Goal: Task Accomplishment & Management: Manage account settings

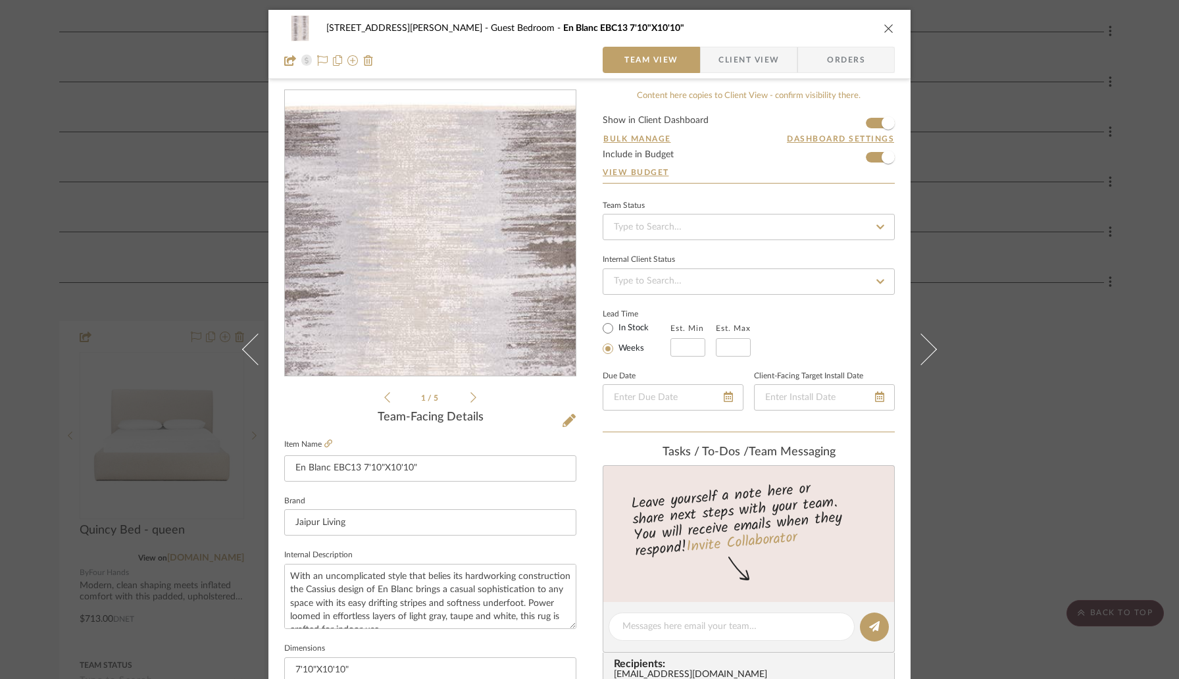
scroll to position [18, 0]
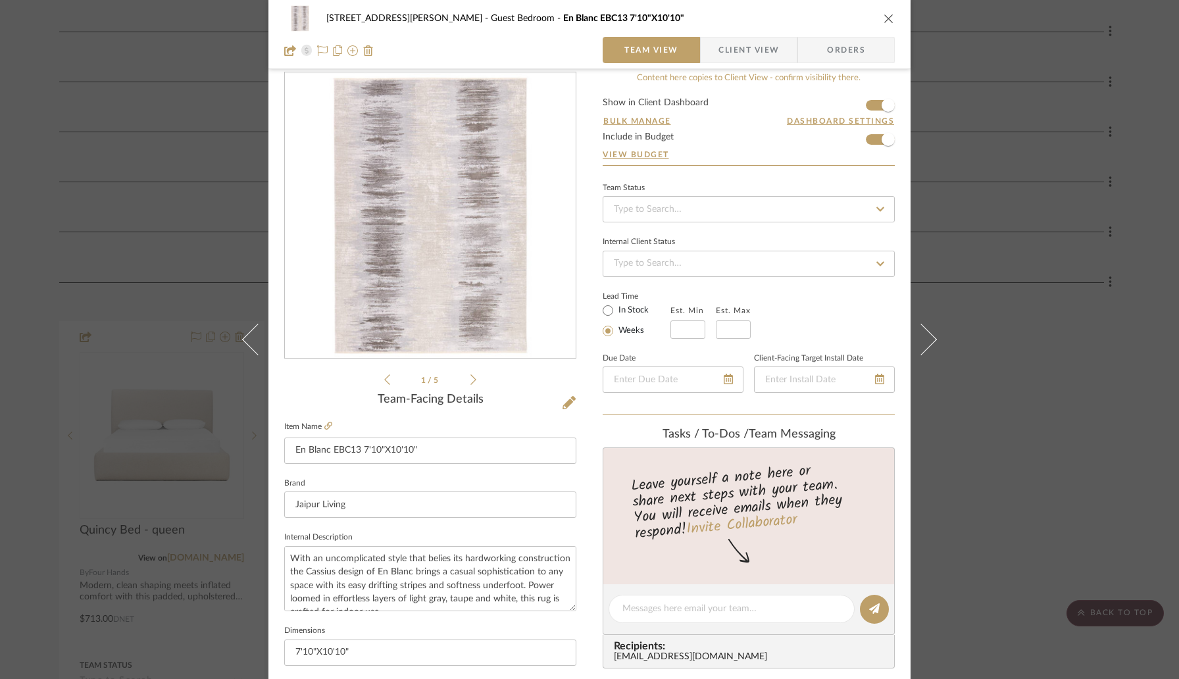
click at [884, 20] on icon "close" at bounding box center [889, 18] width 11 height 11
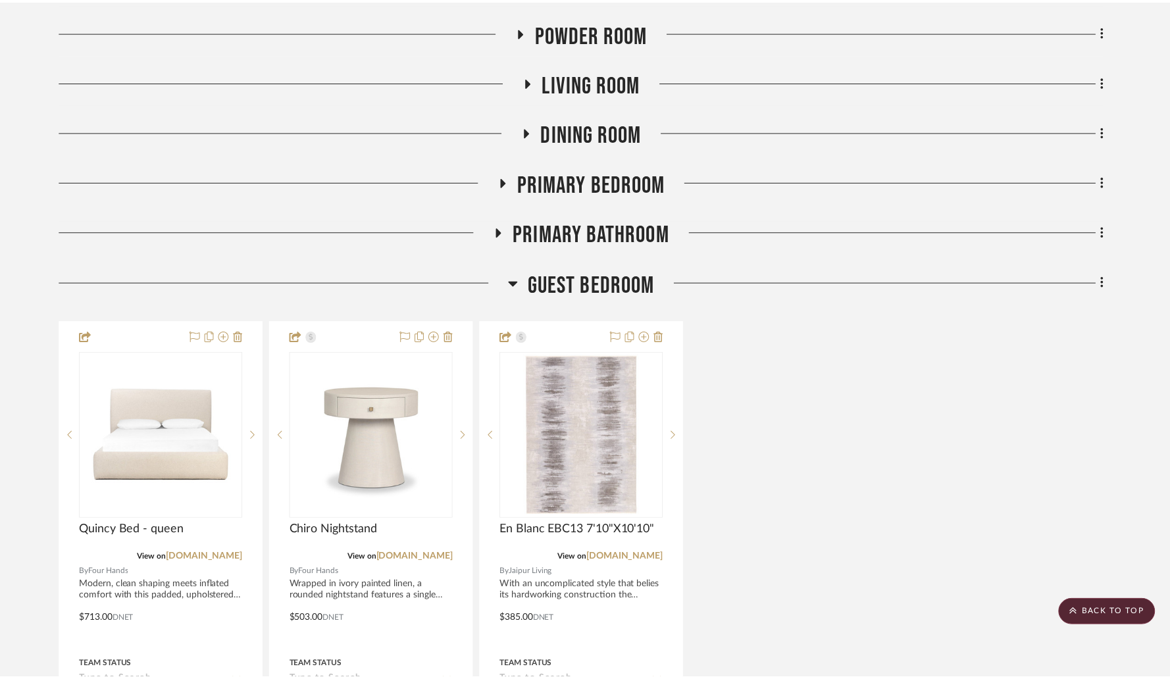
scroll to position [473, 0]
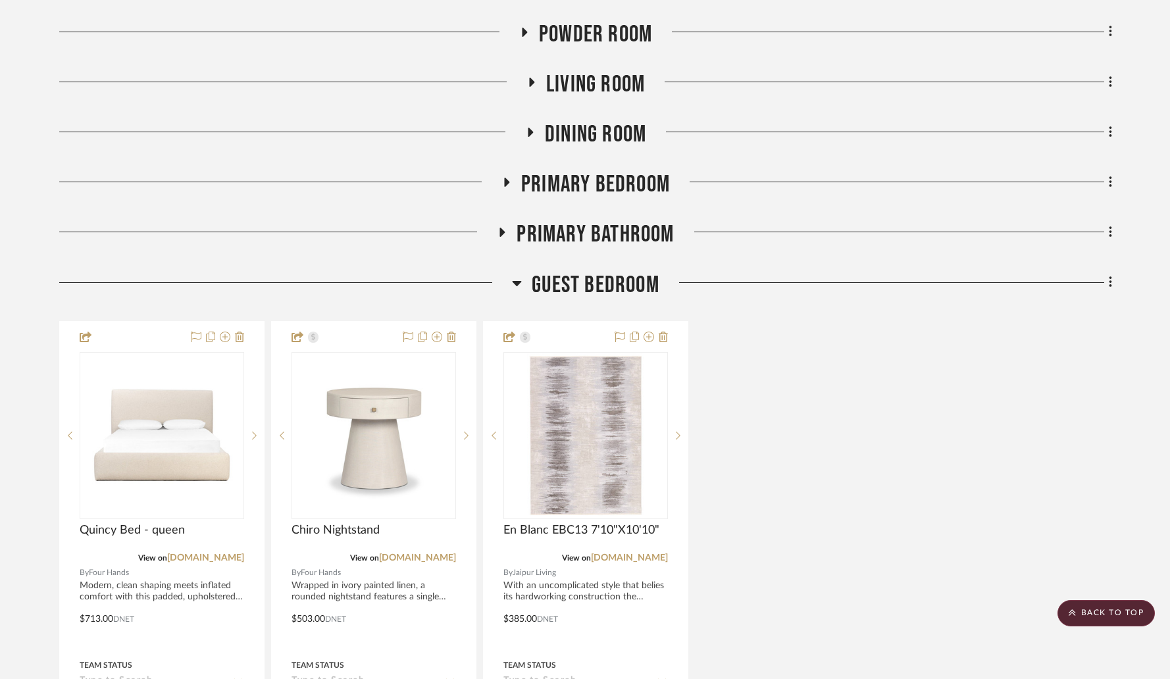
click at [517, 275] on icon at bounding box center [517, 283] width 10 height 16
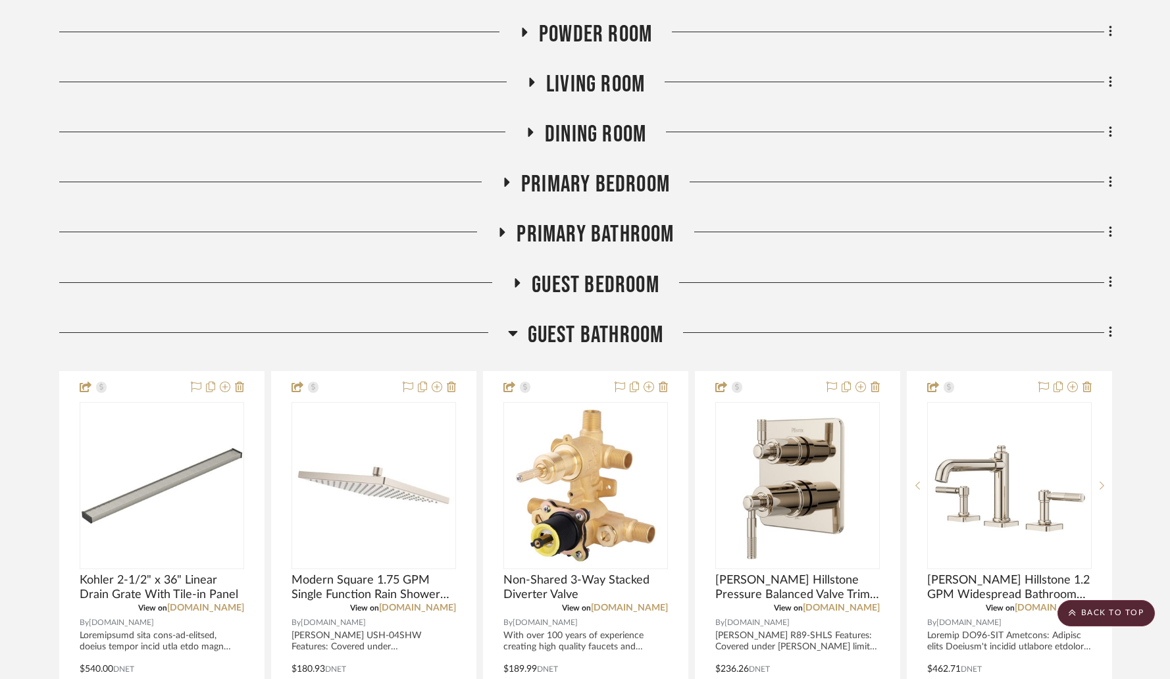
scroll to position [471, 0]
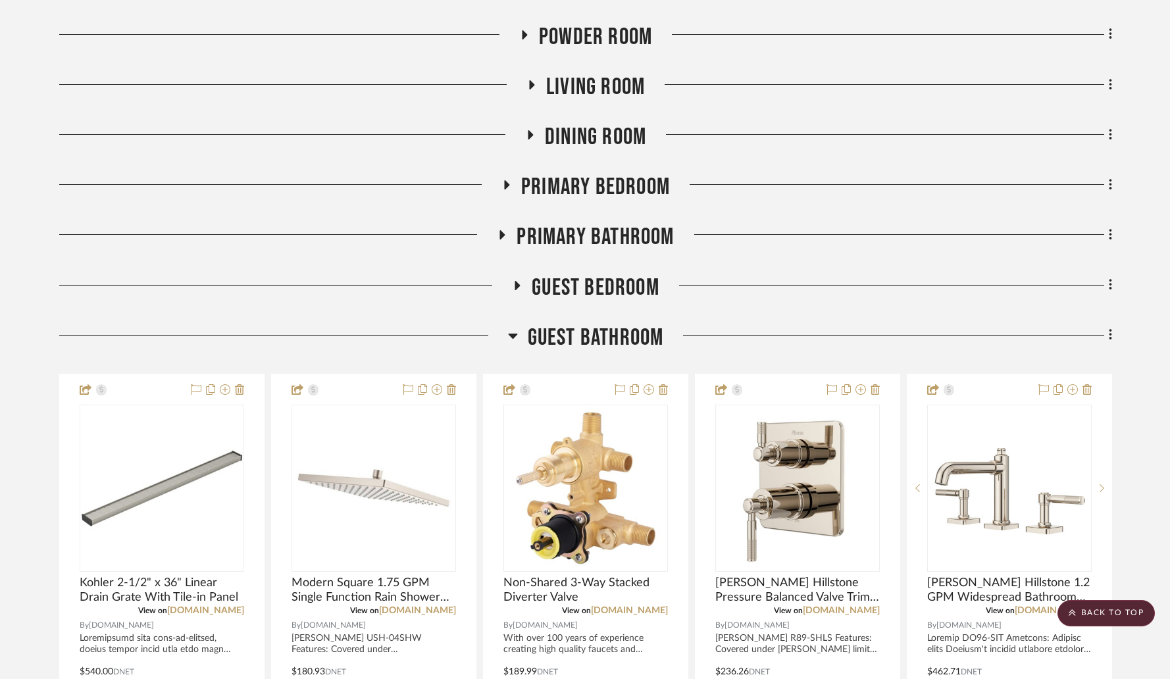
click at [511, 334] on icon at bounding box center [512, 336] width 9 height 5
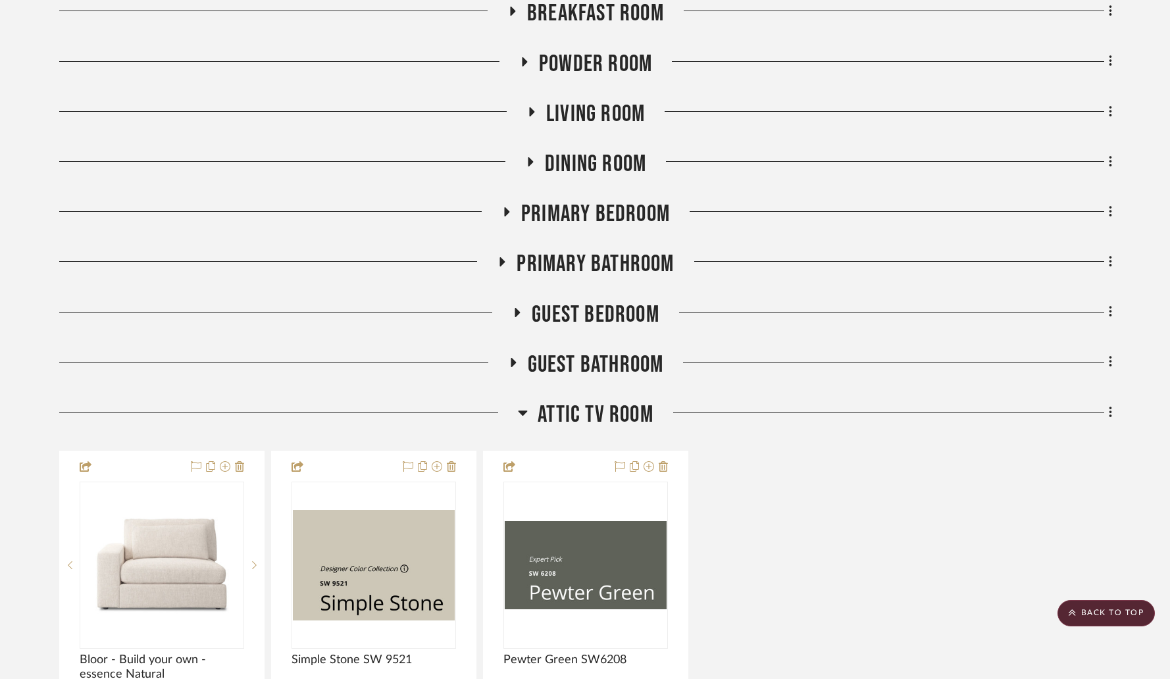
scroll to position [434, 0]
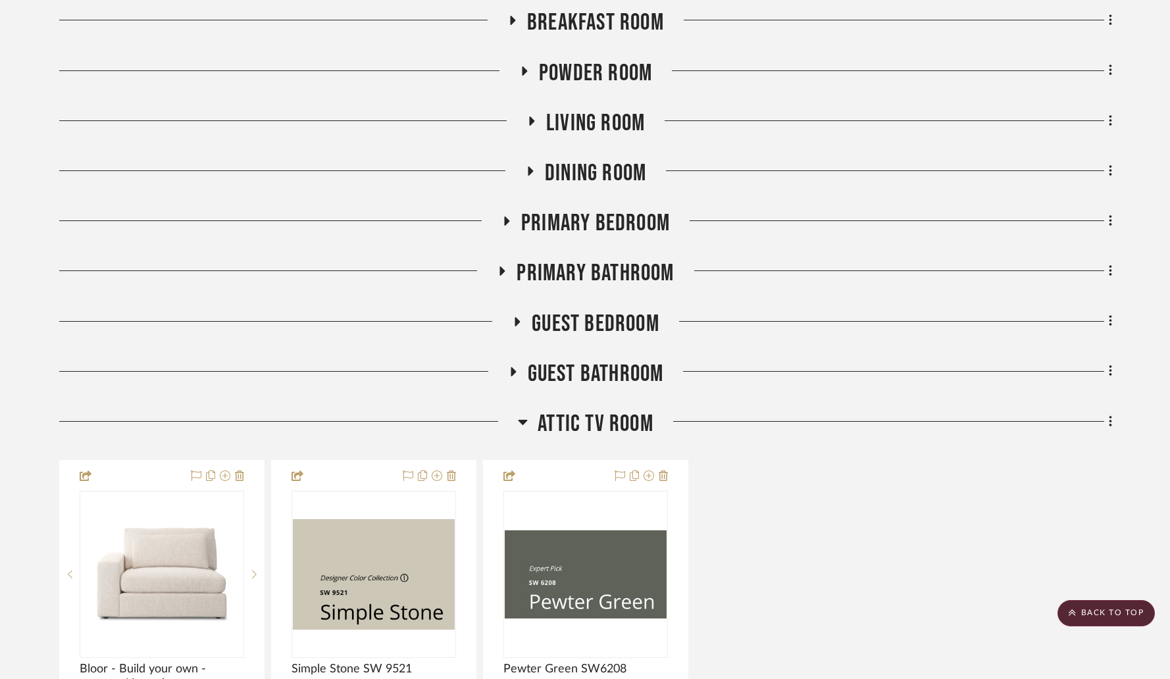
click at [501, 267] on icon at bounding box center [502, 271] width 5 height 9
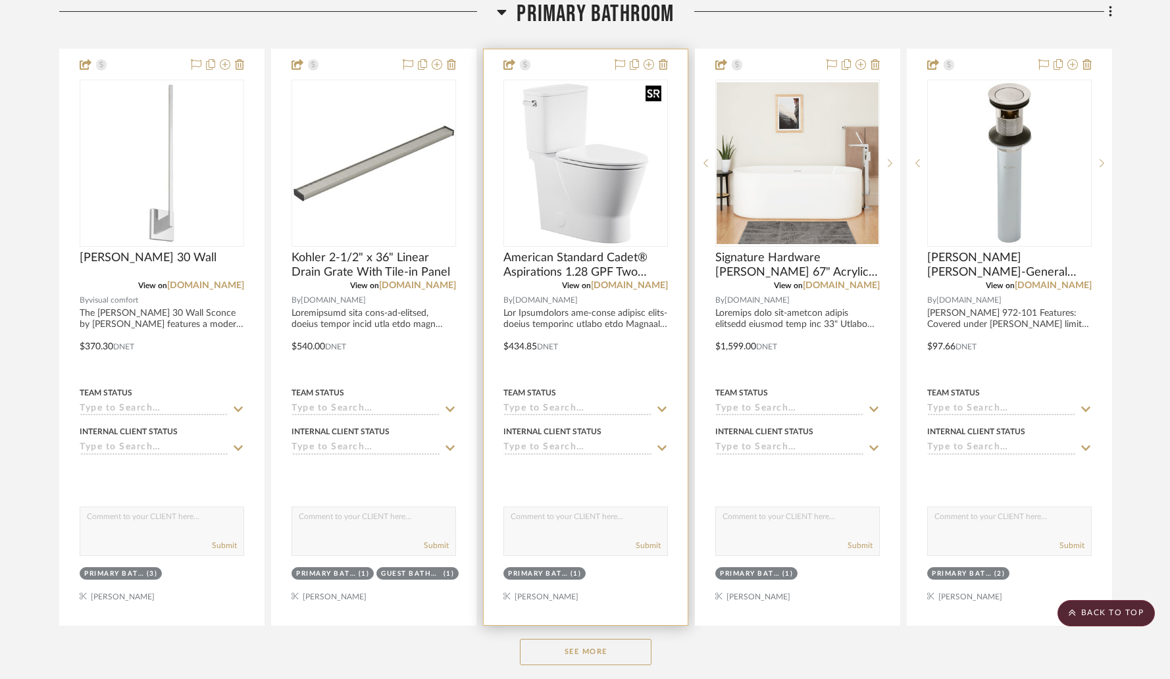
scroll to position [1099, 0]
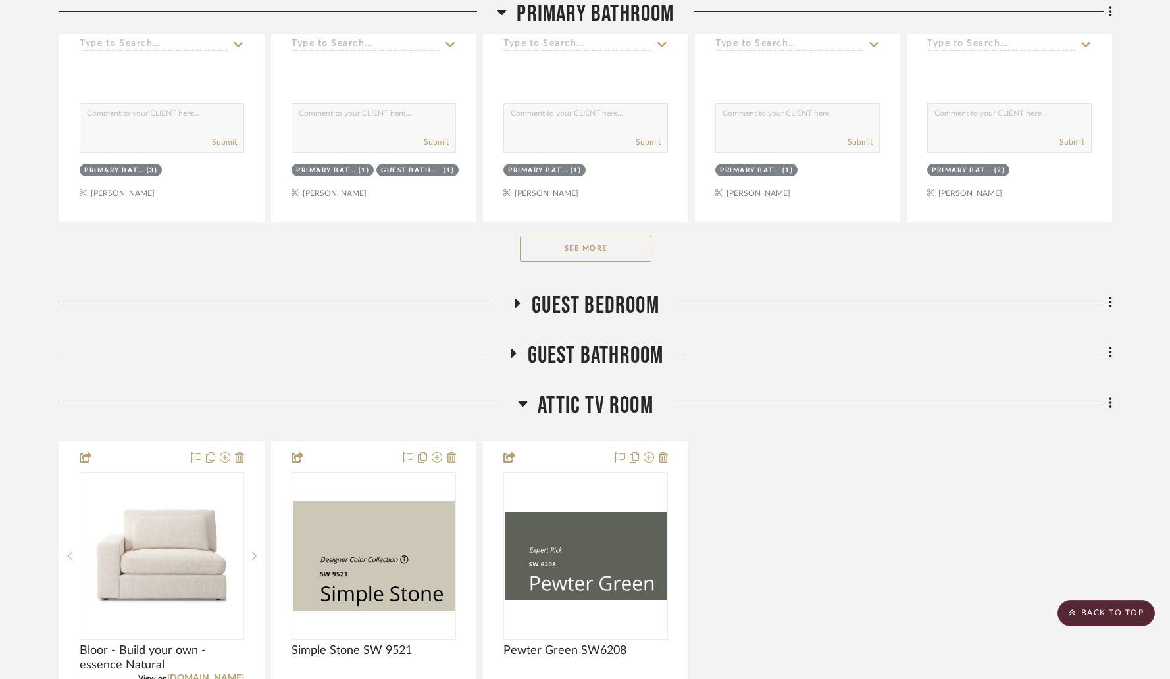
click at [565, 236] on button "See More" at bounding box center [586, 249] width 132 height 26
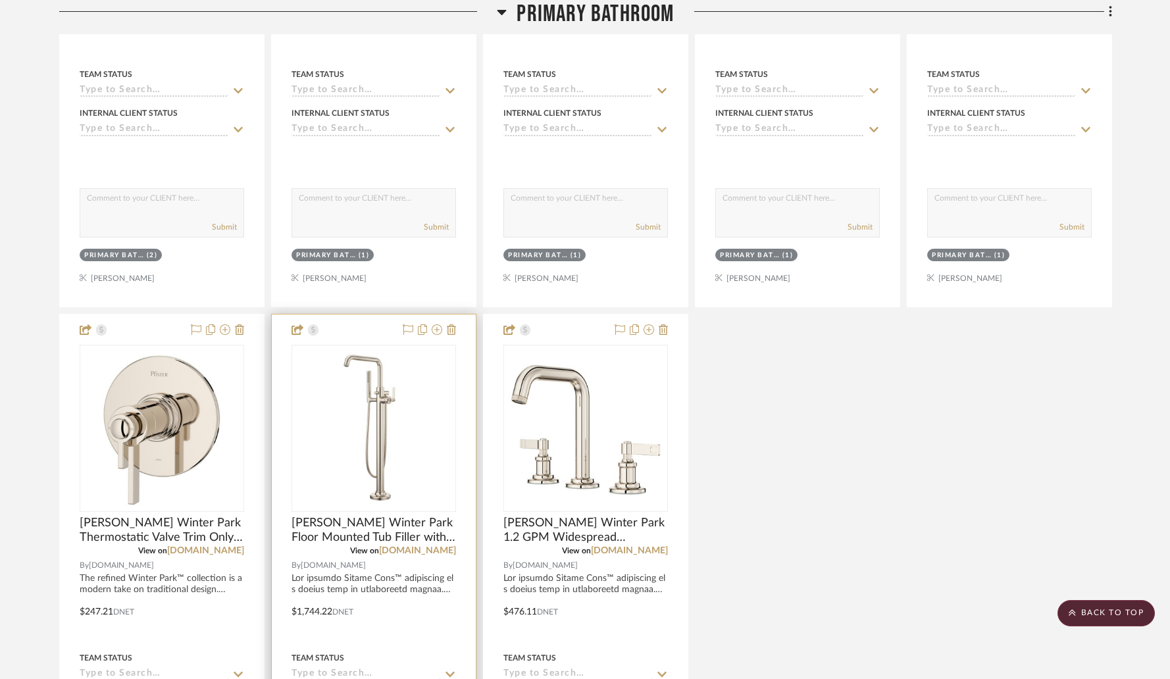
scroll to position [1600, 0]
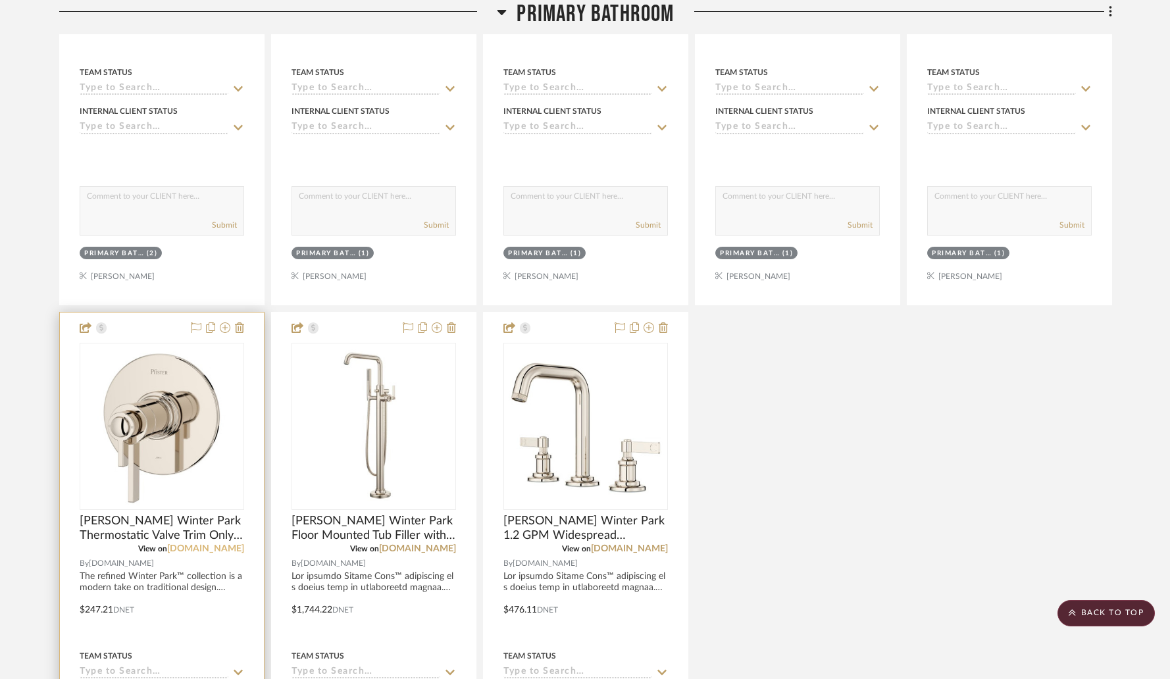
click at [224, 544] on link "[DOMAIN_NAME]" at bounding box center [205, 548] width 77 height 9
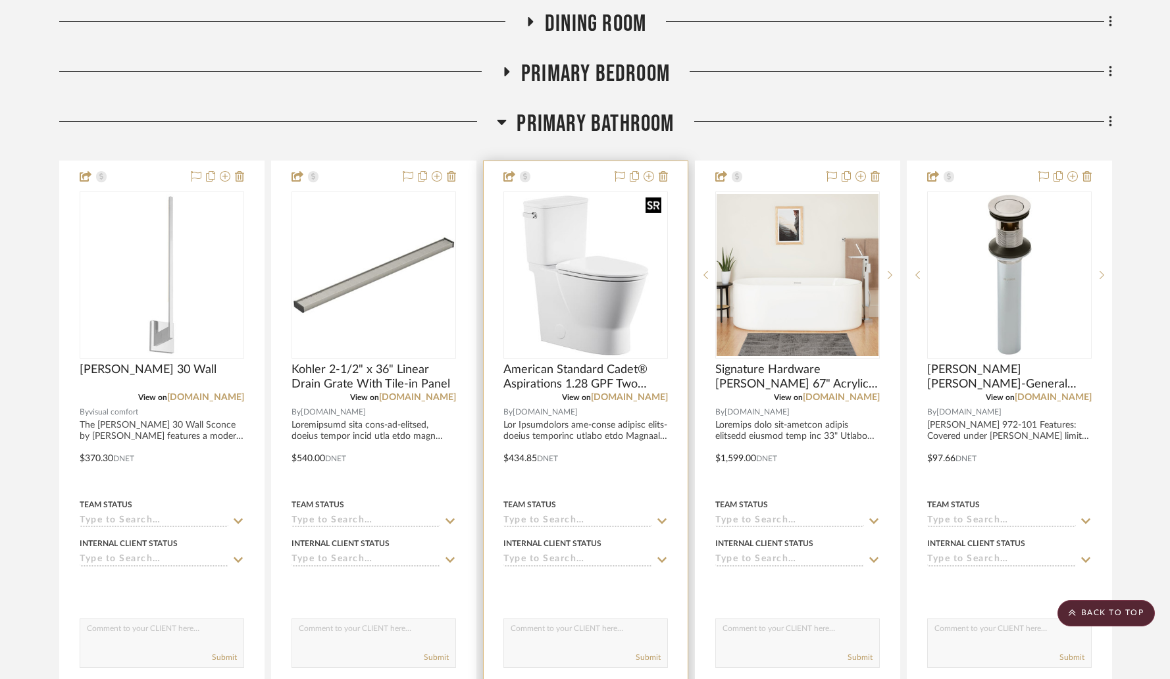
scroll to position [590, 0]
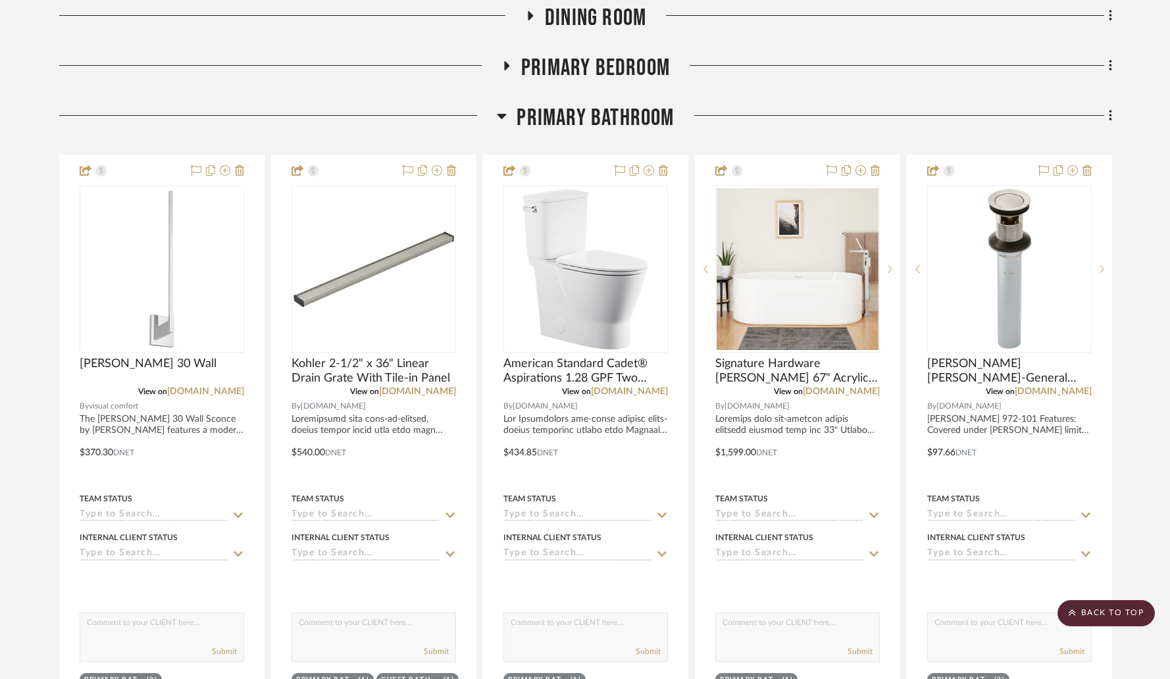
click at [505, 108] on icon at bounding box center [502, 116] width 10 height 16
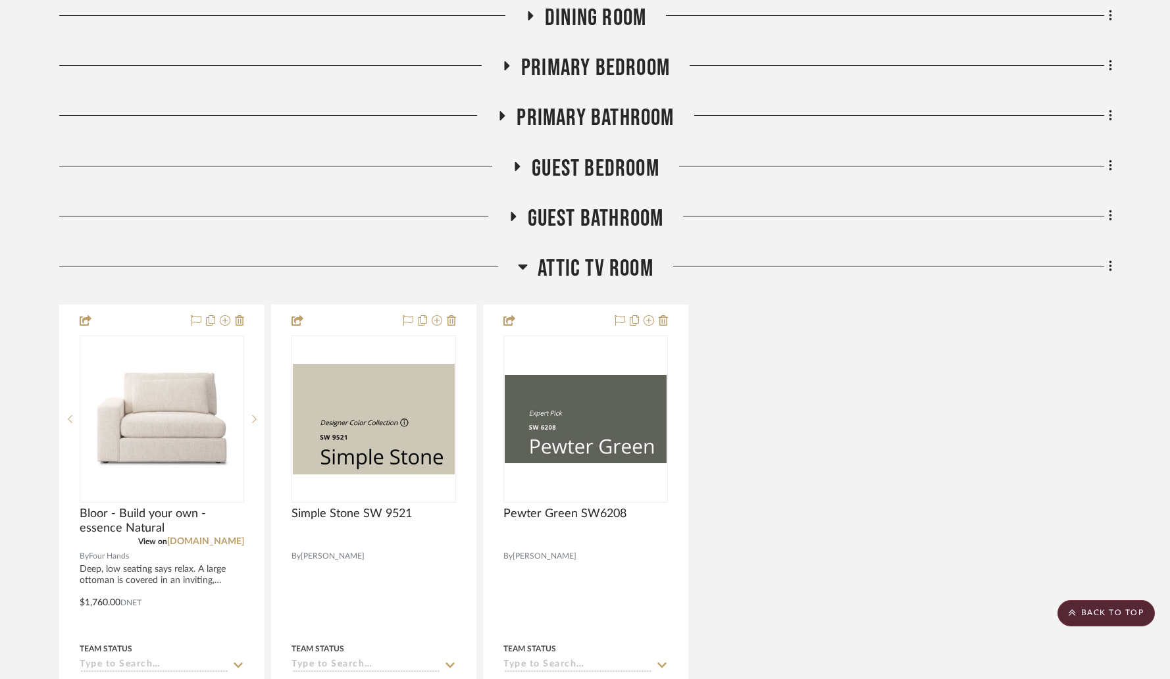
click at [518, 259] on icon at bounding box center [523, 267] width 10 height 16
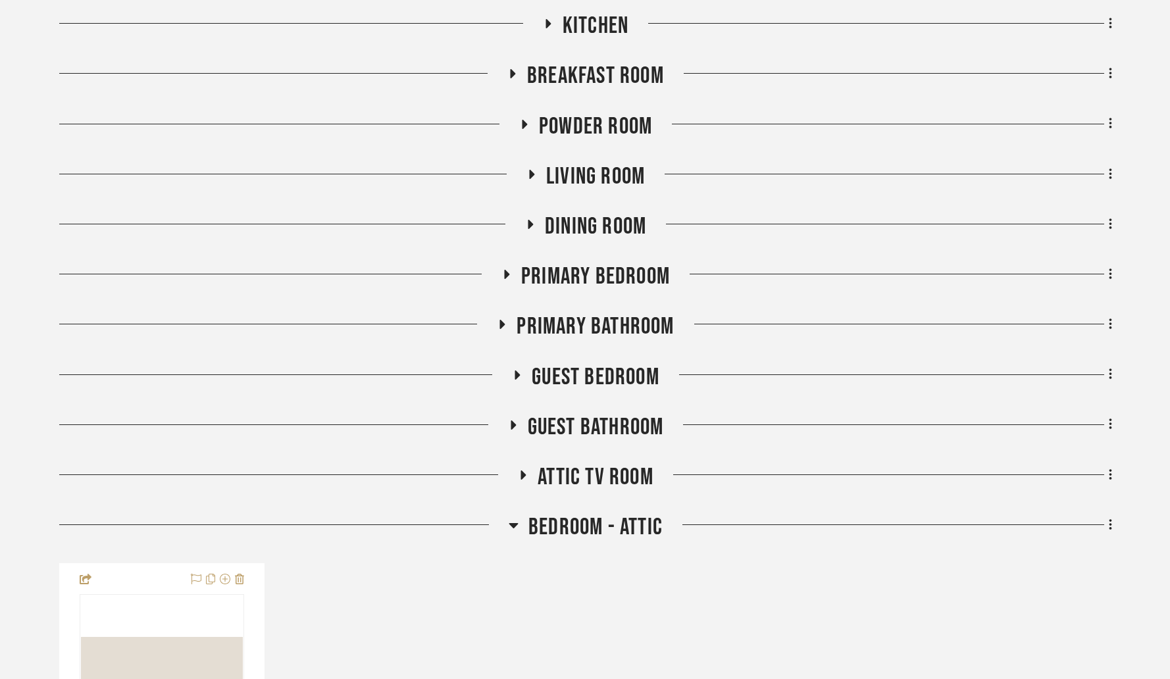
scroll to position [551, 0]
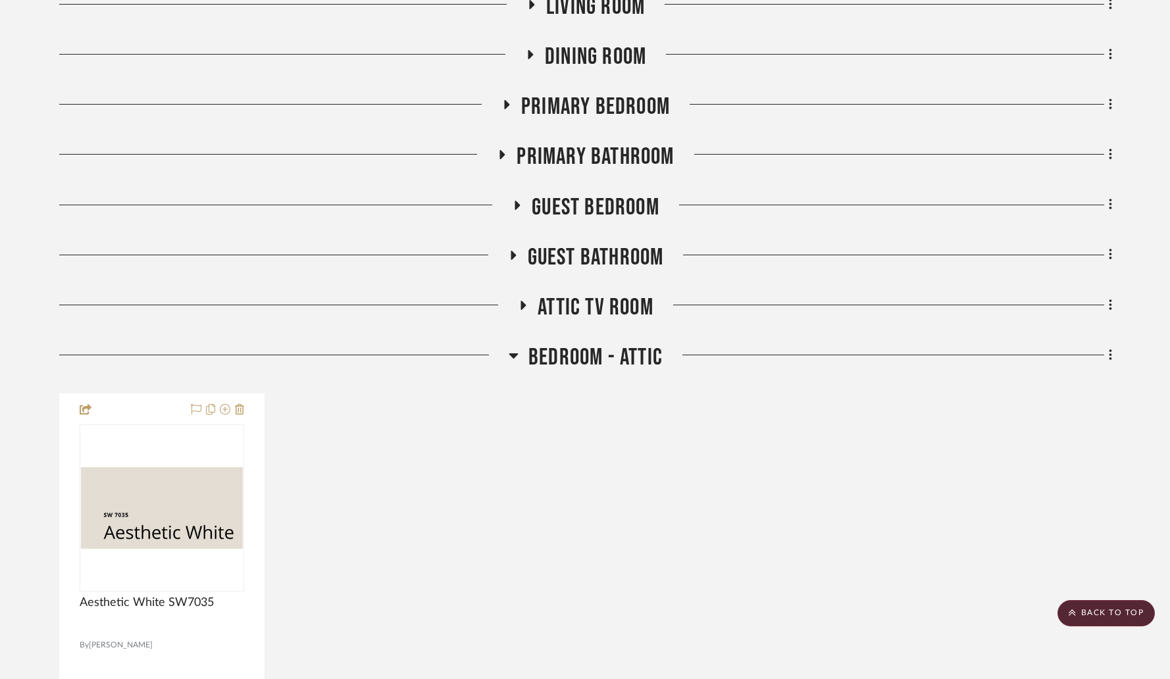
click at [513, 251] on icon at bounding box center [513, 255] width 5 height 9
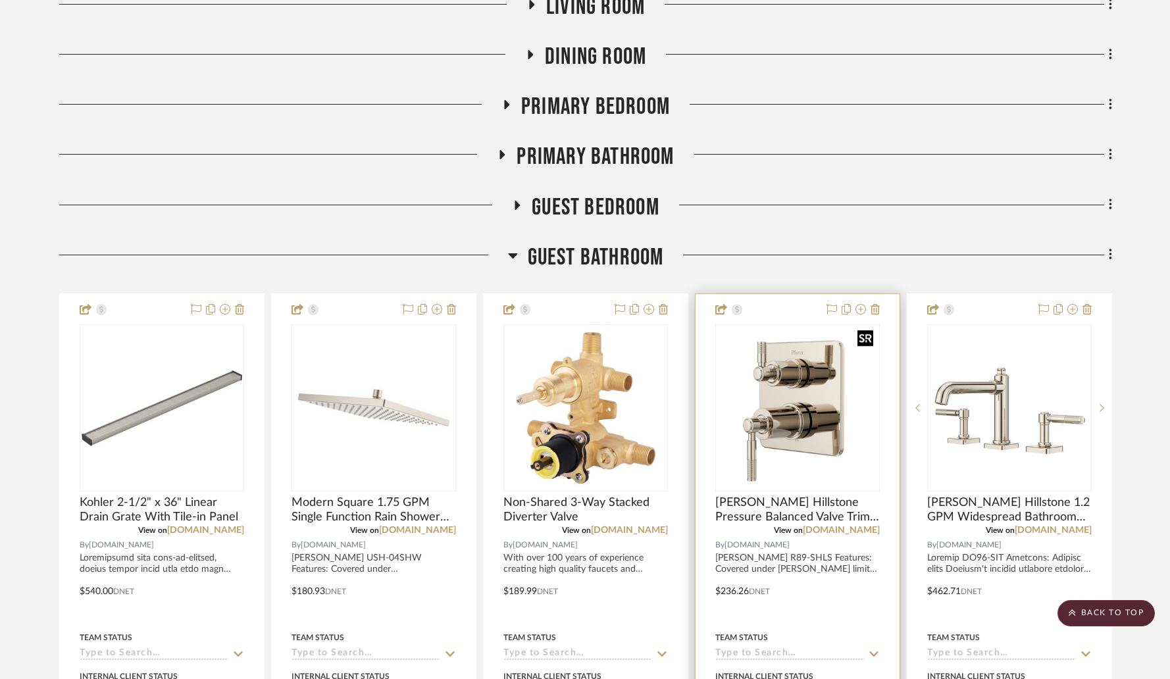
click at [803, 394] on img "0" at bounding box center [798, 408] width 162 height 162
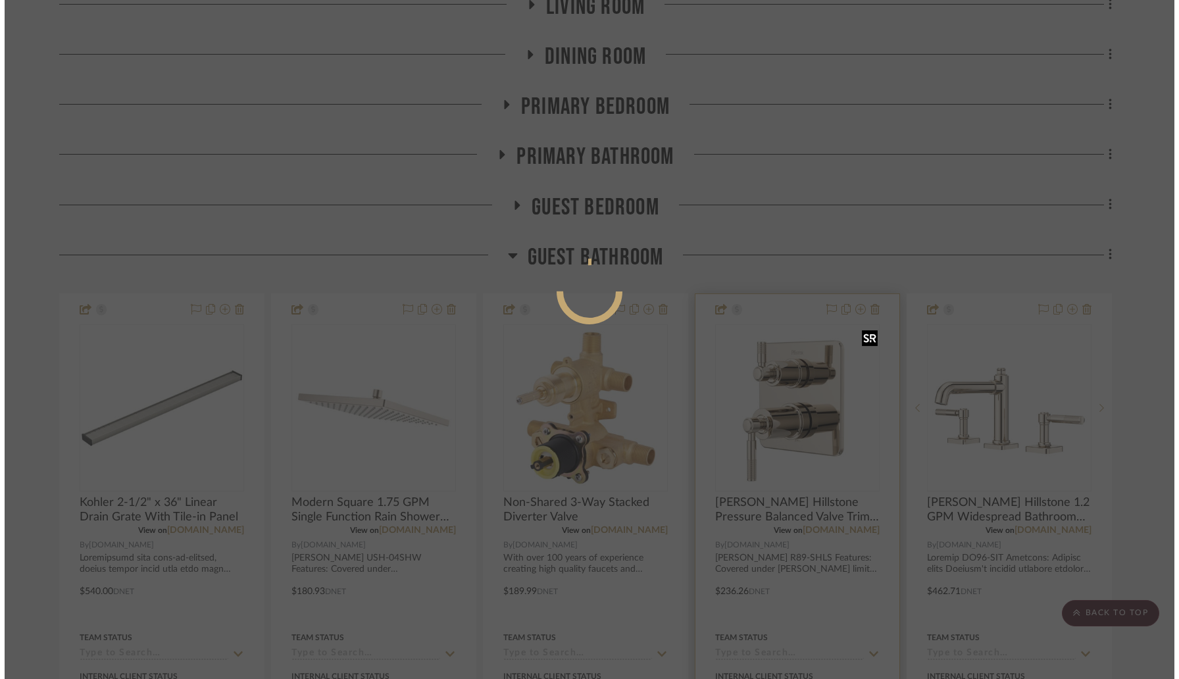
scroll to position [0, 0]
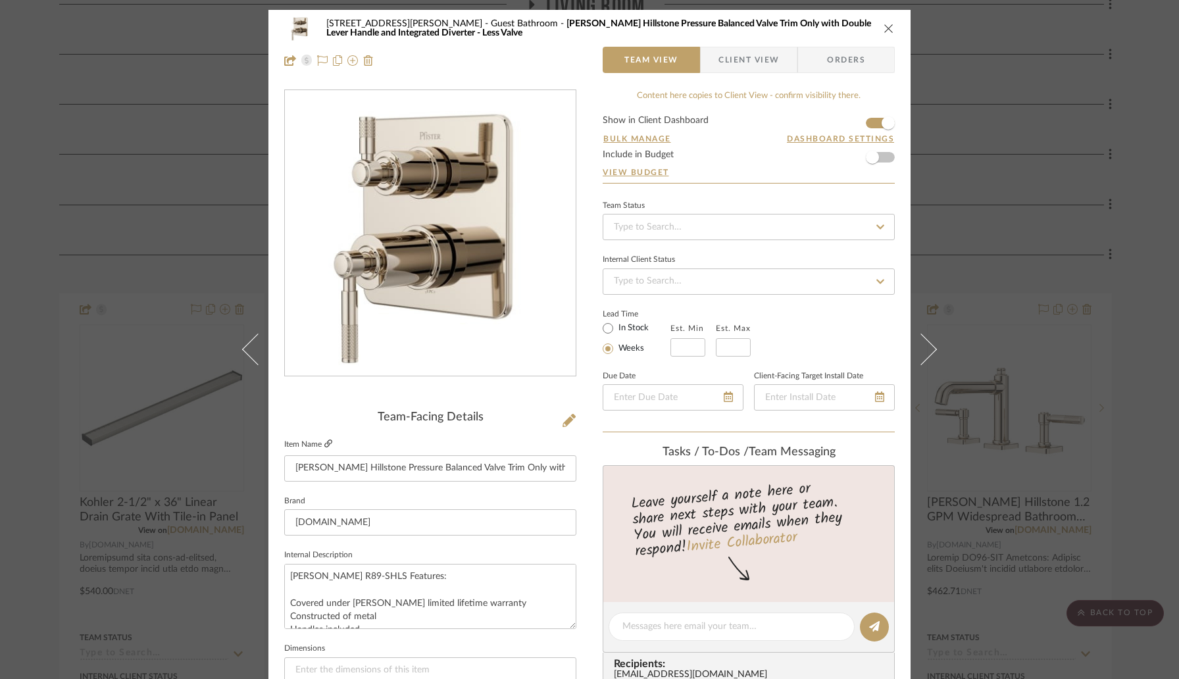
click at [324, 444] on icon at bounding box center [328, 444] width 8 height 8
click at [38, 276] on div "[STREET_ADDRESS][PERSON_NAME] Guest Bathroom [PERSON_NAME] Hillstone Pressure B…" at bounding box center [589, 339] width 1179 height 679
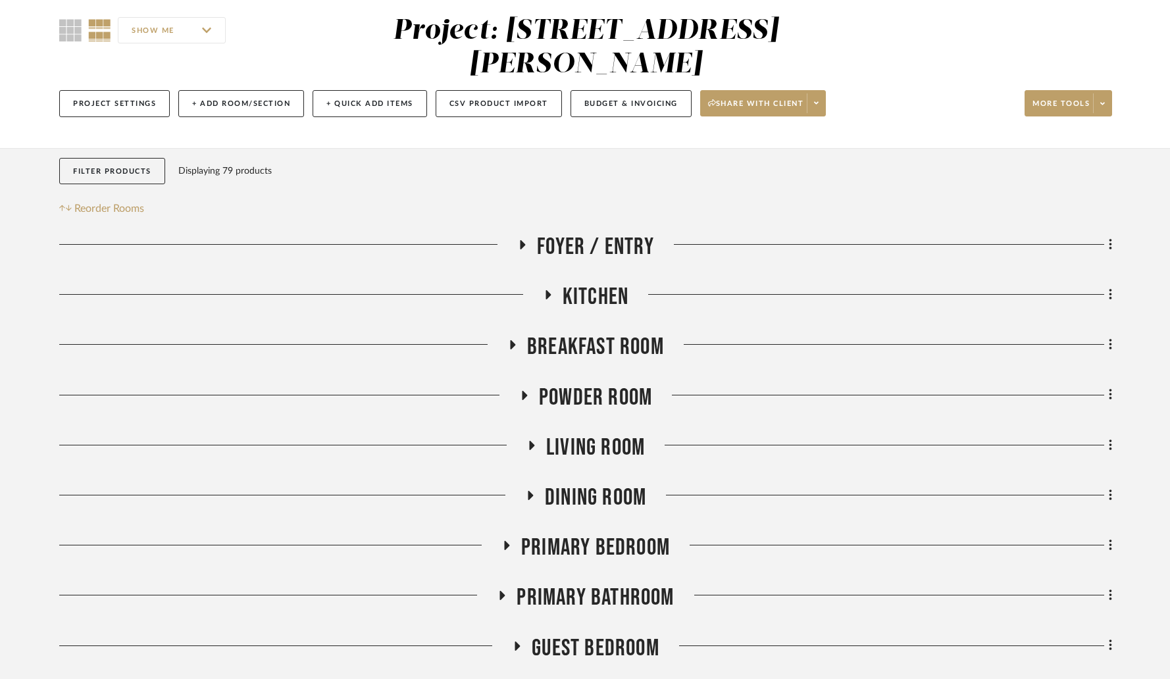
scroll to position [108, 0]
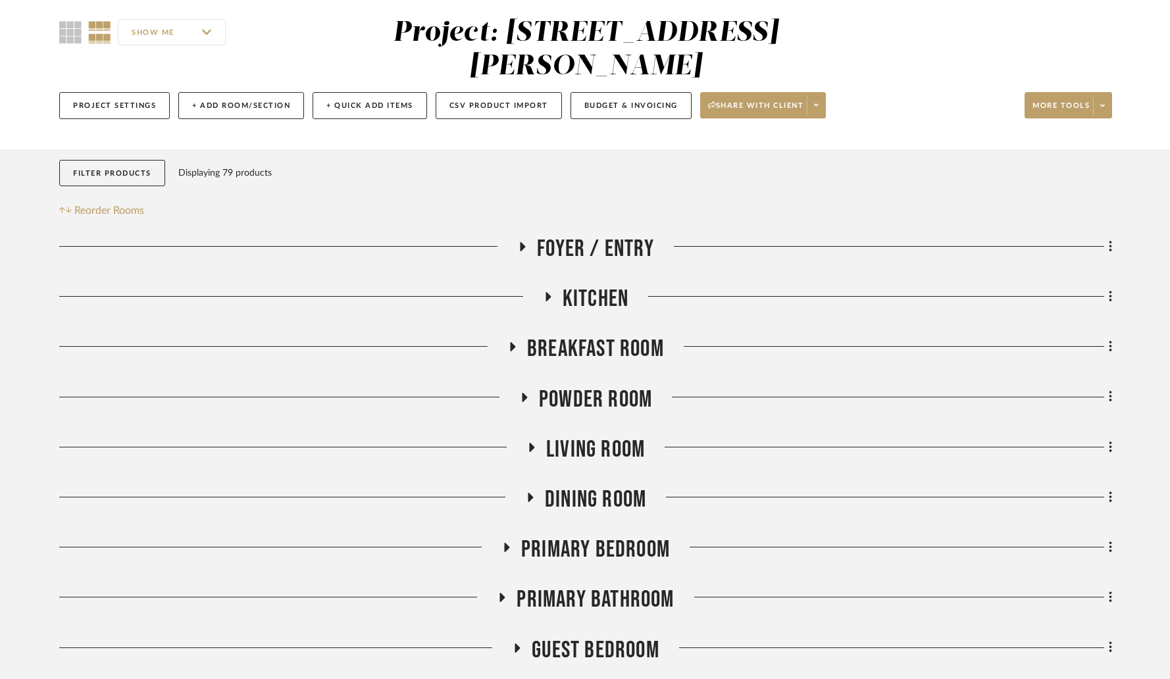
click at [521, 392] on icon at bounding box center [524, 397] width 16 height 10
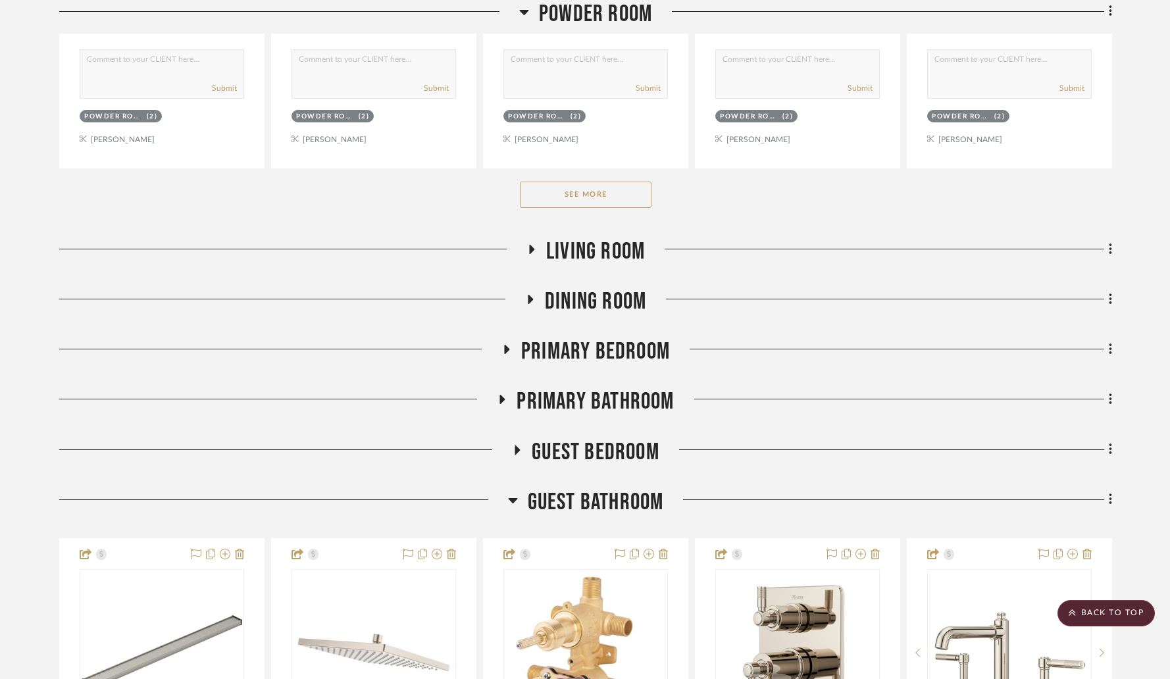
scroll to position [955, 0]
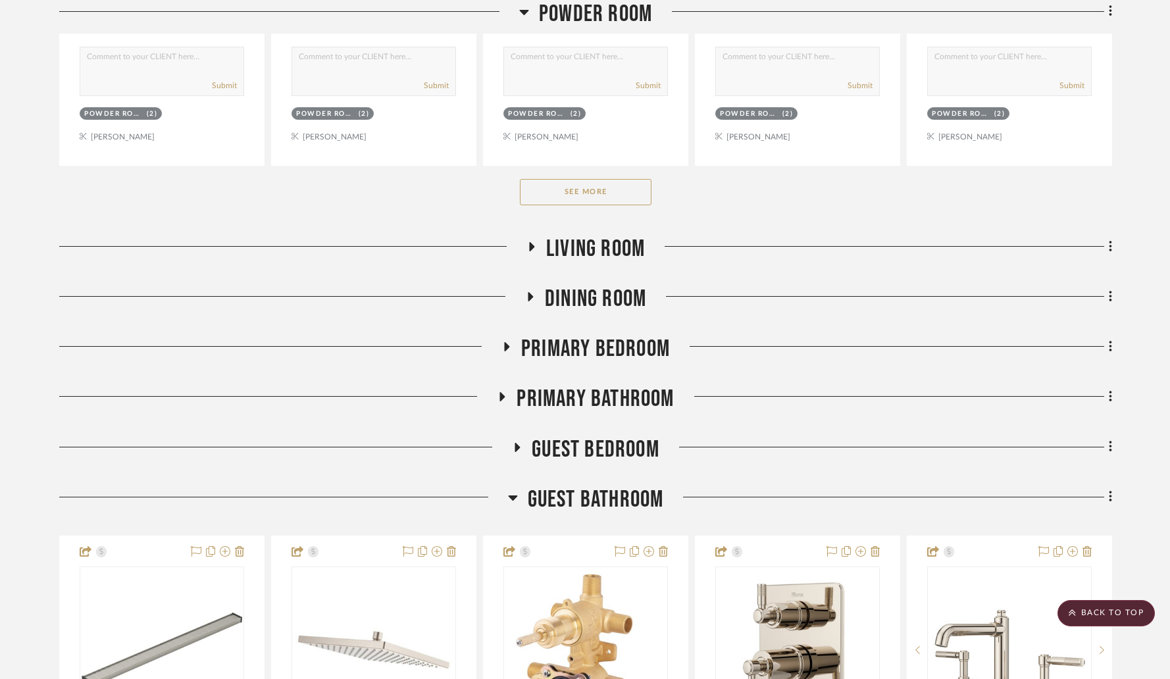
click at [593, 179] on button "See More" at bounding box center [586, 192] width 132 height 26
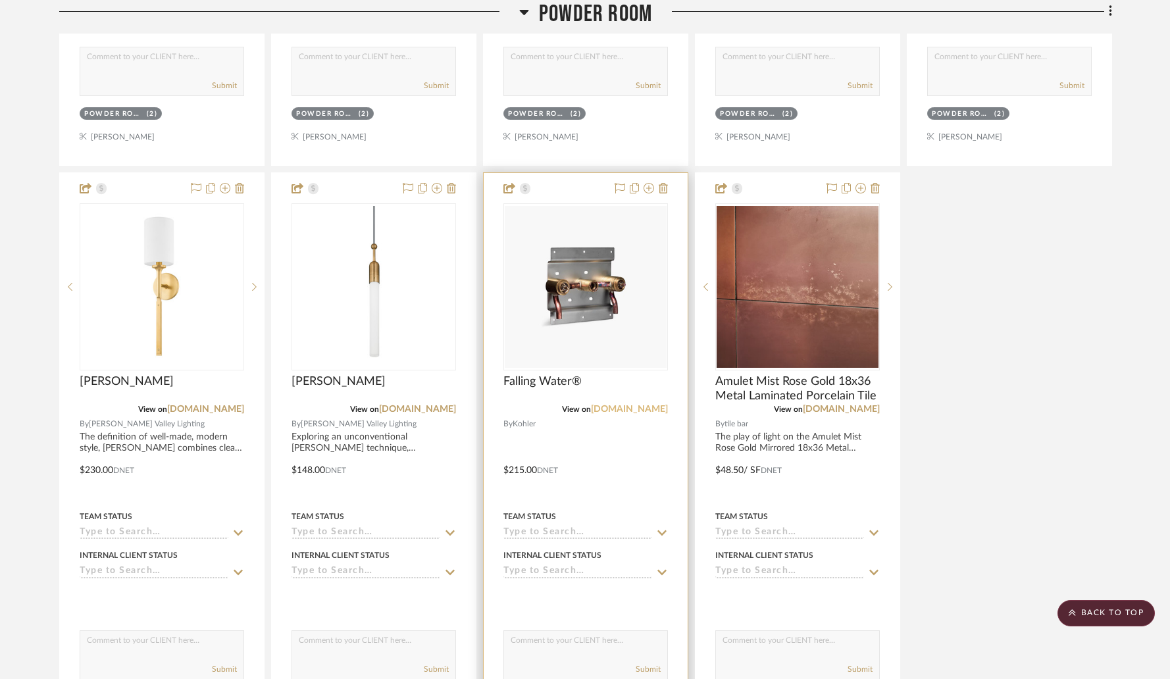
click at [640, 405] on link "[DOMAIN_NAME]" at bounding box center [629, 409] width 77 height 9
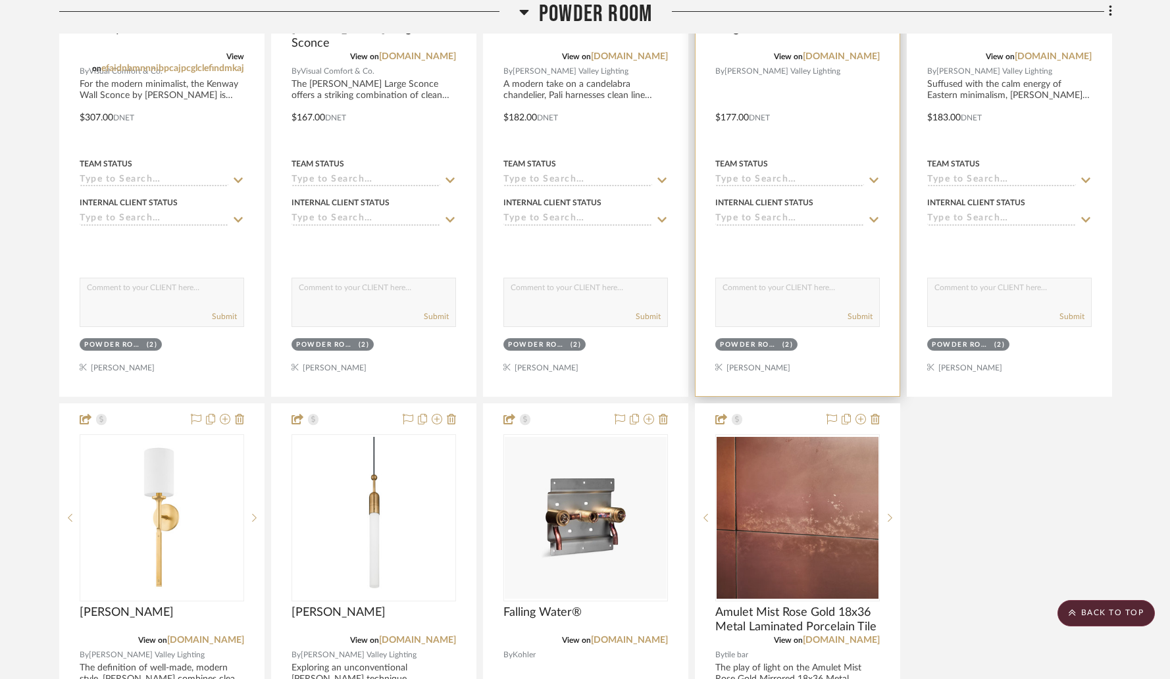
scroll to position [702, 0]
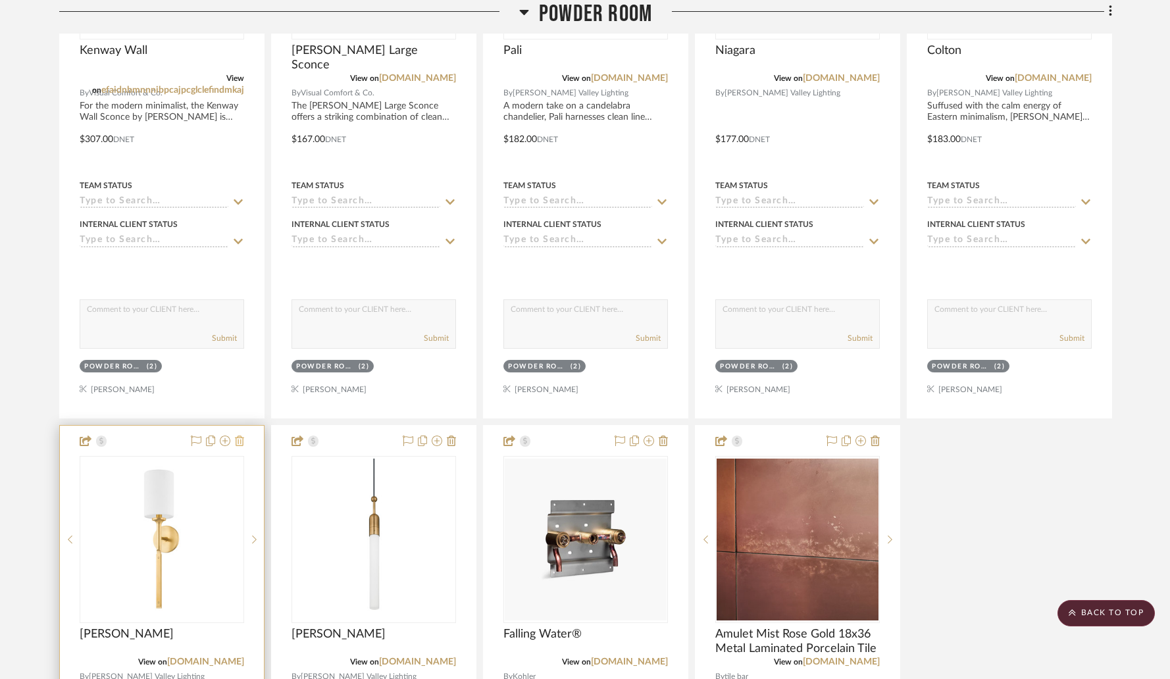
click at [241, 436] on icon at bounding box center [239, 441] width 9 height 11
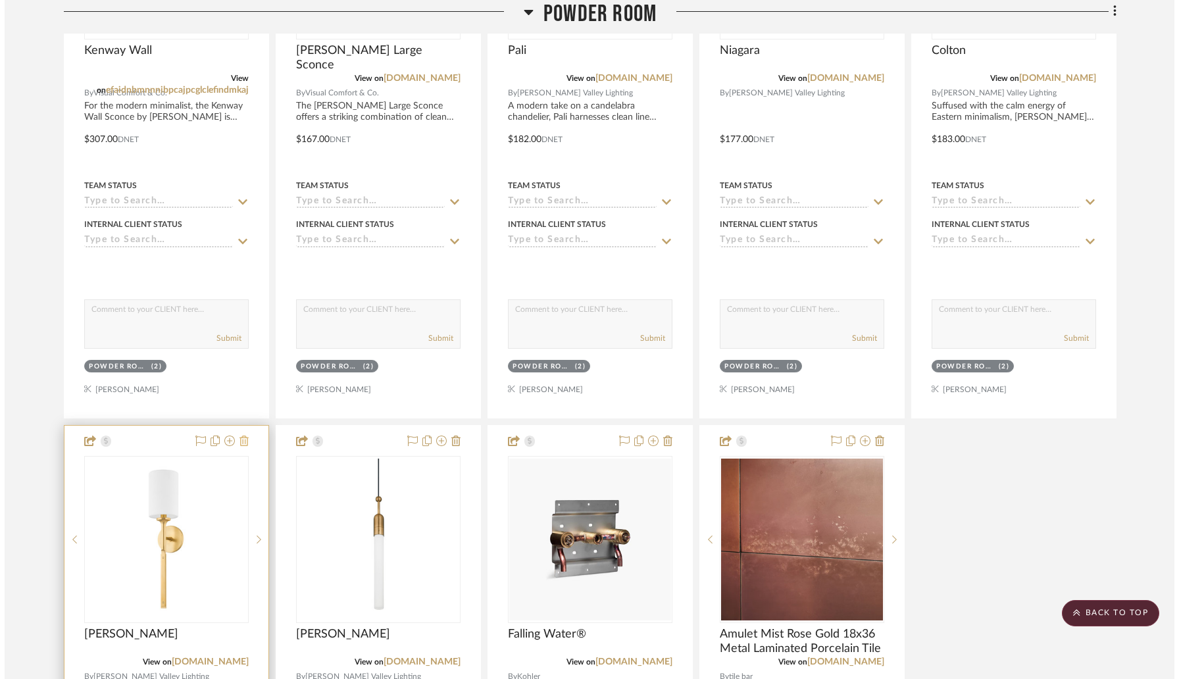
scroll to position [0, 0]
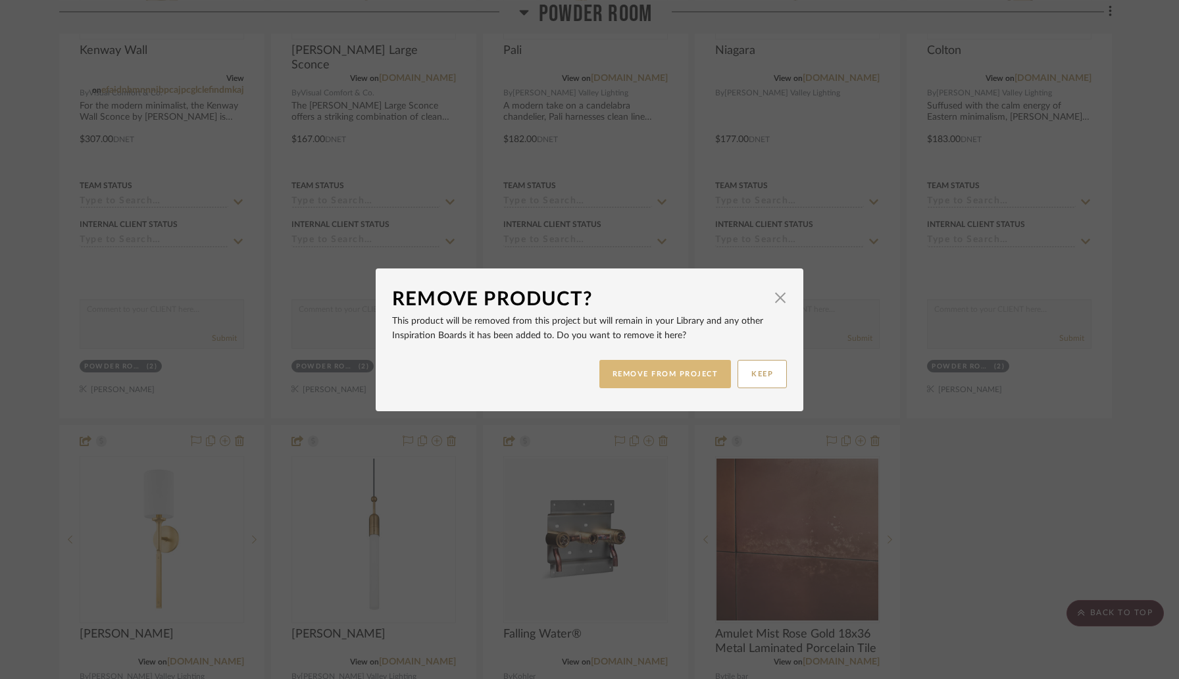
click at [609, 379] on button "REMOVE FROM PROJECT" at bounding box center [666, 374] width 132 height 28
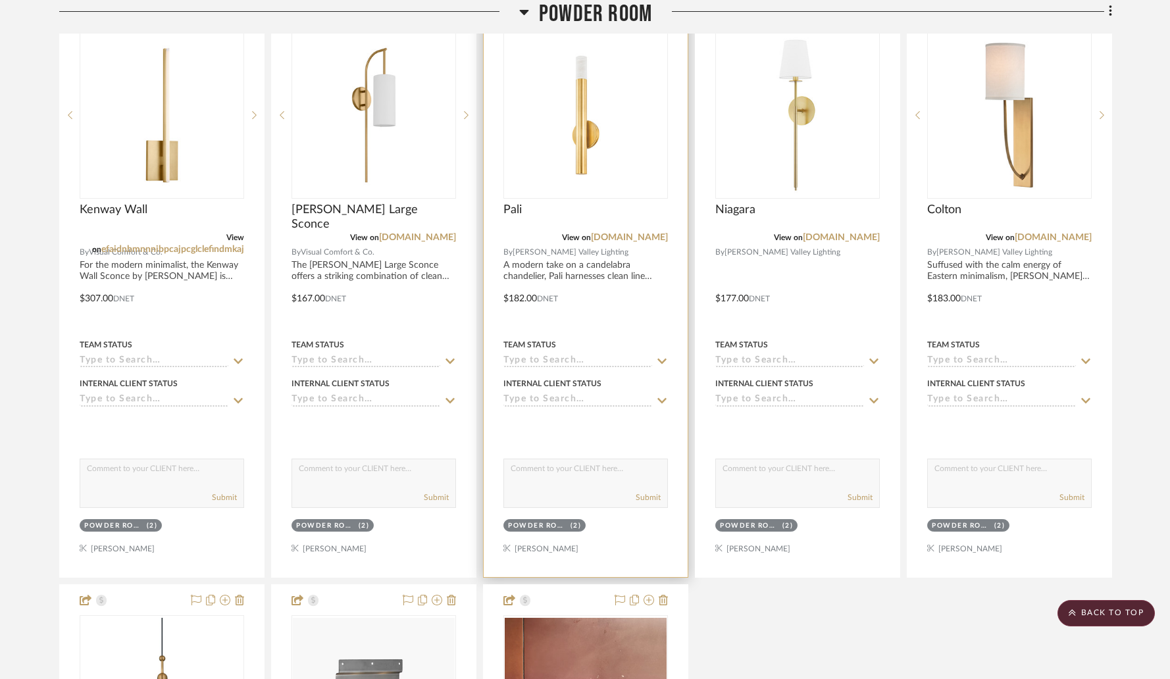
scroll to position [288, 0]
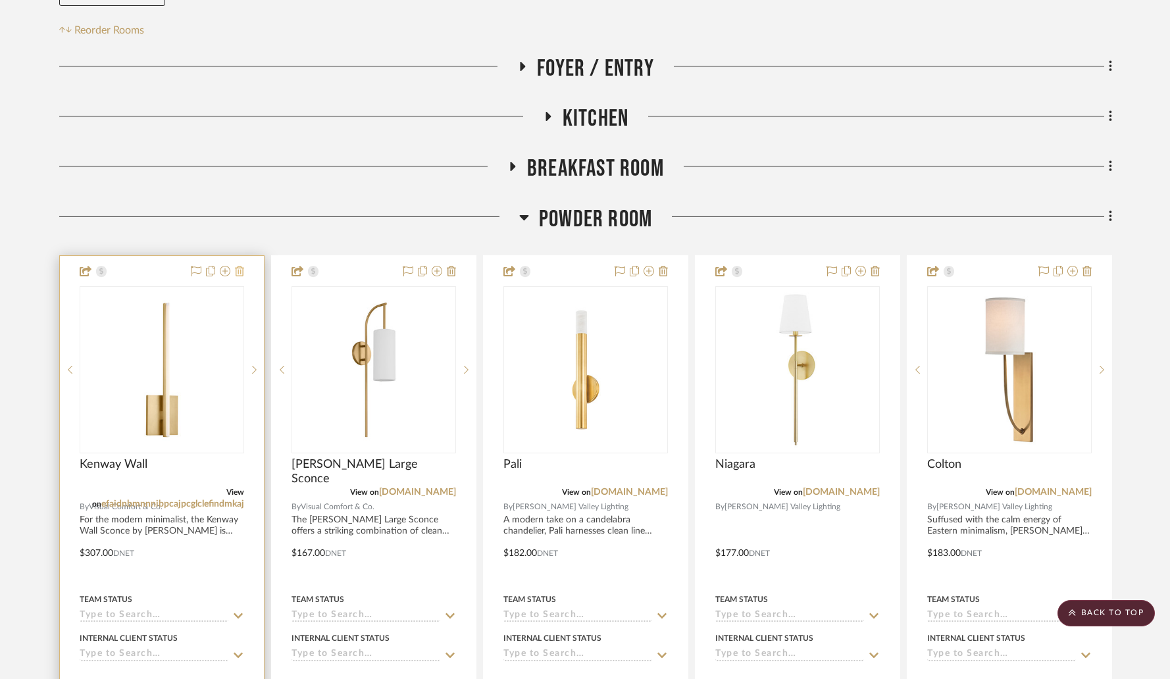
click at [241, 266] on icon at bounding box center [239, 271] width 9 height 11
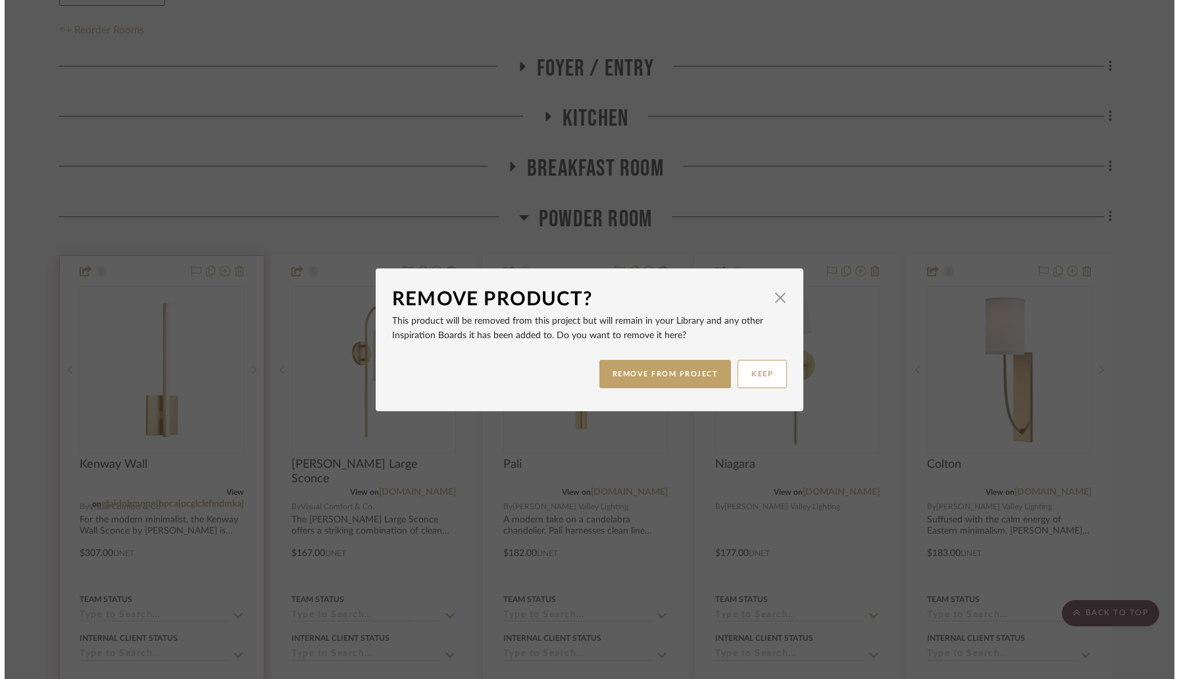
scroll to position [0, 0]
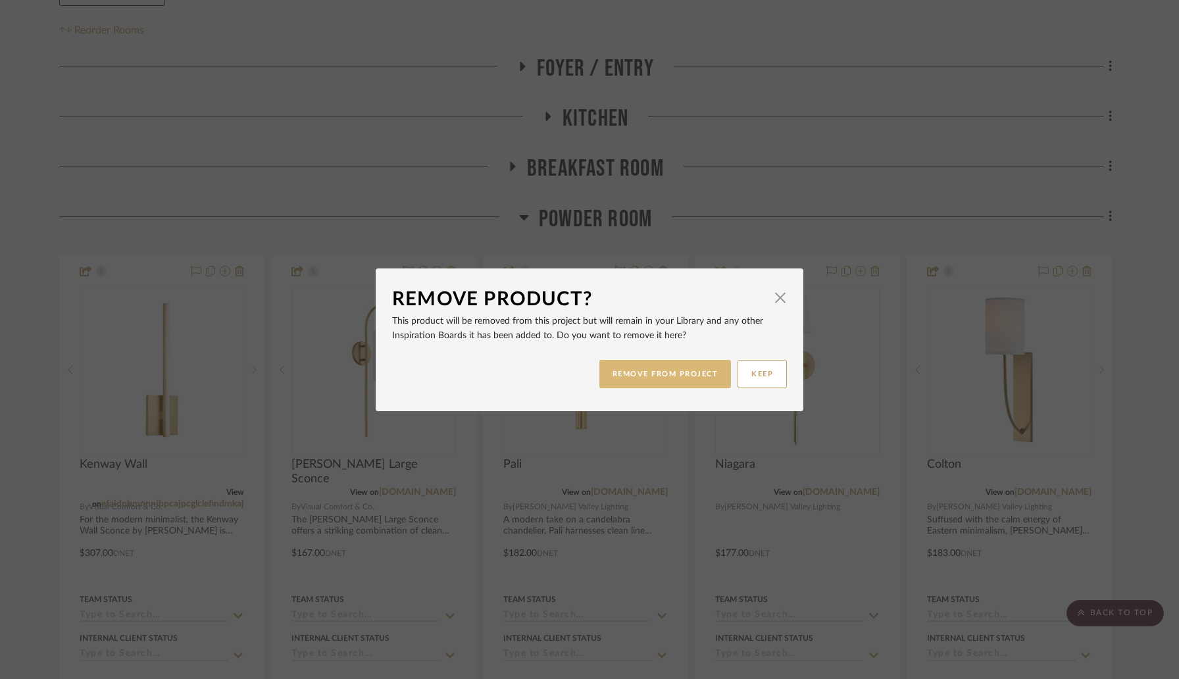
click at [621, 373] on button "REMOVE FROM PROJECT" at bounding box center [666, 374] width 132 height 28
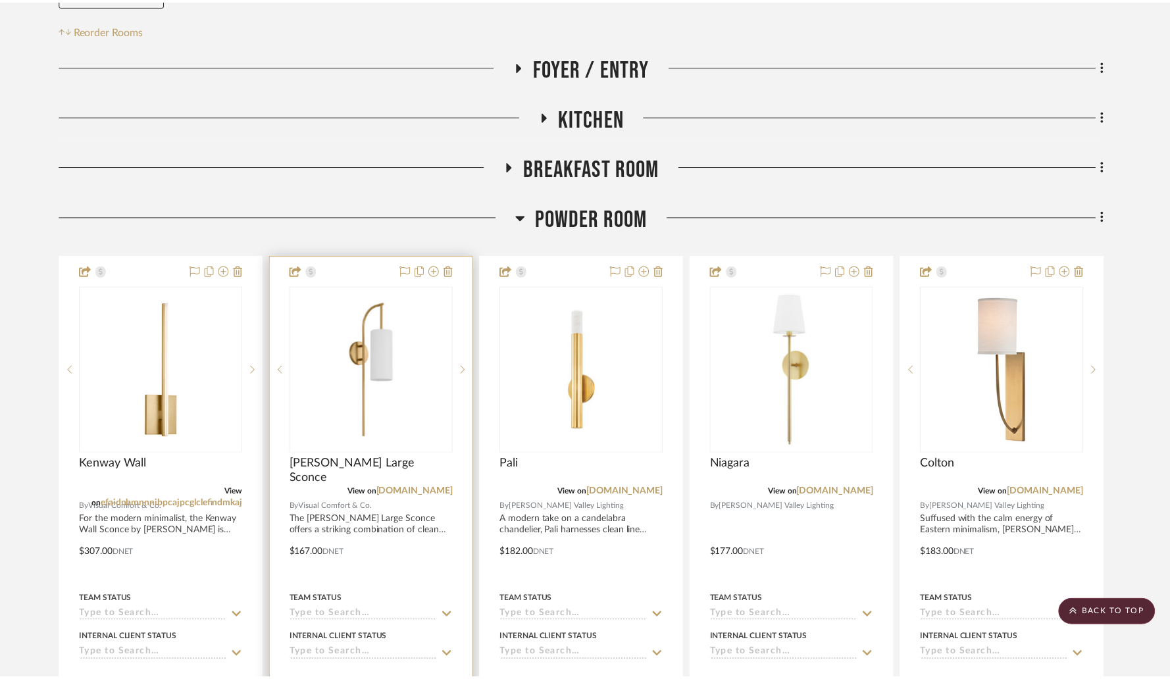
scroll to position [288, 0]
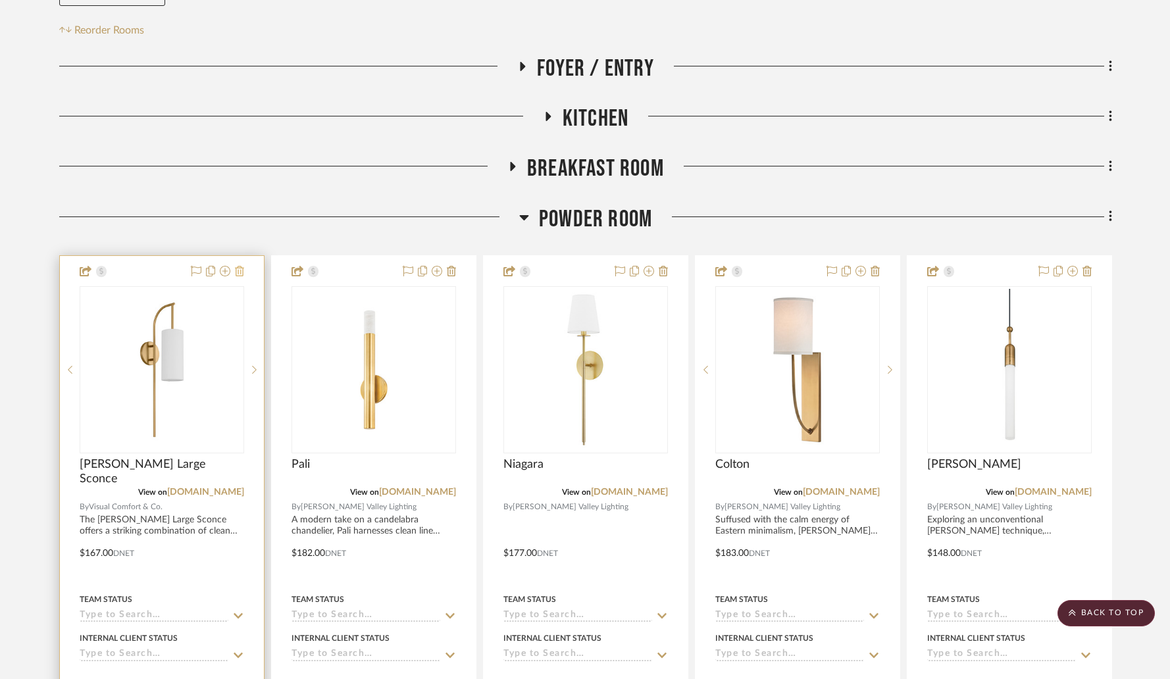
click at [239, 266] on icon at bounding box center [239, 271] width 9 height 11
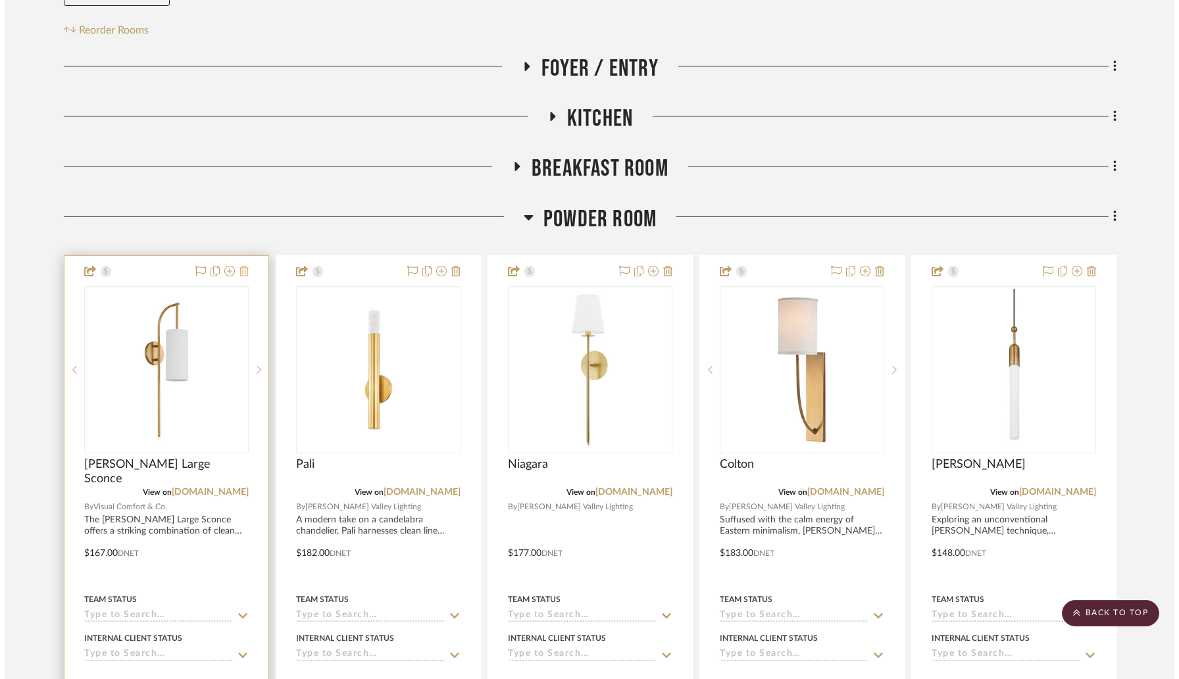
scroll to position [0, 0]
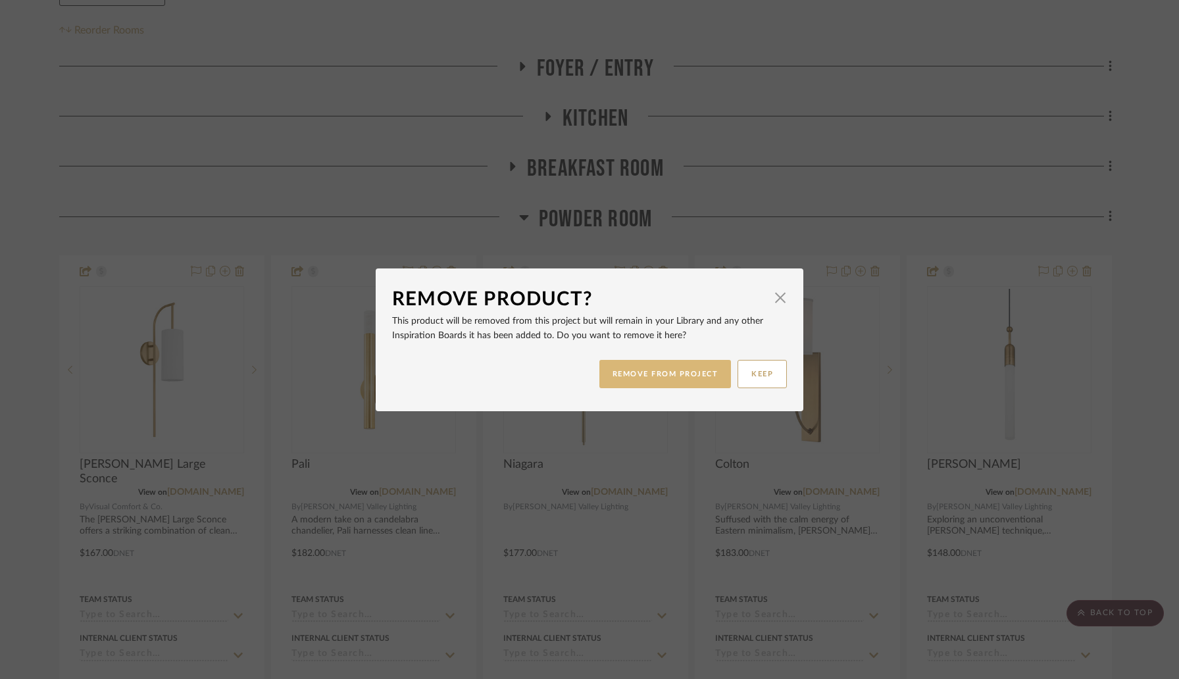
click at [638, 374] on button "REMOVE FROM PROJECT" at bounding box center [666, 374] width 132 height 28
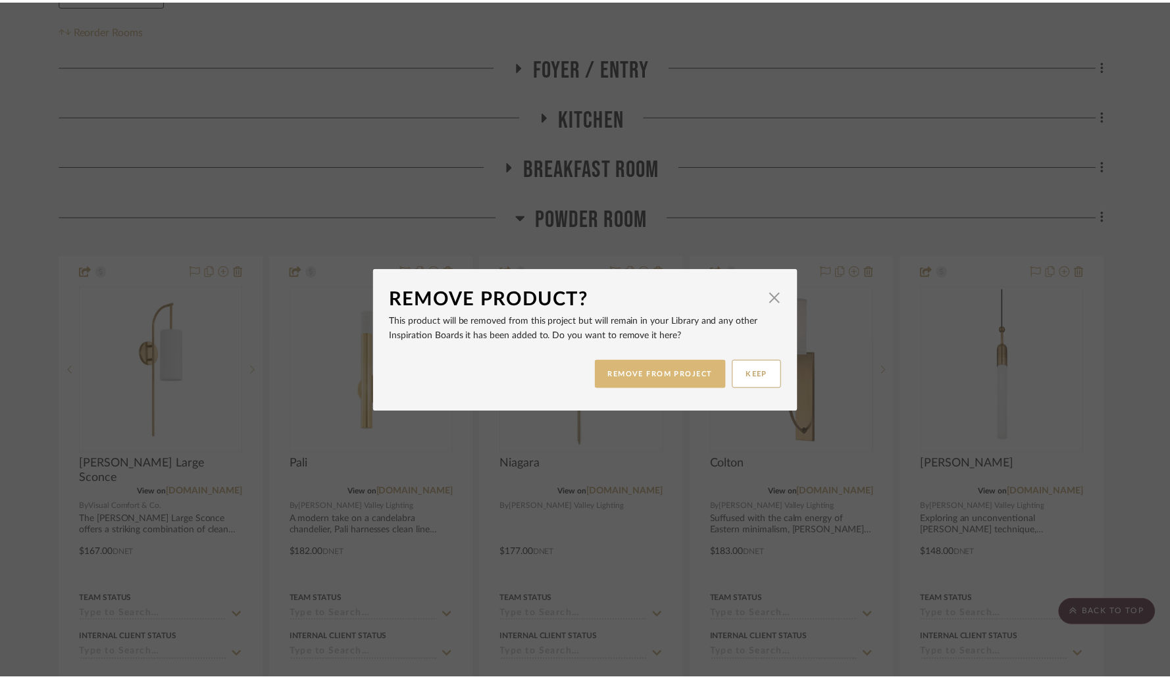
scroll to position [288, 0]
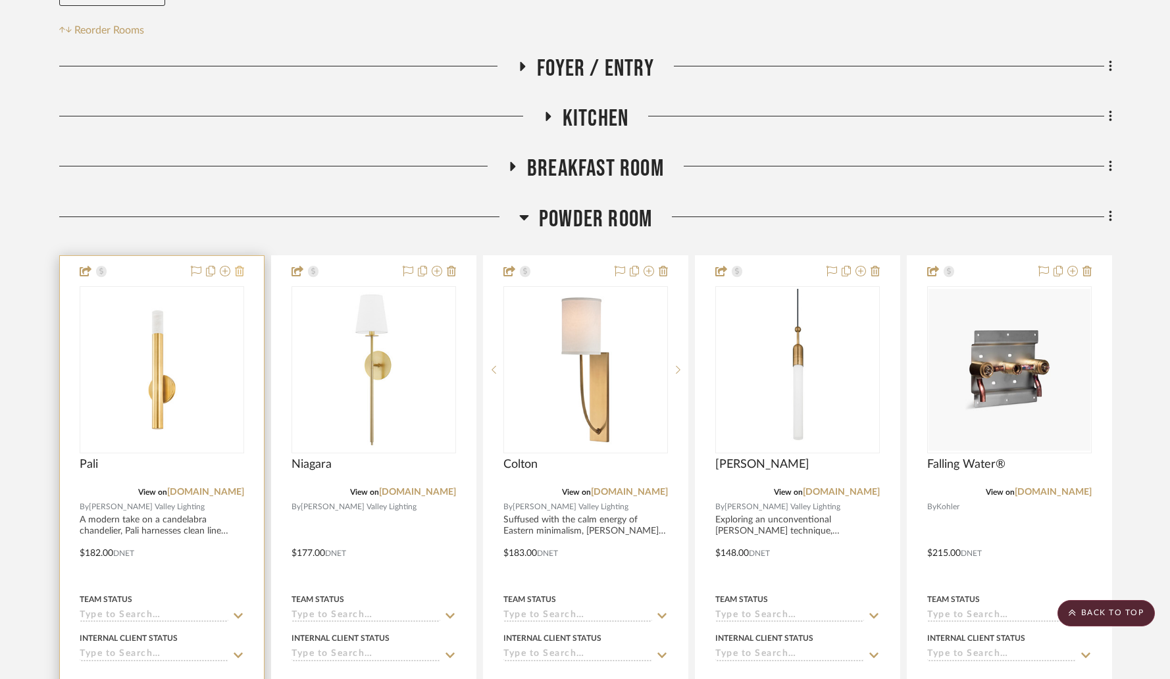
click at [237, 266] on icon at bounding box center [239, 271] width 9 height 11
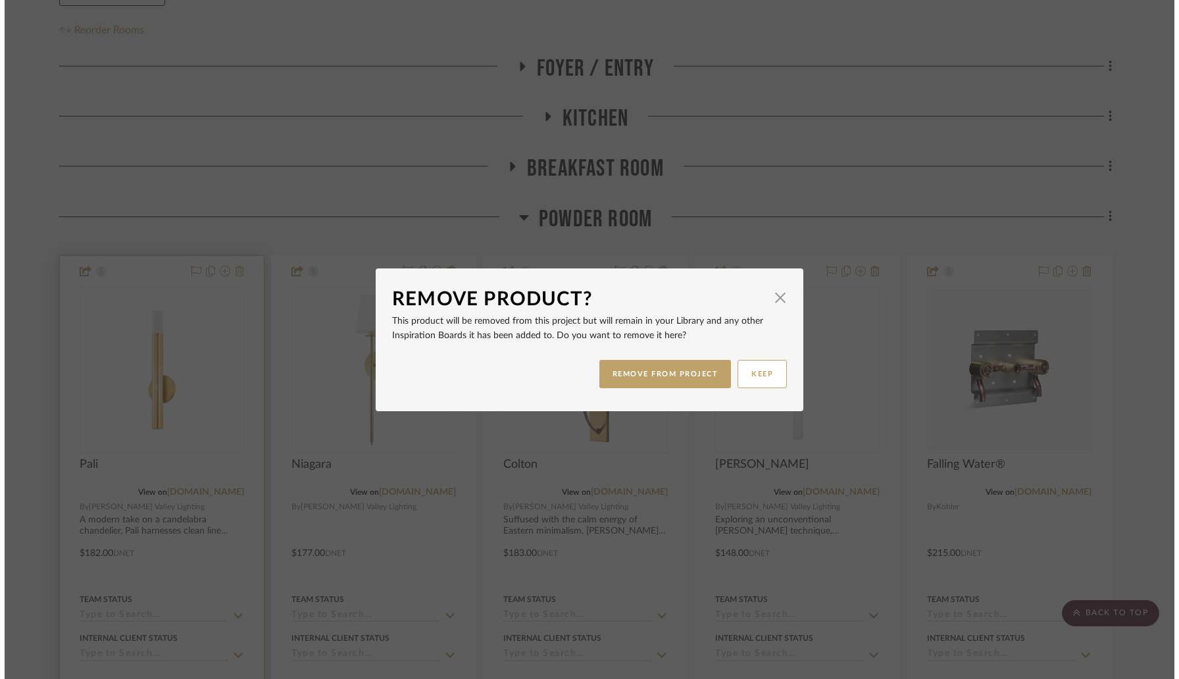
scroll to position [0, 0]
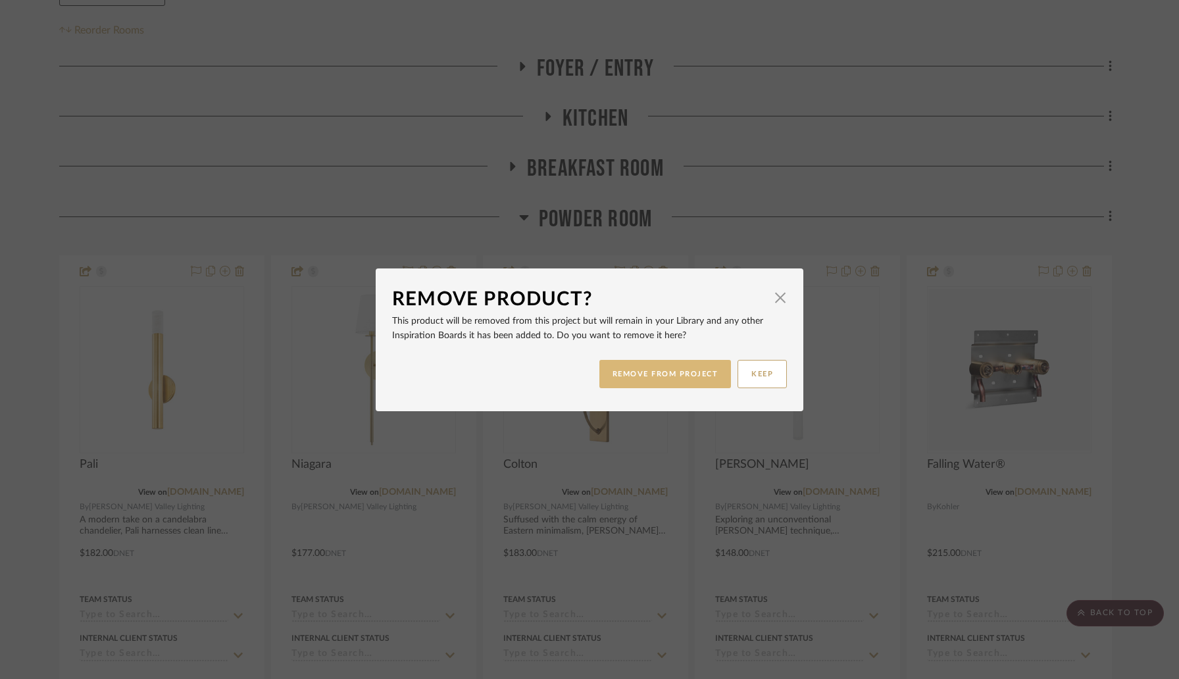
click at [622, 380] on button "REMOVE FROM PROJECT" at bounding box center [666, 374] width 132 height 28
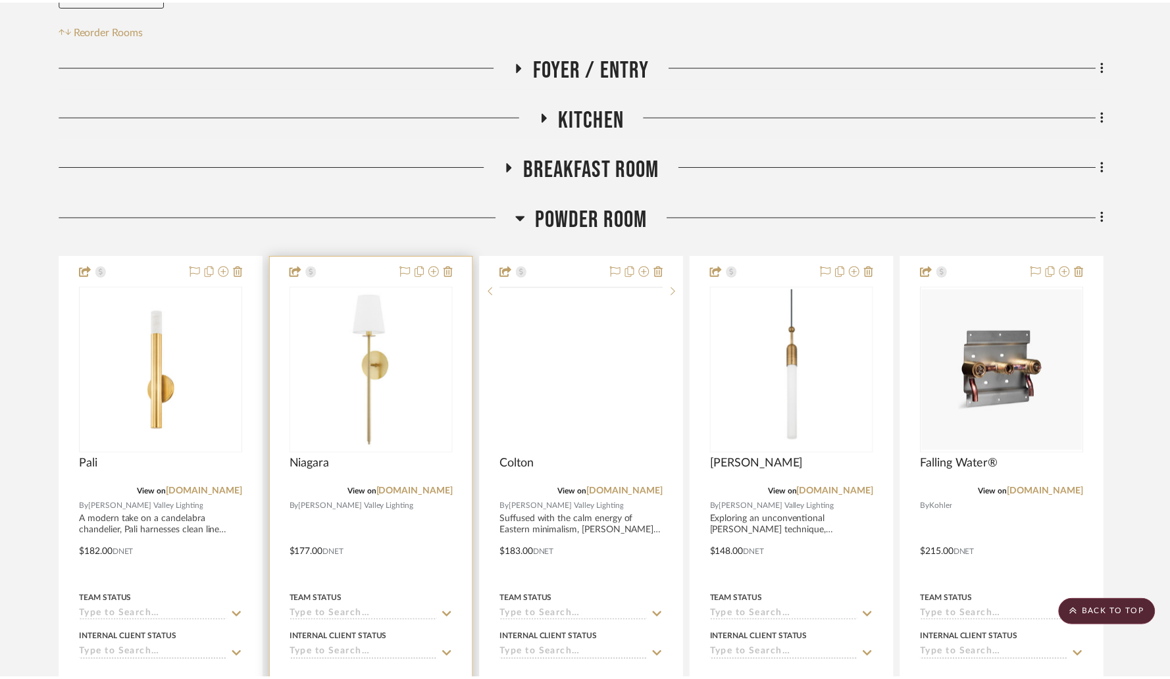
scroll to position [288, 0]
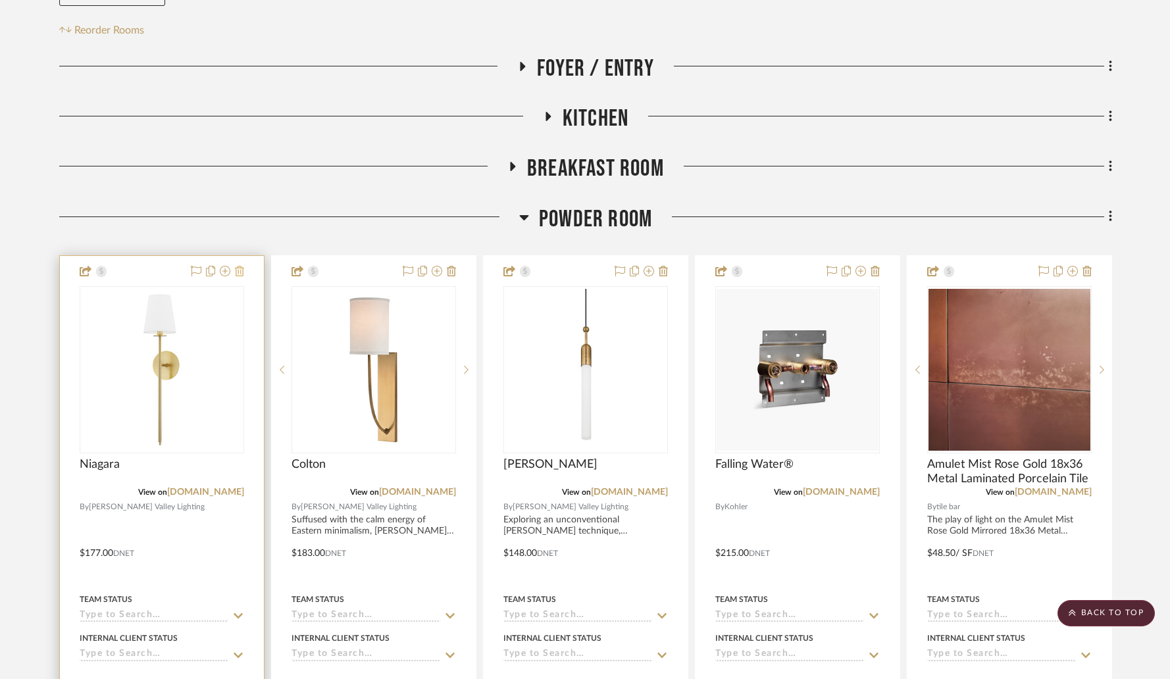
click at [238, 266] on icon at bounding box center [239, 271] width 9 height 11
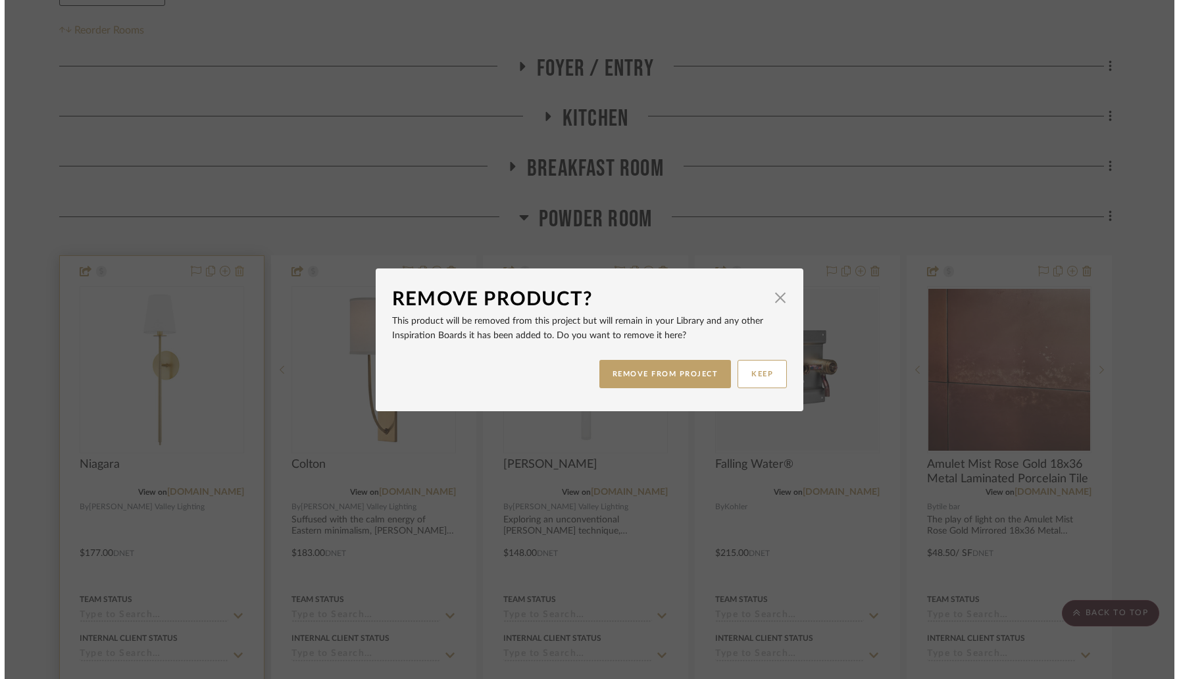
scroll to position [0, 0]
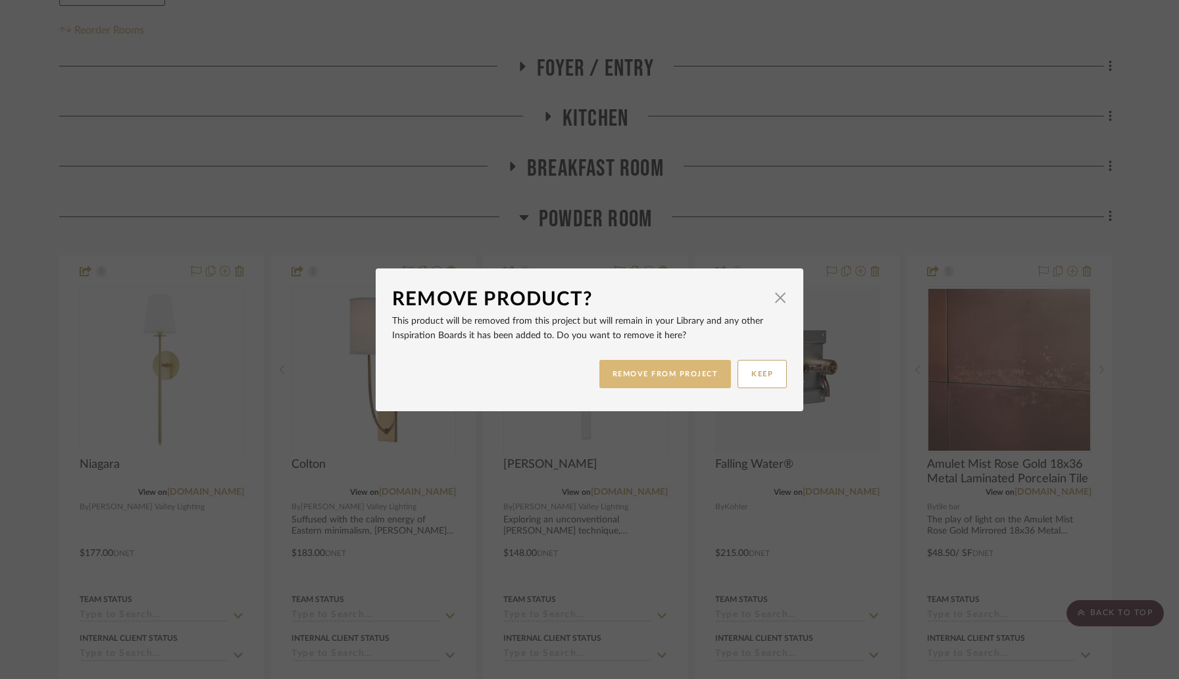
click at [617, 374] on button "REMOVE FROM PROJECT" at bounding box center [666, 374] width 132 height 28
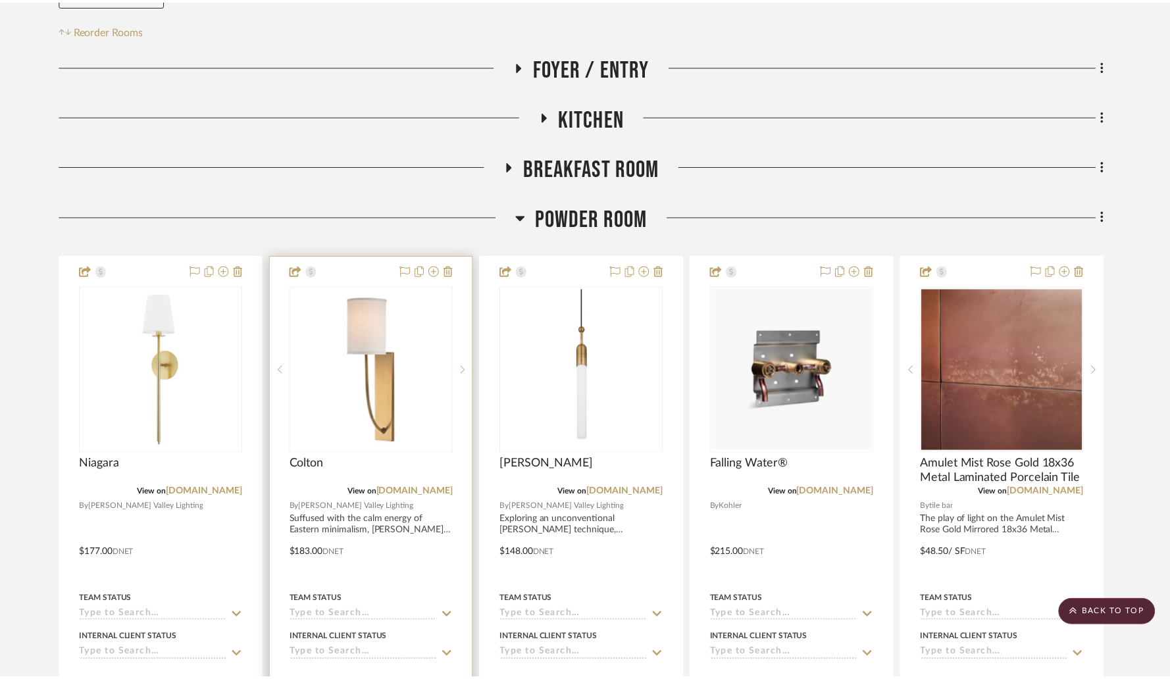
scroll to position [288, 0]
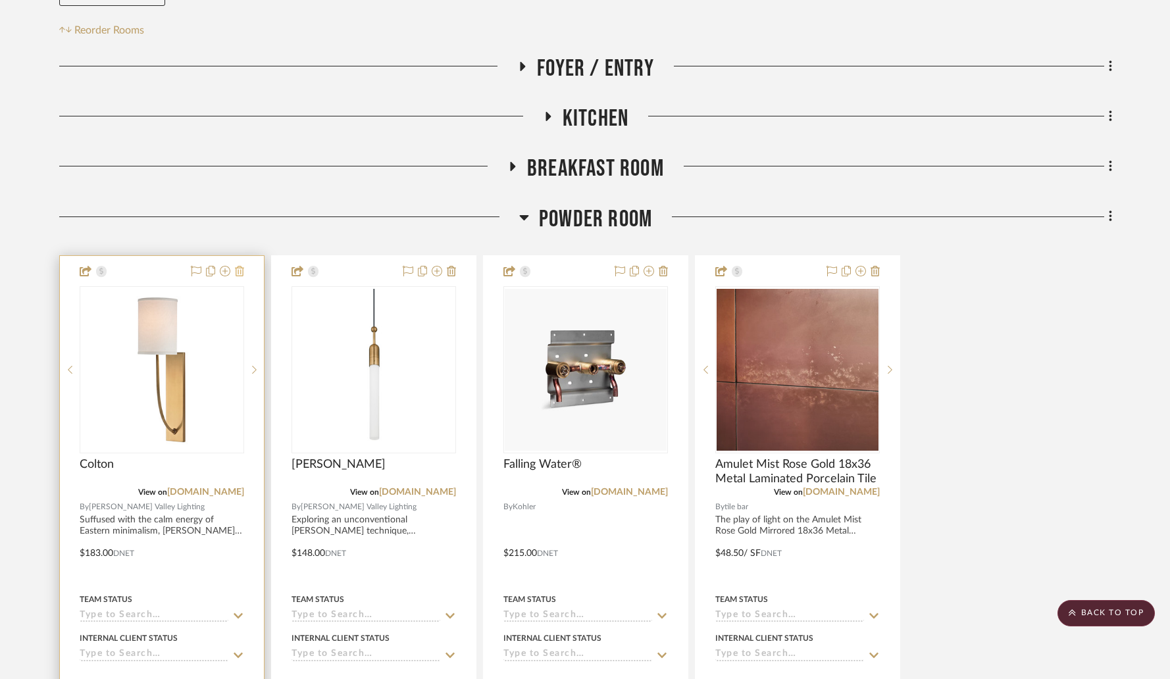
click at [241, 266] on icon at bounding box center [239, 271] width 9 height 11
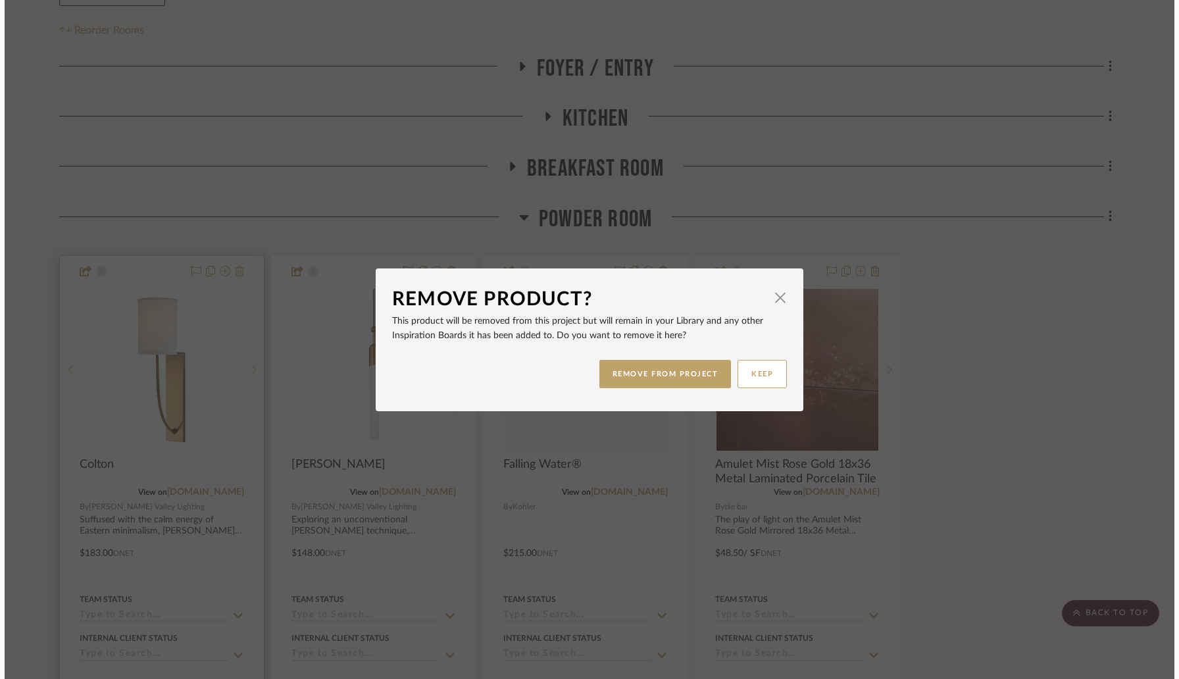
scroll to position [0, 0]
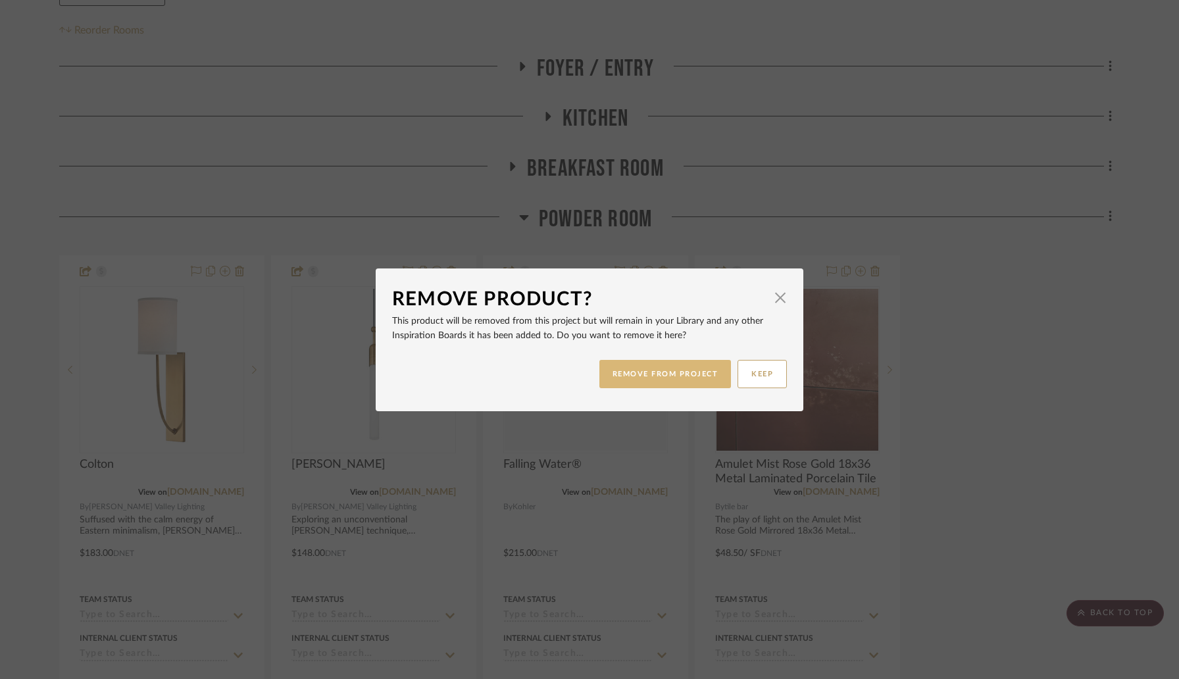
click at [642, 372] on button "REMOVE FROM PROJECT" at bounding box center [666, 374] width 132 height 28
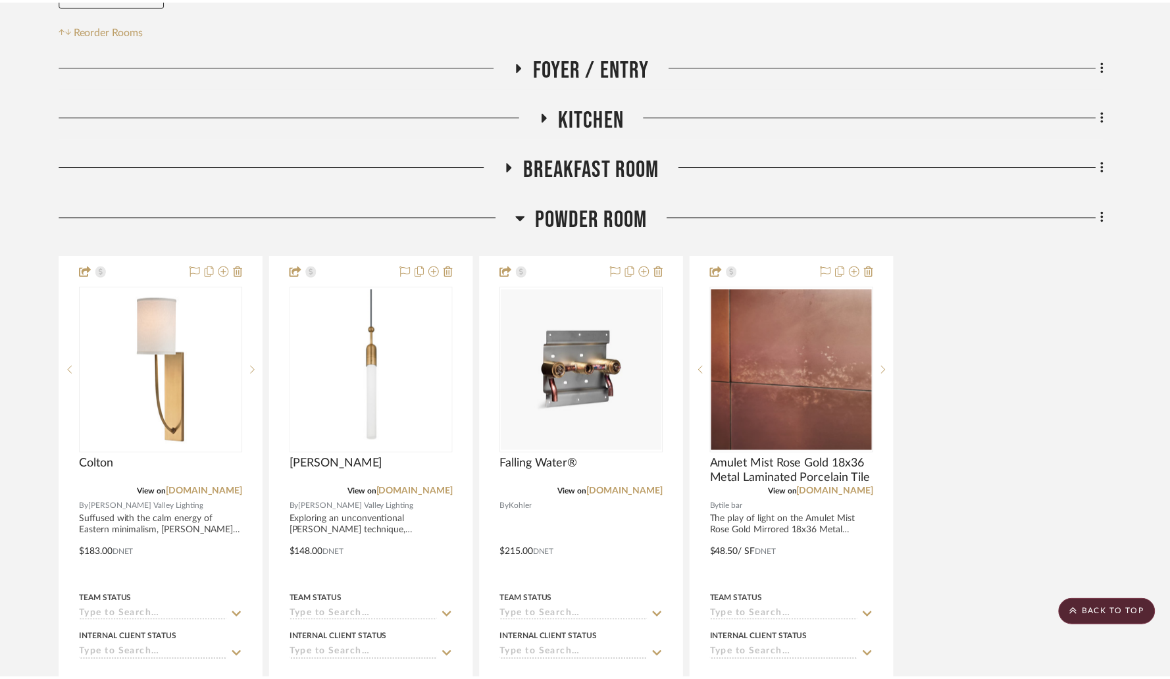
scroll to position [288, 0]
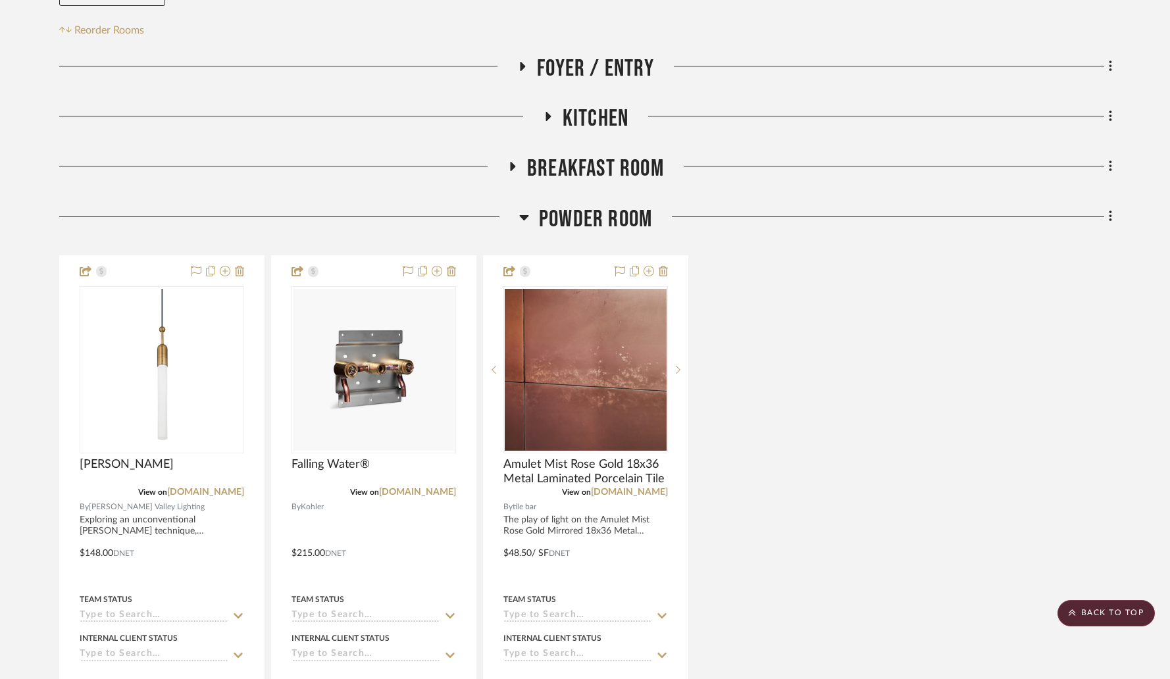
click at [522, 215] on icon at bounding box center [523, 217] width 9 height 5
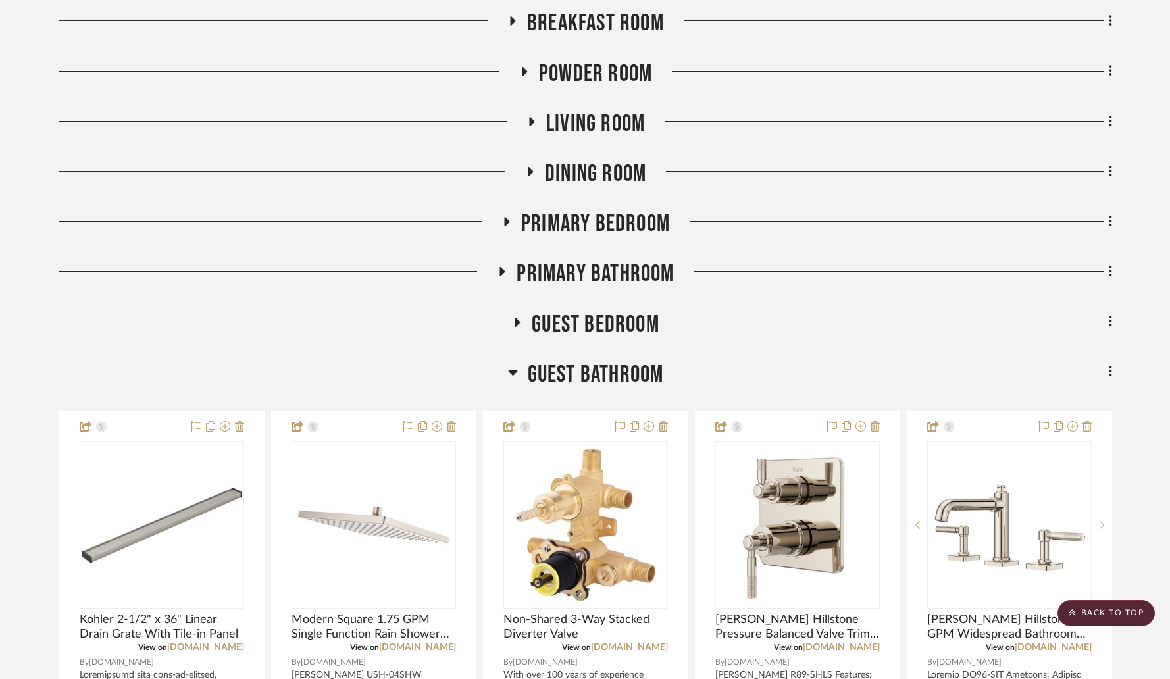
scroll to position [439, 0]
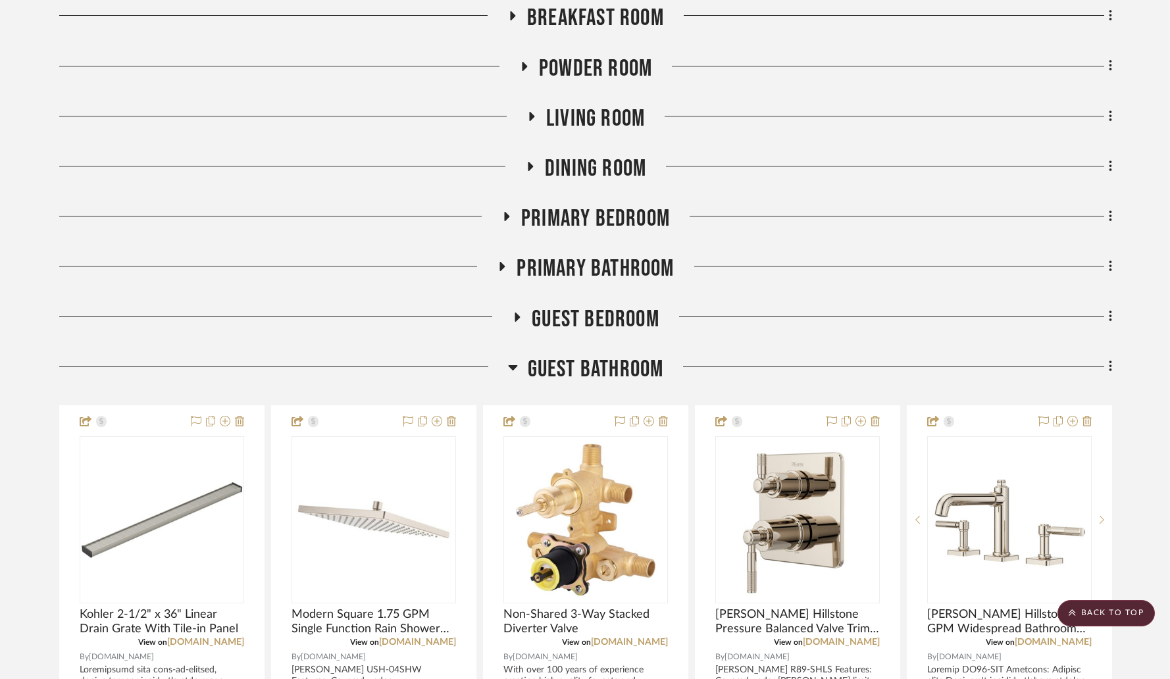
click at [517, 359] on icon at bounding box center [513, 367] width 10 height 16
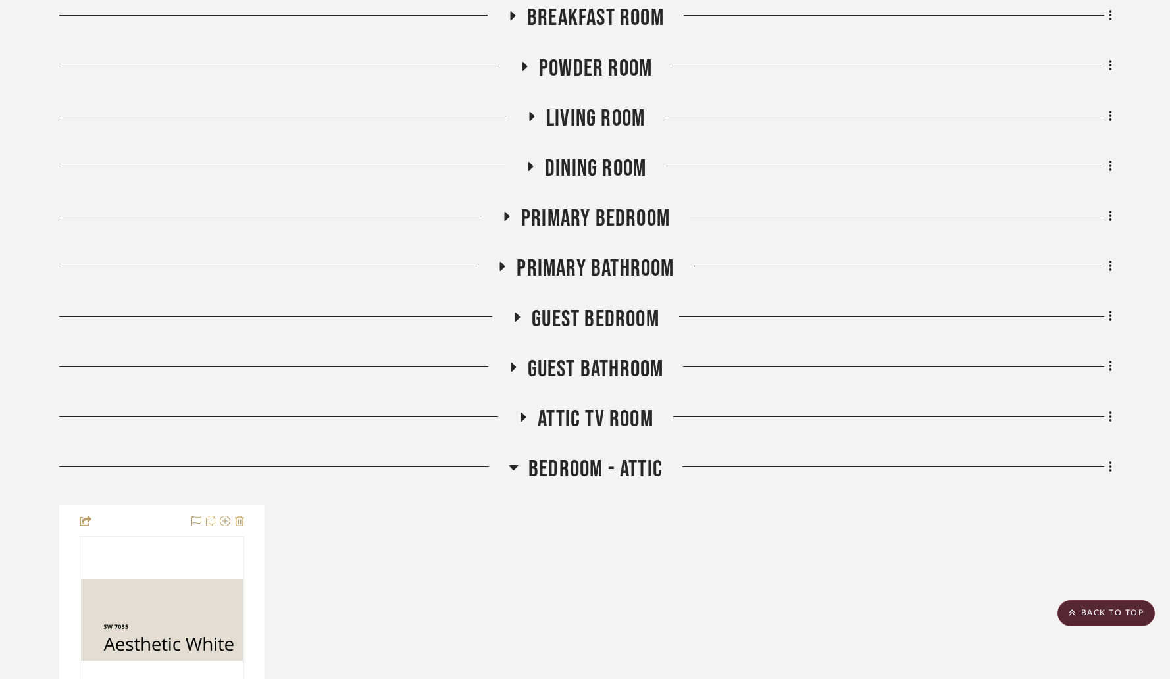
click at [511, 465] on icon at bounding box center [513, 467] width 9 height 5
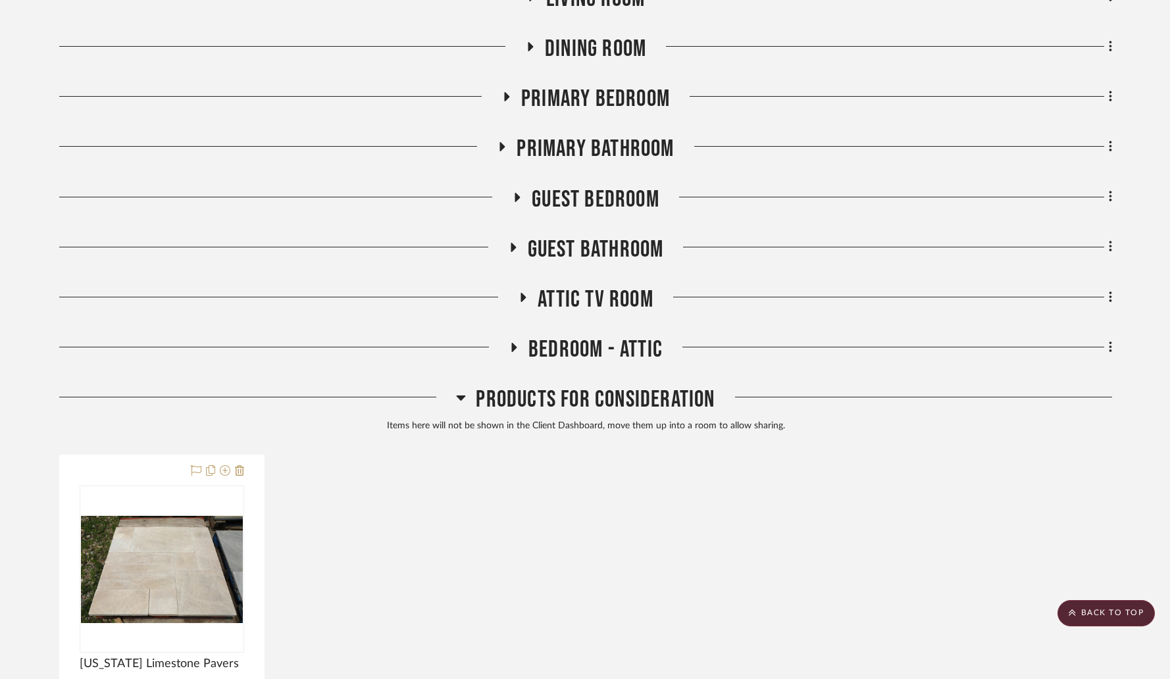
scroll to position [0, 0]
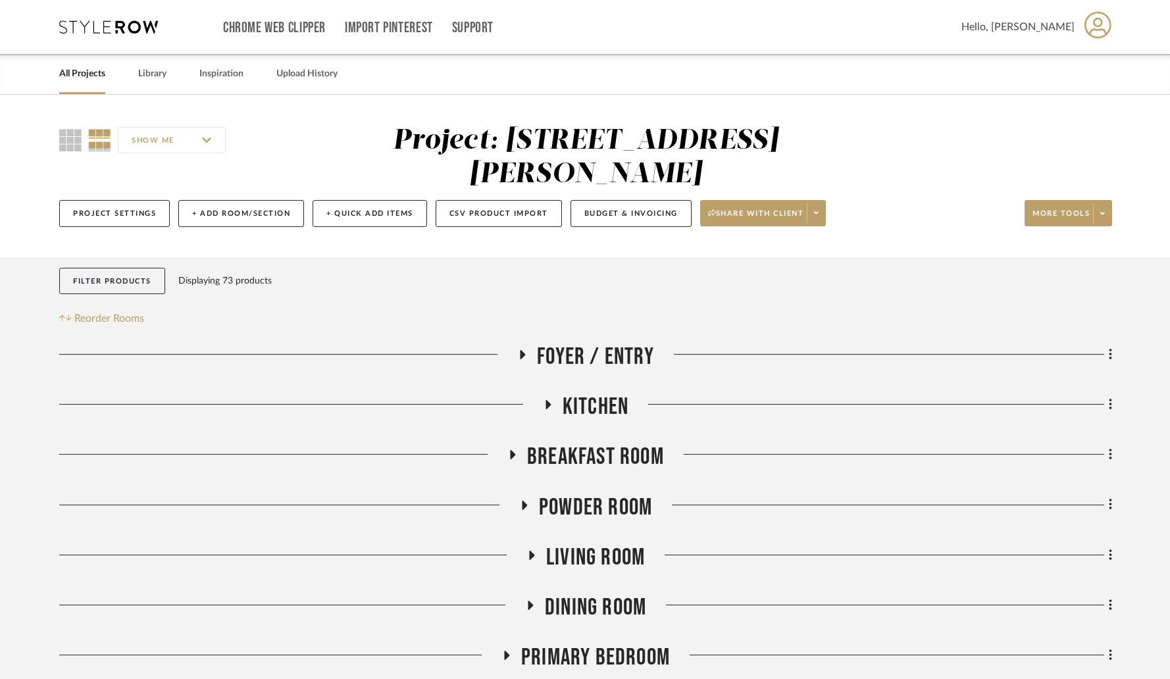
click at [77, 71] on link "All Projects" at bounding box center [82, 74] width 46 height 18
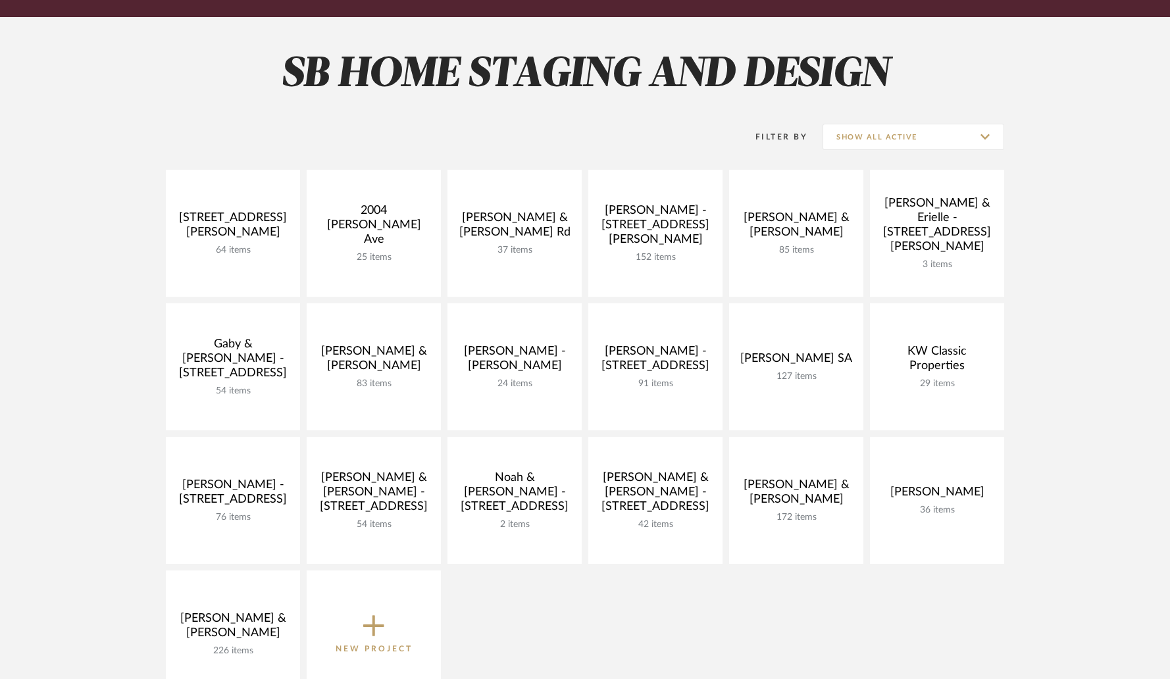
scroll to position [164, 0]
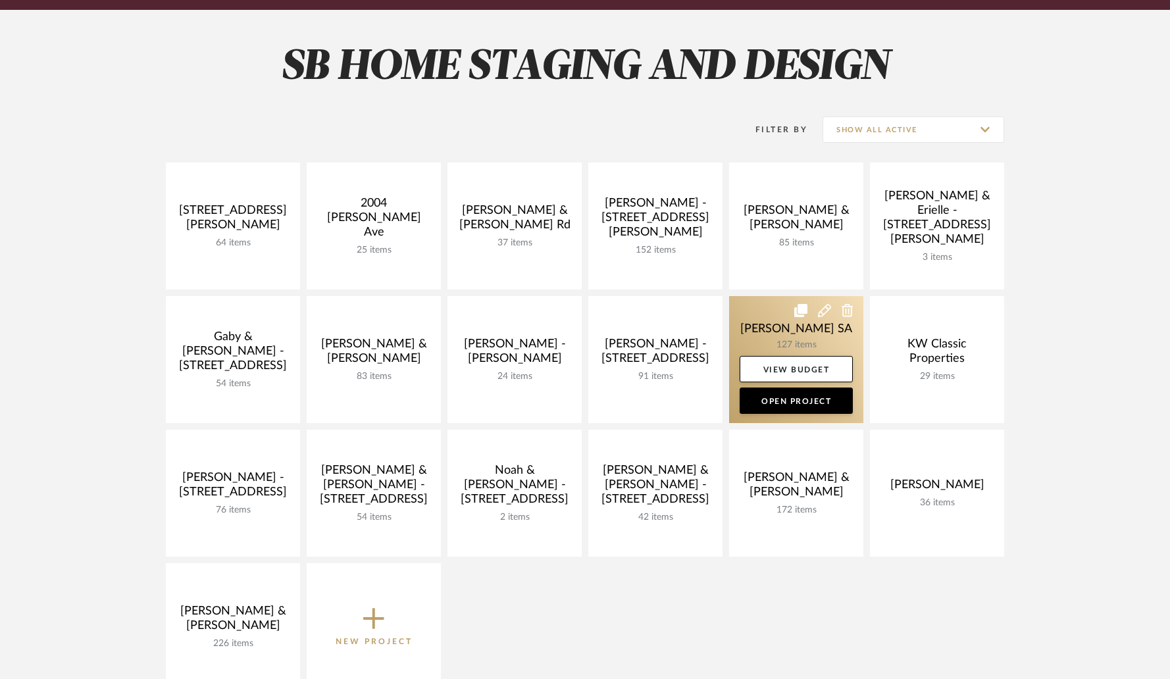
click at [782, 340] on link at bounding box center [796, 359] width 134 height 127
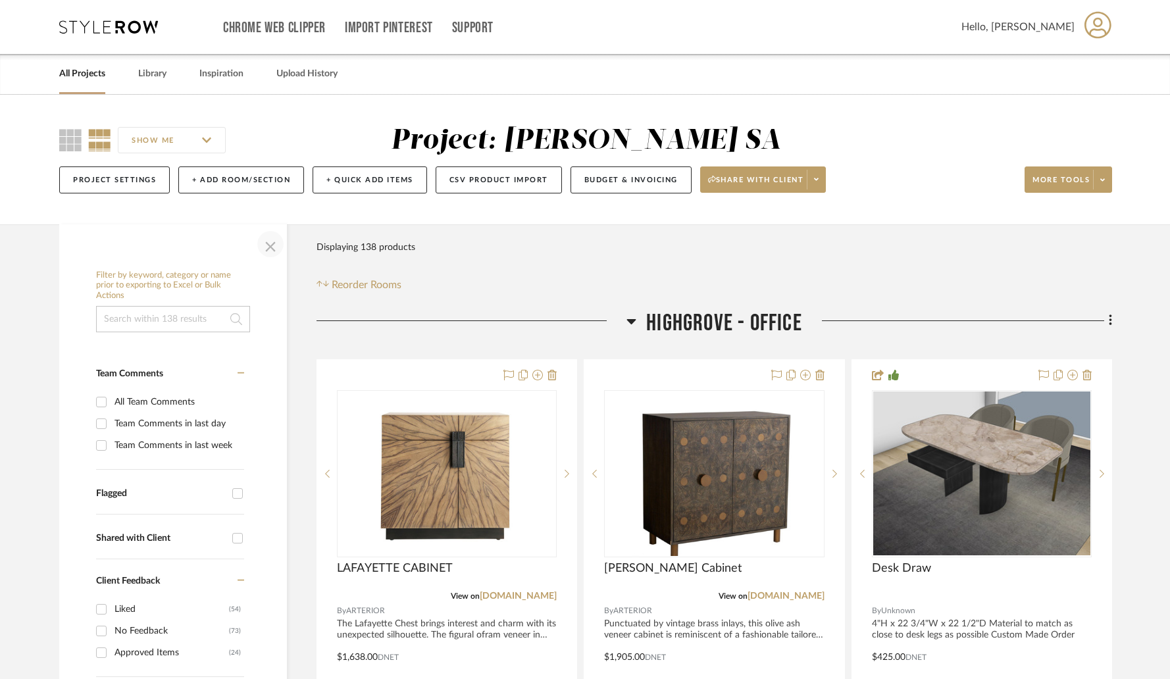
click at [267, 245] on span "button" at bounding box center [271, 244] width 32 height 32
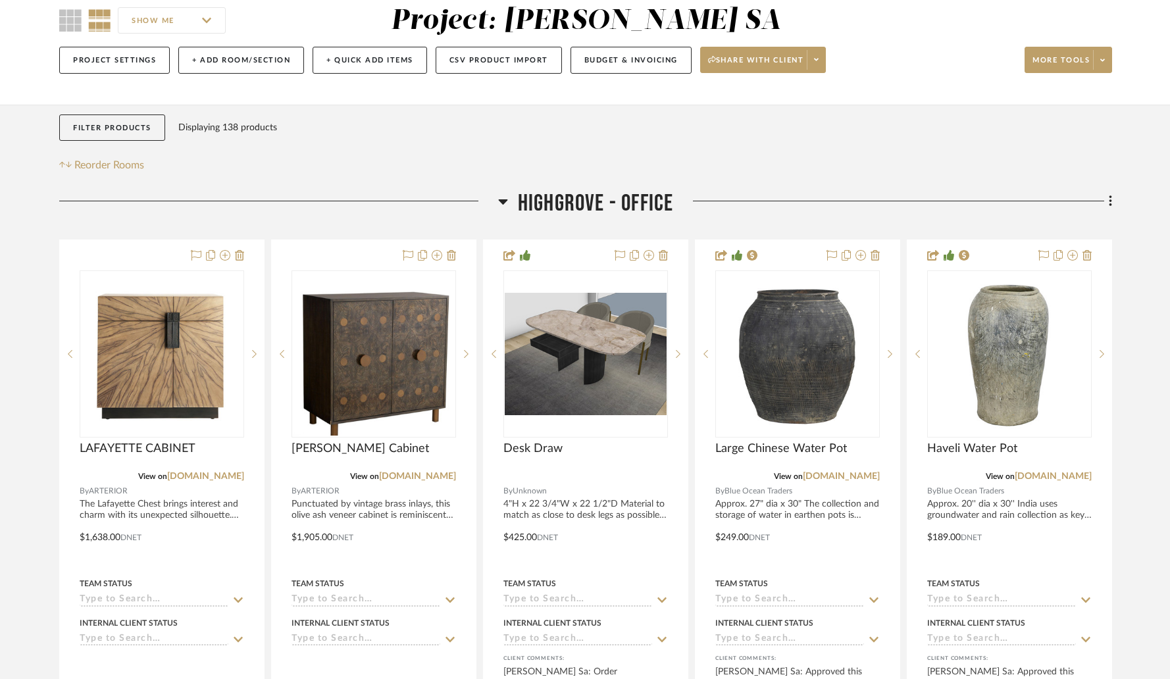
scroll to position [121, 0]
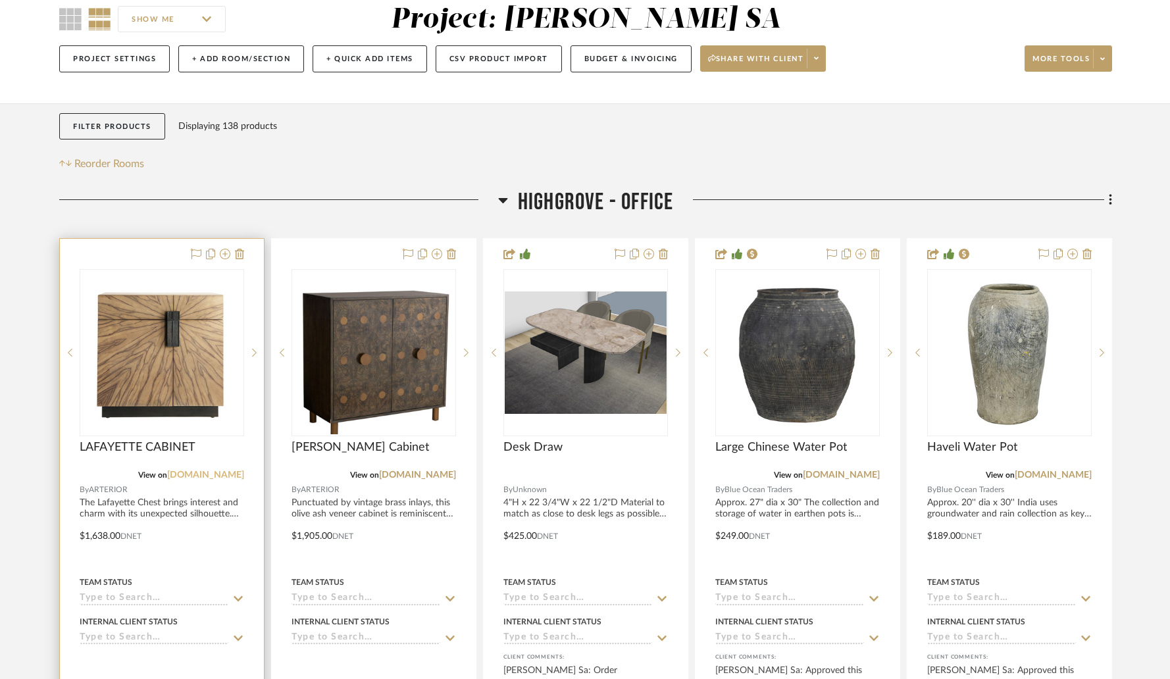
click at [209, 476] on link "[DOMAIN_NAME]" at bounding box center [205, 475] width 77 height 9
click at [189, 346] on img "0" at bounding box center [162, 353] width 162 height 162
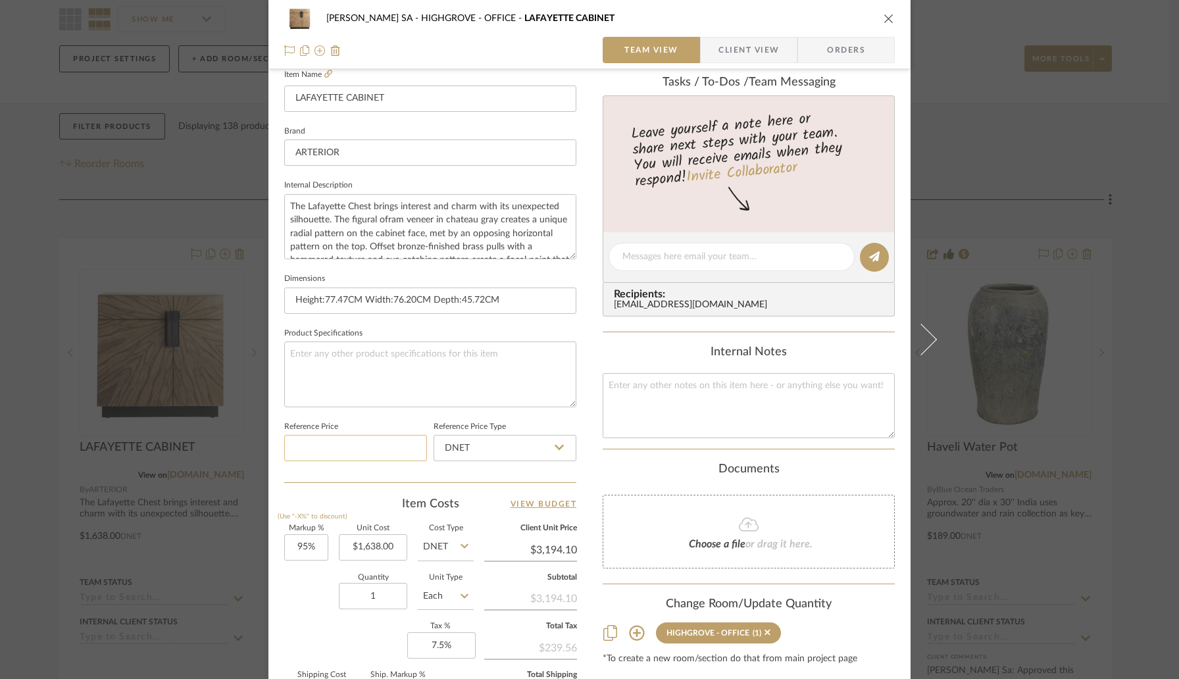
scroll to position [372, 0]
click at [401, 548] on input "1638.00" at bounding box center [373, 545] width 68 height 26
type input "$1,637.00"
click at [339, 598] on input "1" at bounding box center [373, 594] width 68 height 26
type input "$3,192.15"
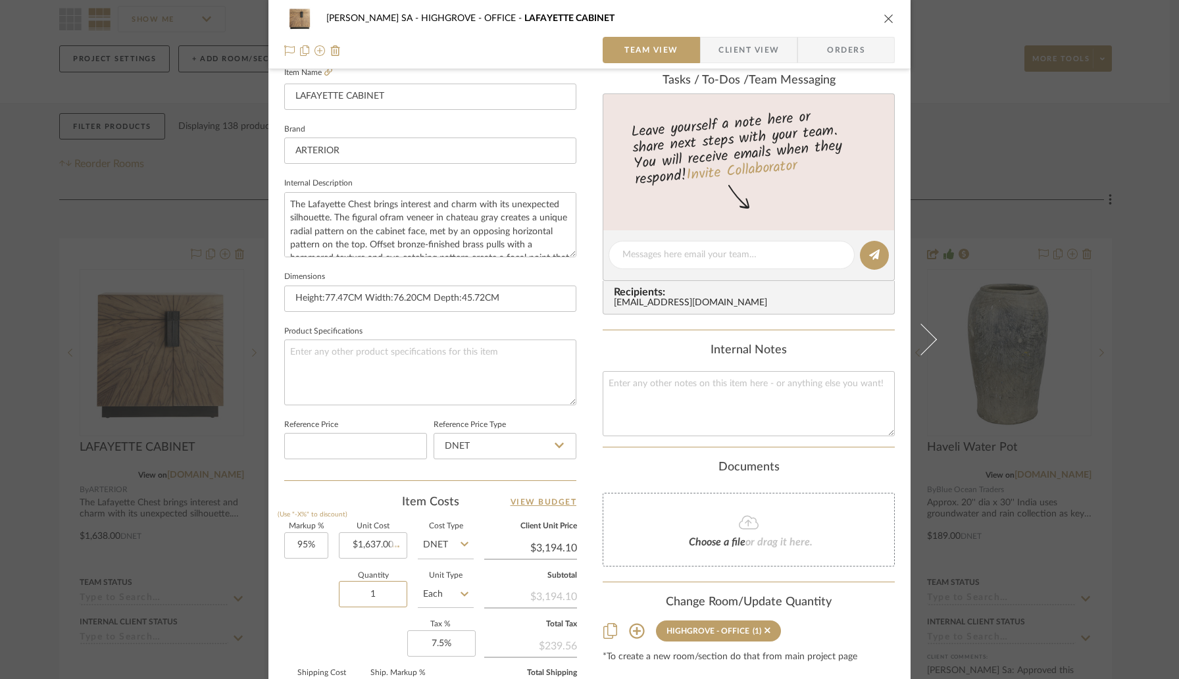
type input "$478.82"
click at [884, 19] on icon "close" at bounding box center [889, 18] width 11 height 11
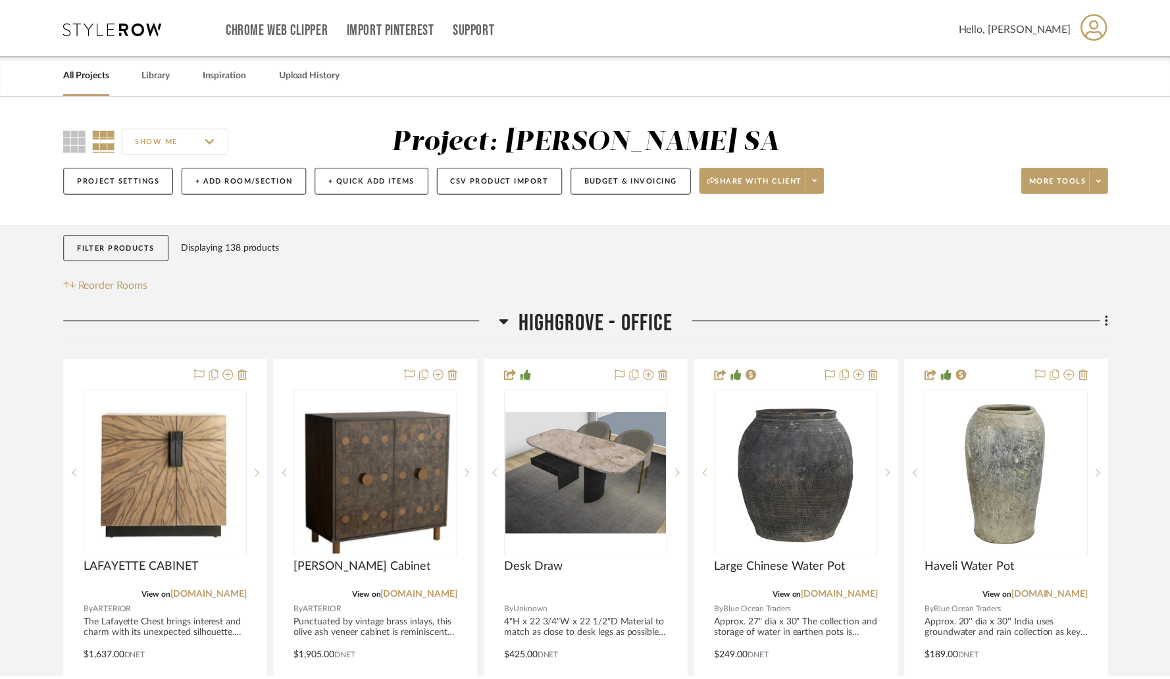
scroll to position [121, 0]
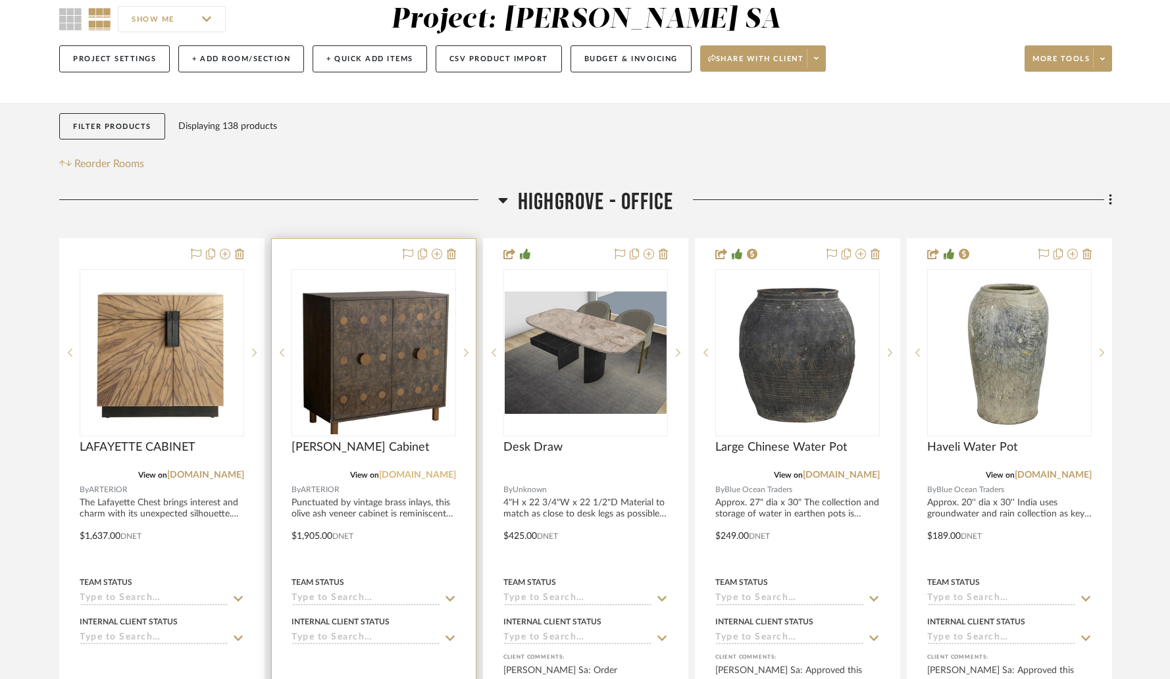
click at [417, 476] on link "[DOMAIN_NAME]" at bounding box center [417, 475] width 77 height 9
click at [364, 347] on img "0" at bounding box center [374, 352] width 162 height 163
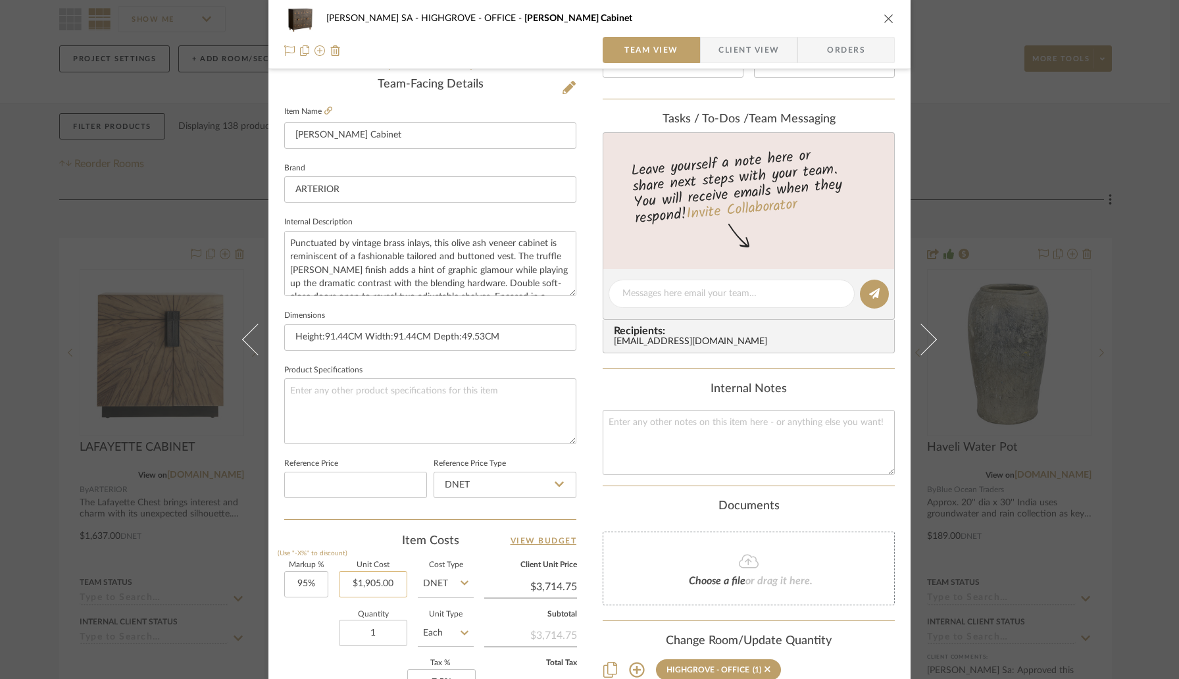
scroll to position [336, 0]
click at [269, 507] on div "[PERSON_NAME] SA HIGHGROVE - OFFICE [PERSON_NAME] Cabinet Team View Client View…" at bounding box center [590, 282] width 642 height 1216
click at [884, 23] on icon "close" at bounding box center [889, 18] width 11 height 11
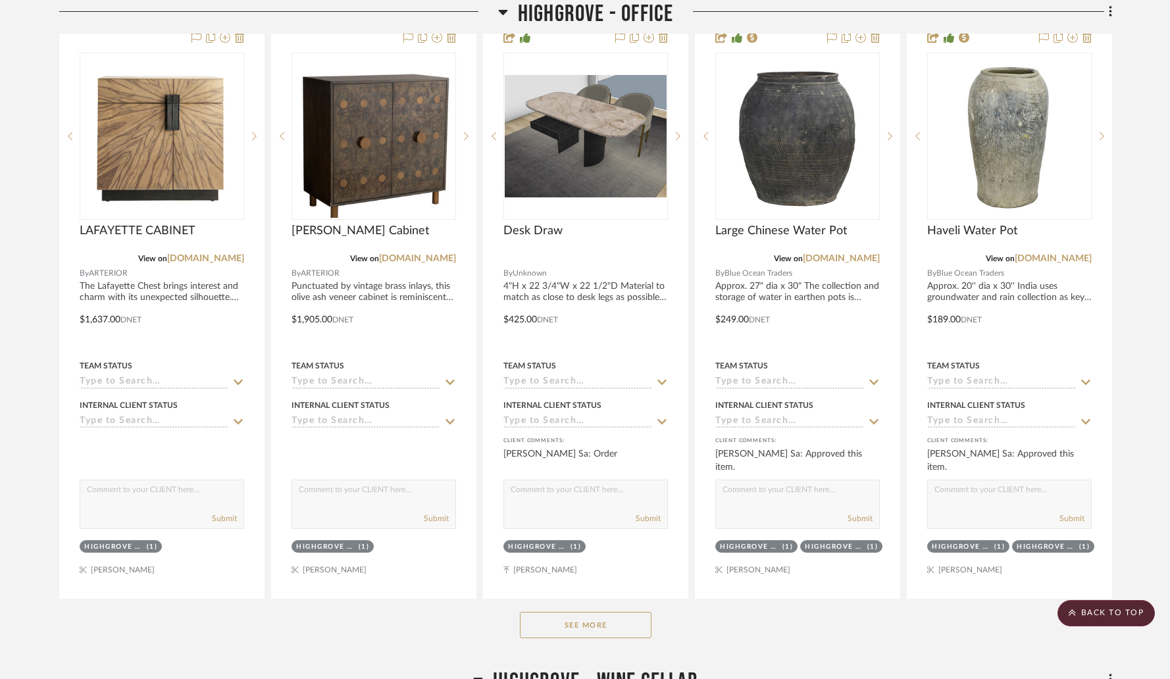
scroll to position [290, 0]
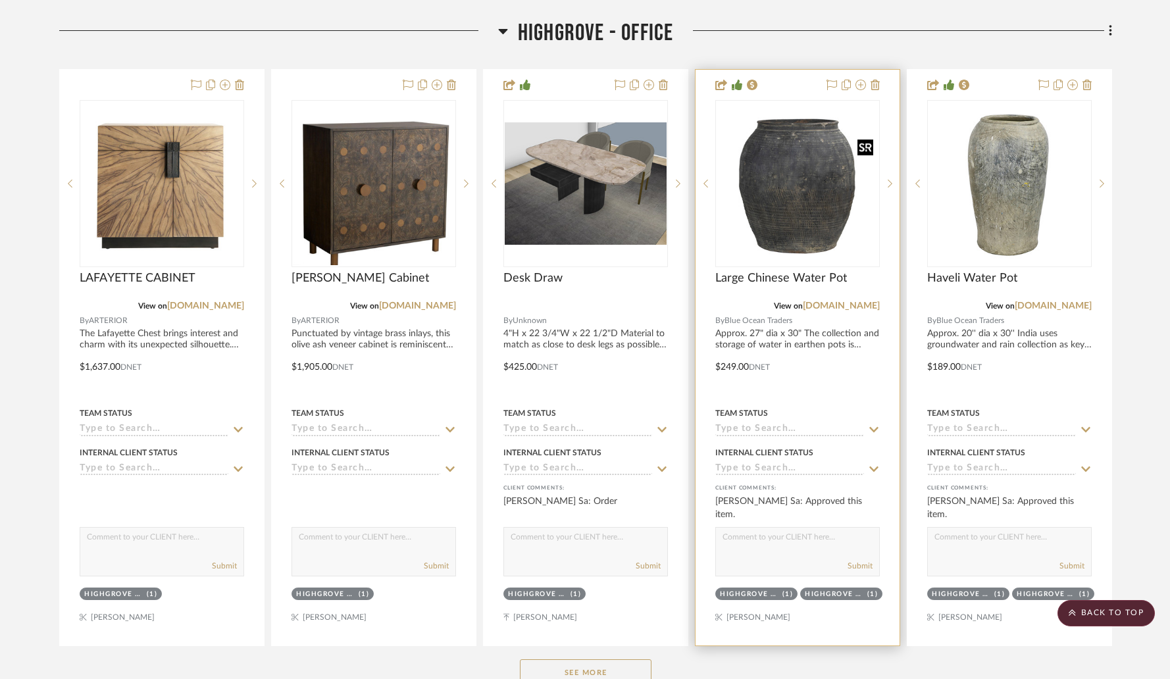
click at [798, 215] on img "0" at bounding box center [798, 184] width 162 height 162
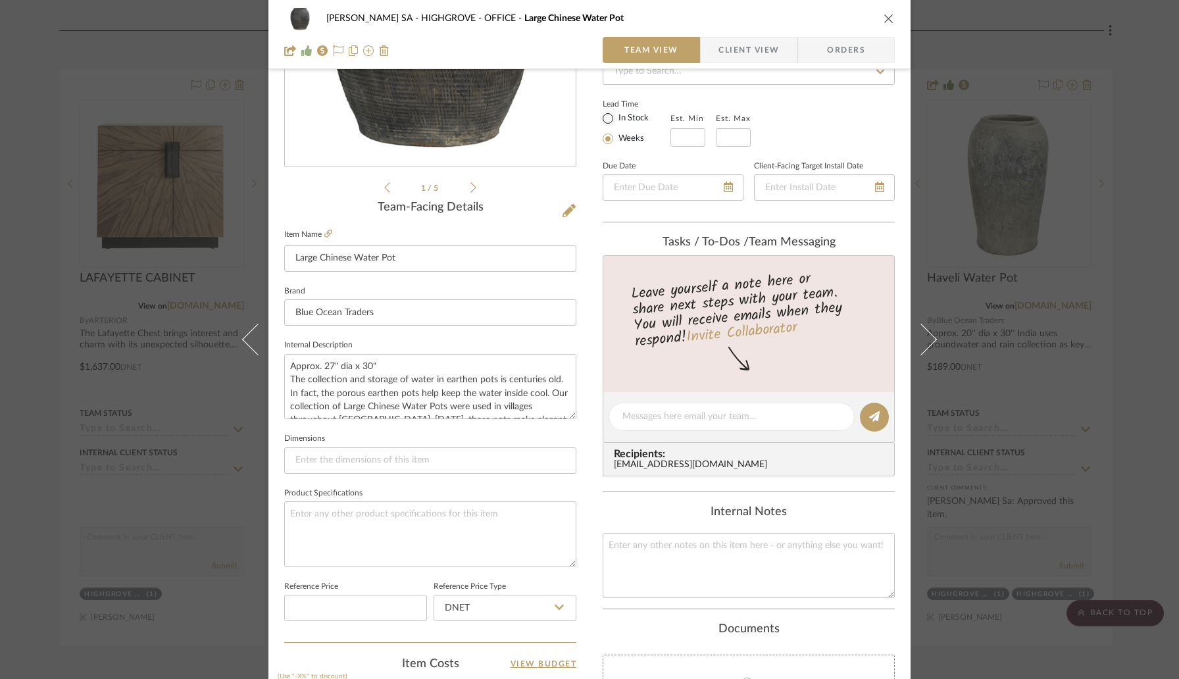
scroll to position [388, 0]
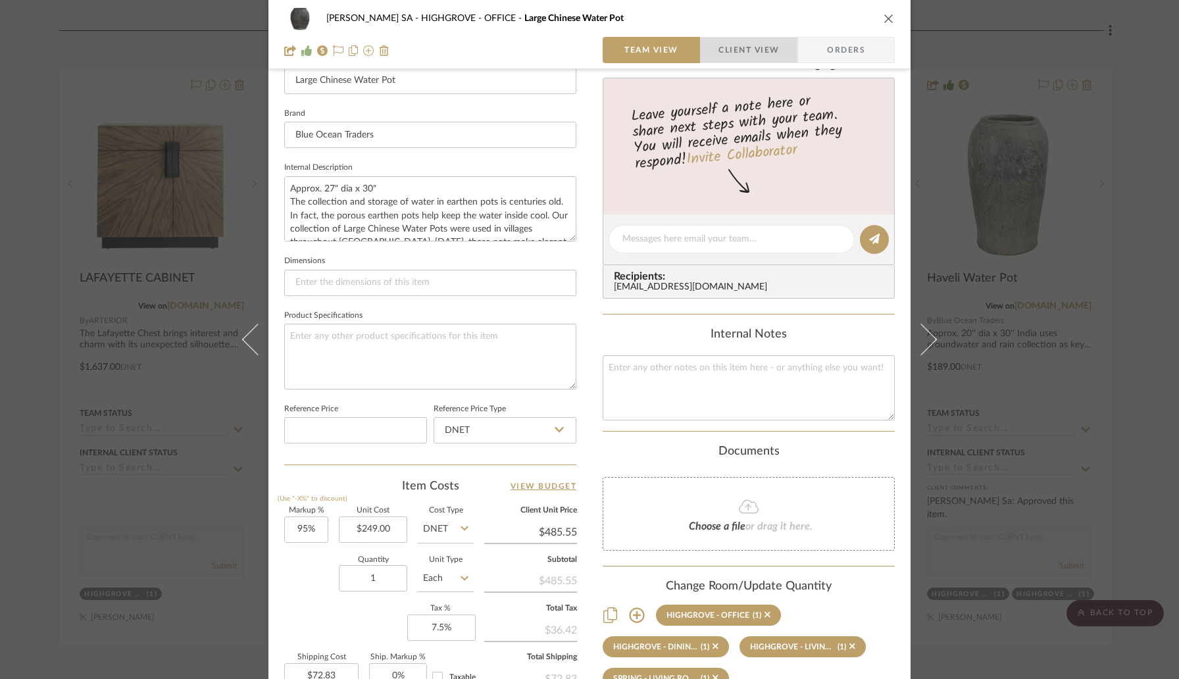
click at [734, 51] on span "Client View" at bounding box center [749, 50] width 61 height 26
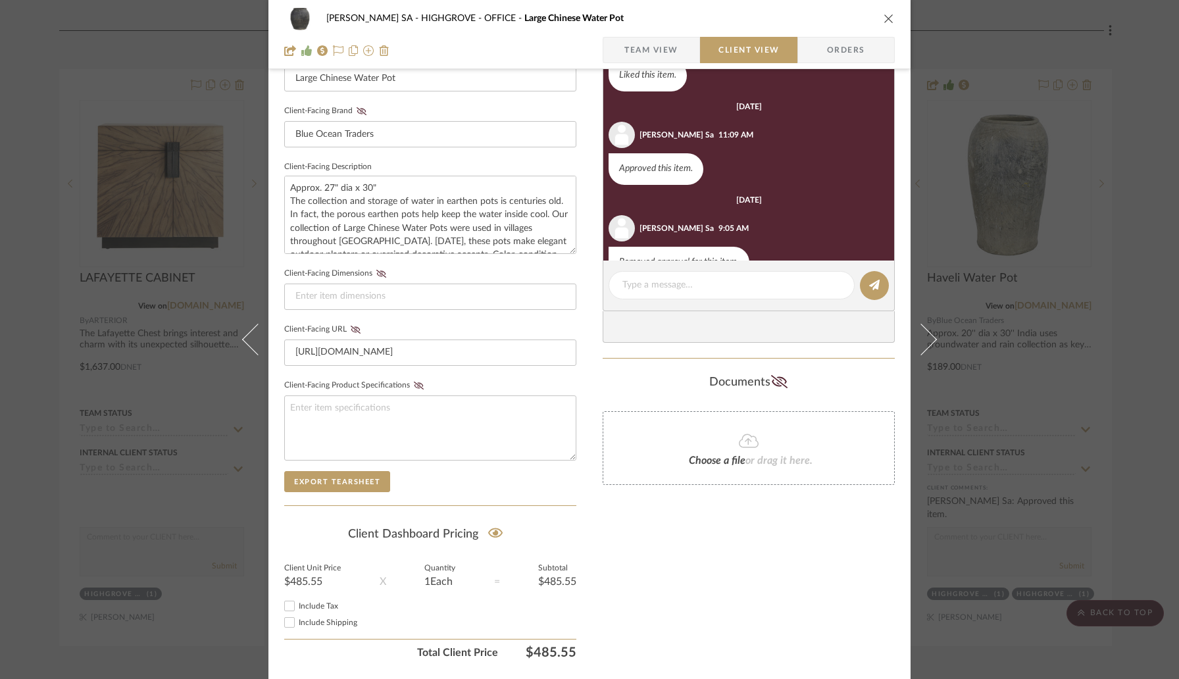
scroll to position [103, 0]
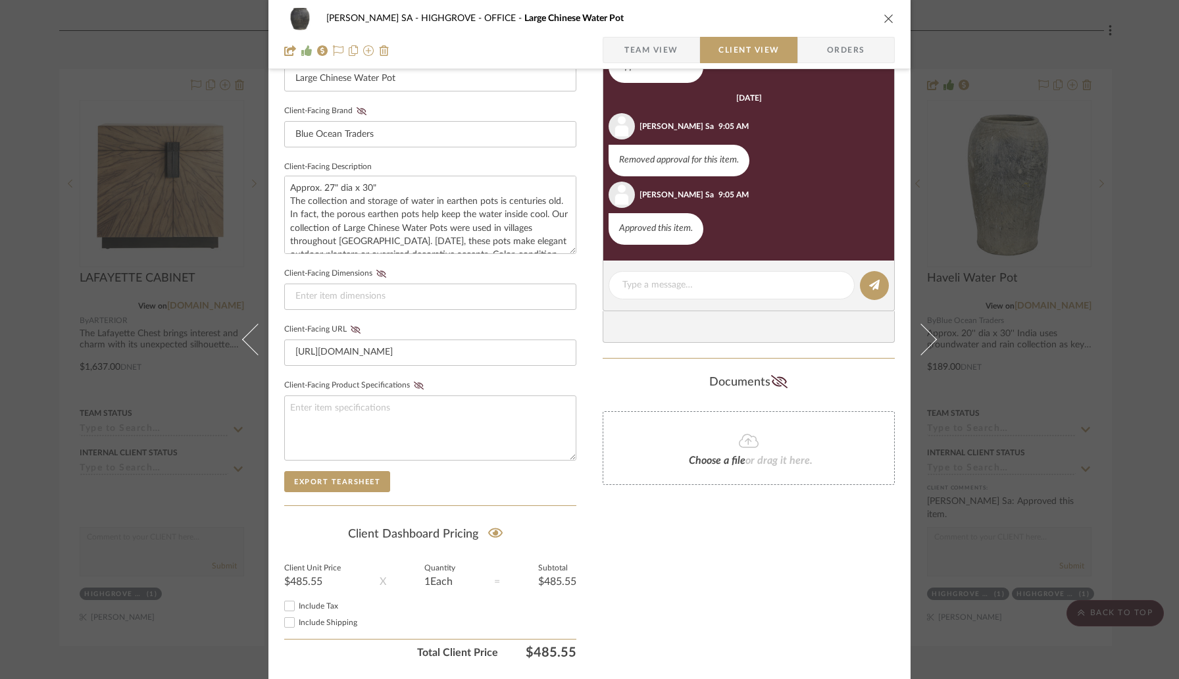
click at [884, 16] on icon "close" at bounding box center [889, 18] width 11 height 11
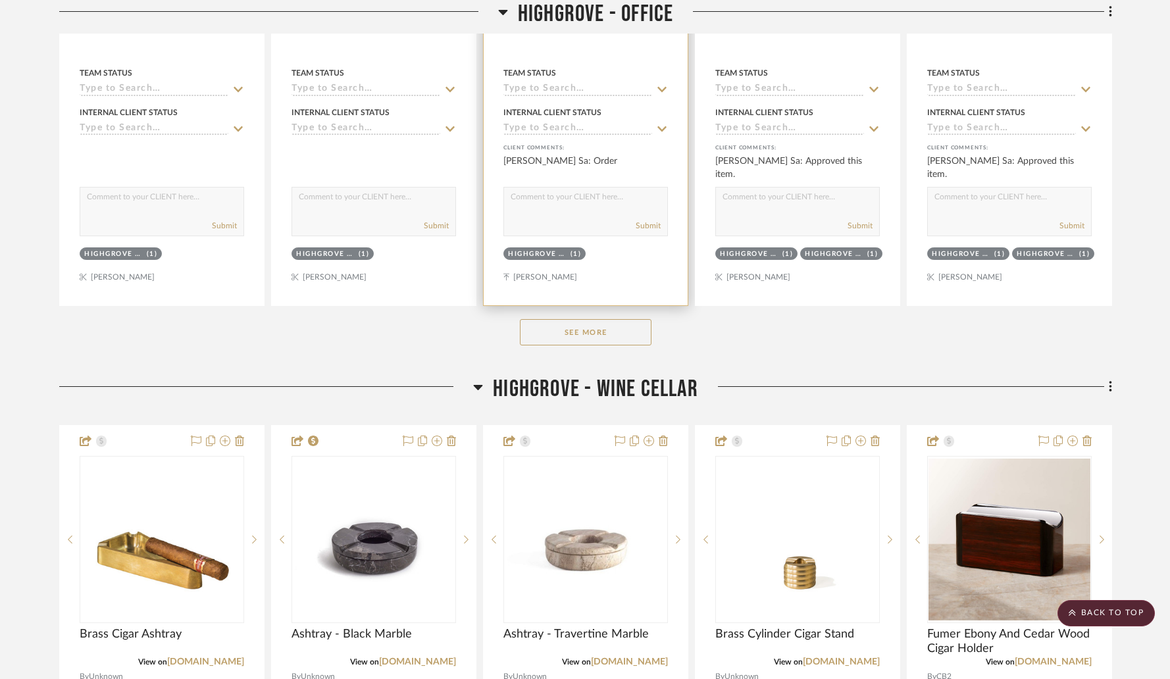
scroll to position [704, 0]
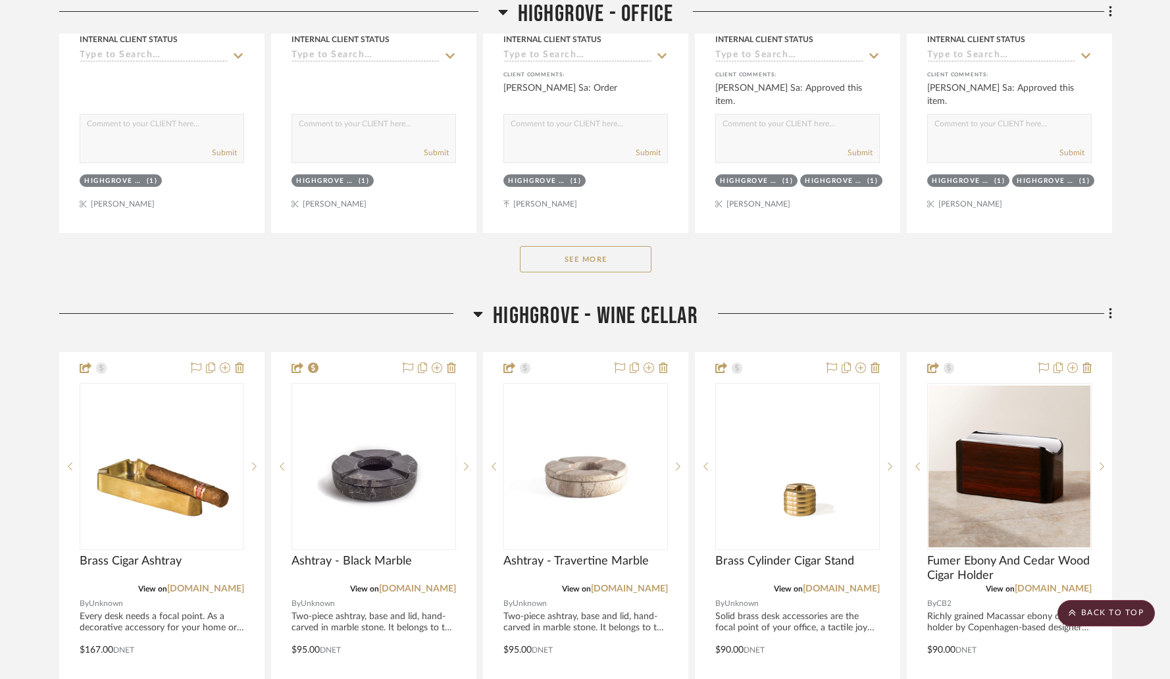
click at [603, 268] on button "See More" at bounding box center [586, 259] width 132 height 26
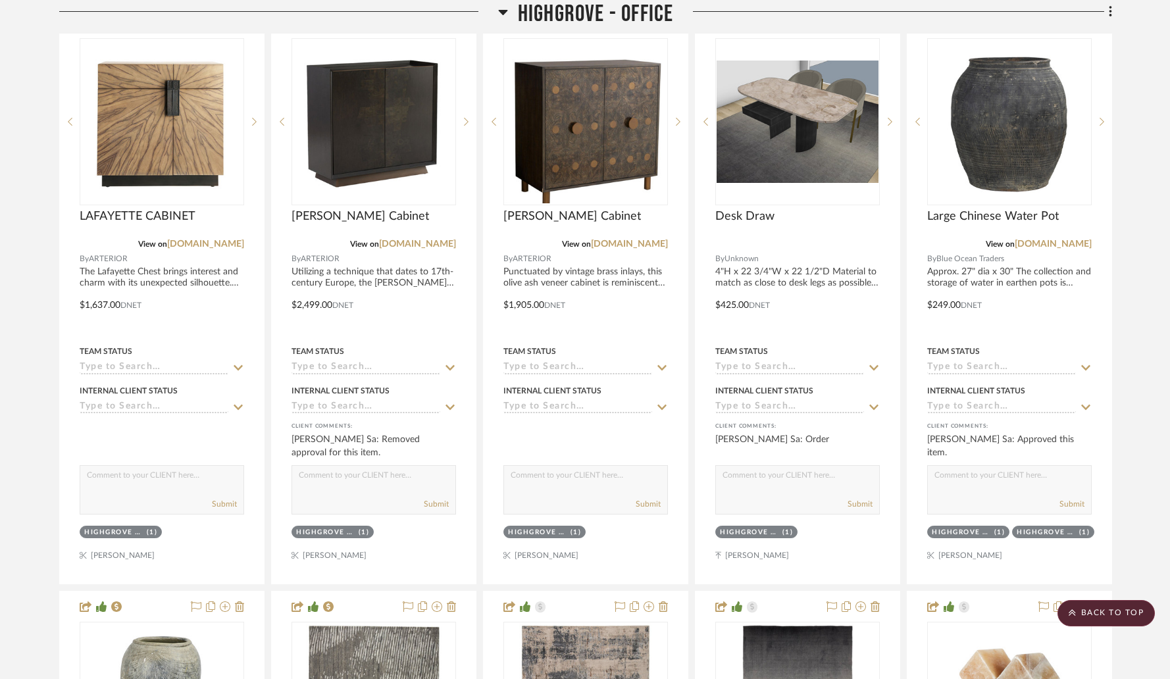
scroll to position [243, 0]
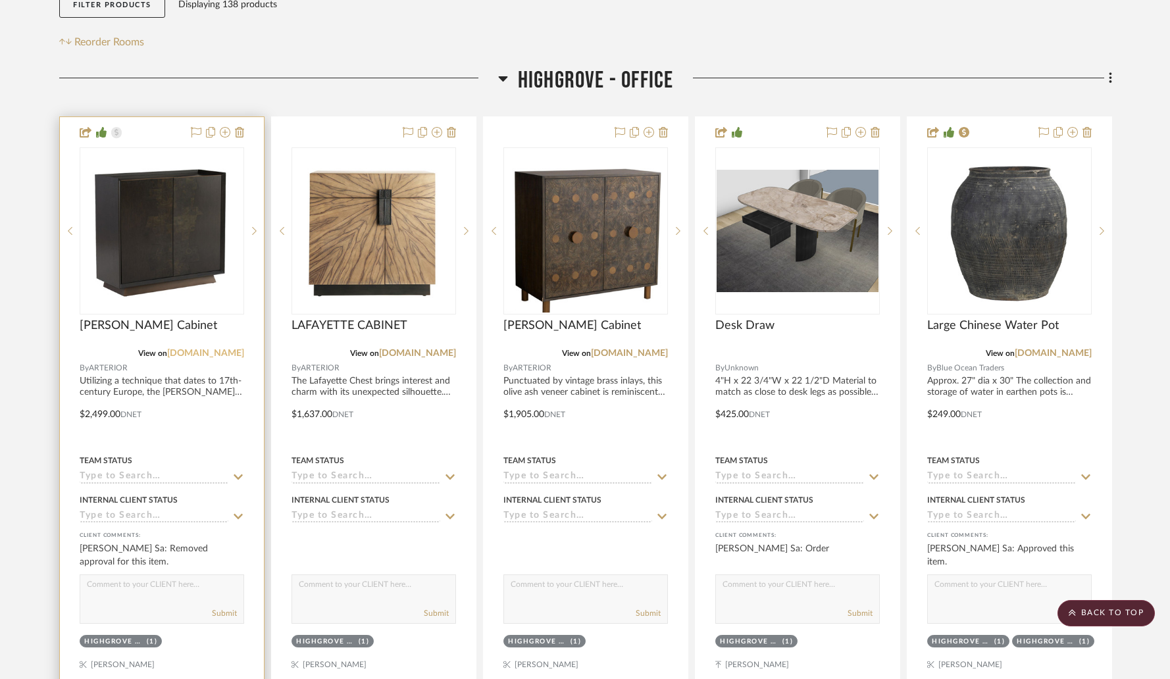
click at [218, 355] on link "[DOMAIN_NAME]" at bounding box center [205, 353] width 77 height 9
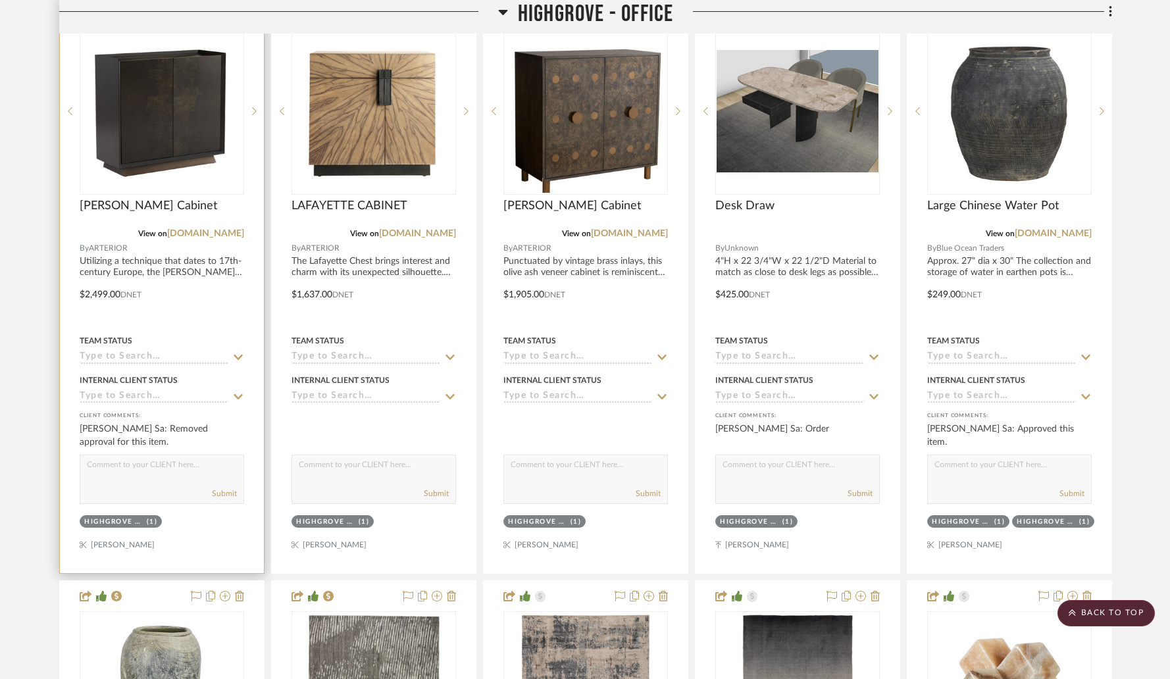
scroll to position [365, 0]
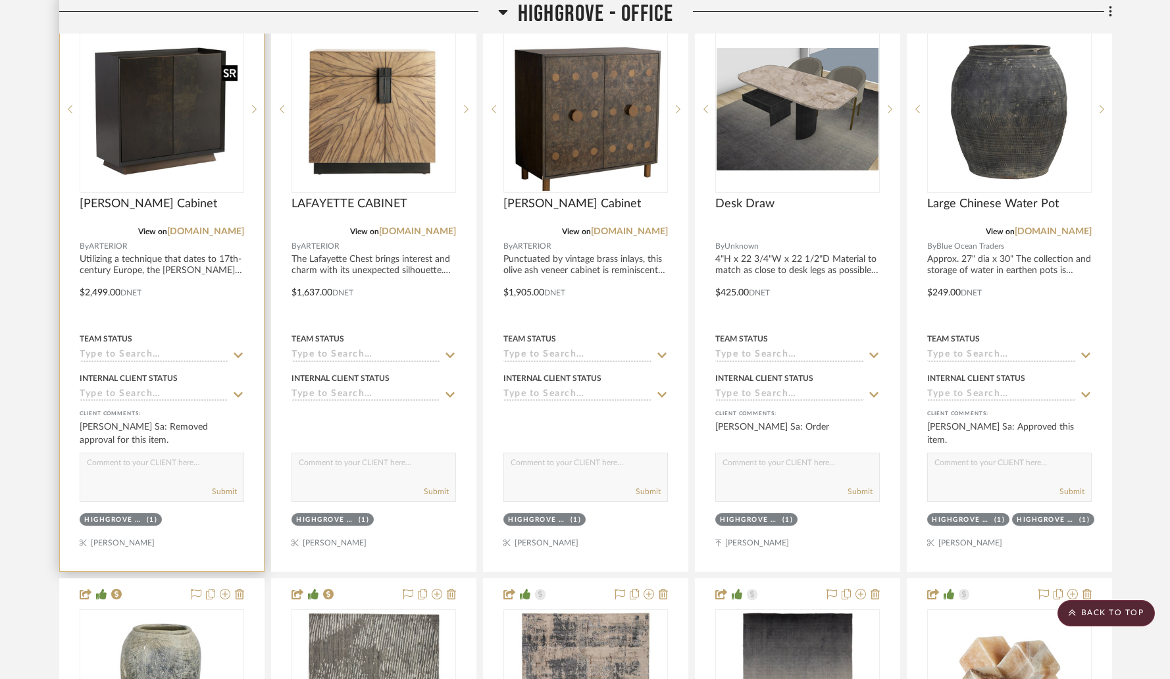
click at [169, 186] on img "0" at bounding box center [162, 109] width 162 height 162
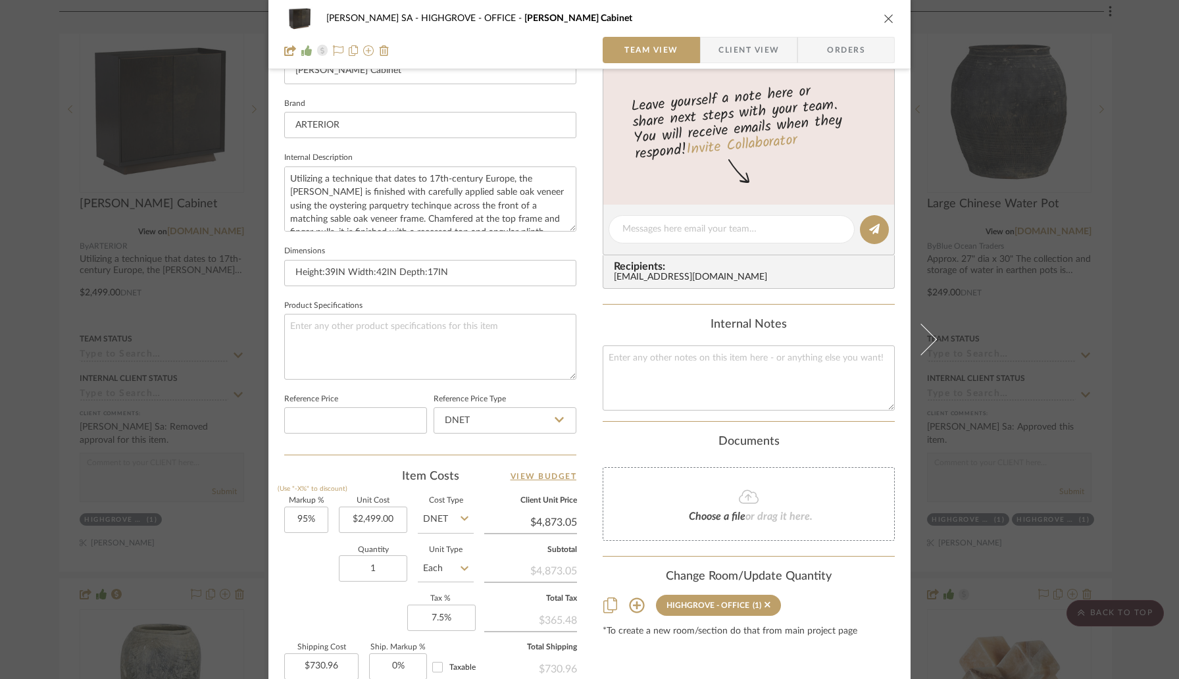
scroll to position [442, 0]
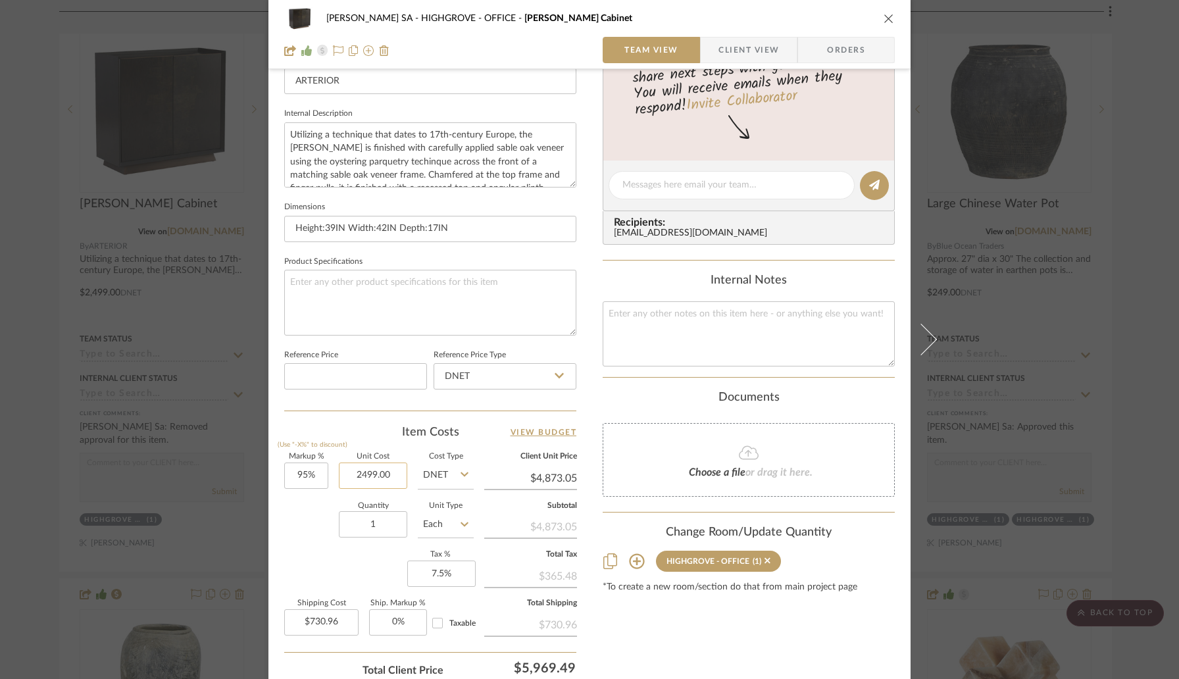
click at [397, 476] on input "2499.00" at bounding box center [373, 476] width 68 height 26
type input "$2,663.00"
click at [316, 518] on div "Quantity 1 Unit Type Each" at bounding box center [379, 526] width 190 height 47
type input "$5,192.85"
type input "$778.93"
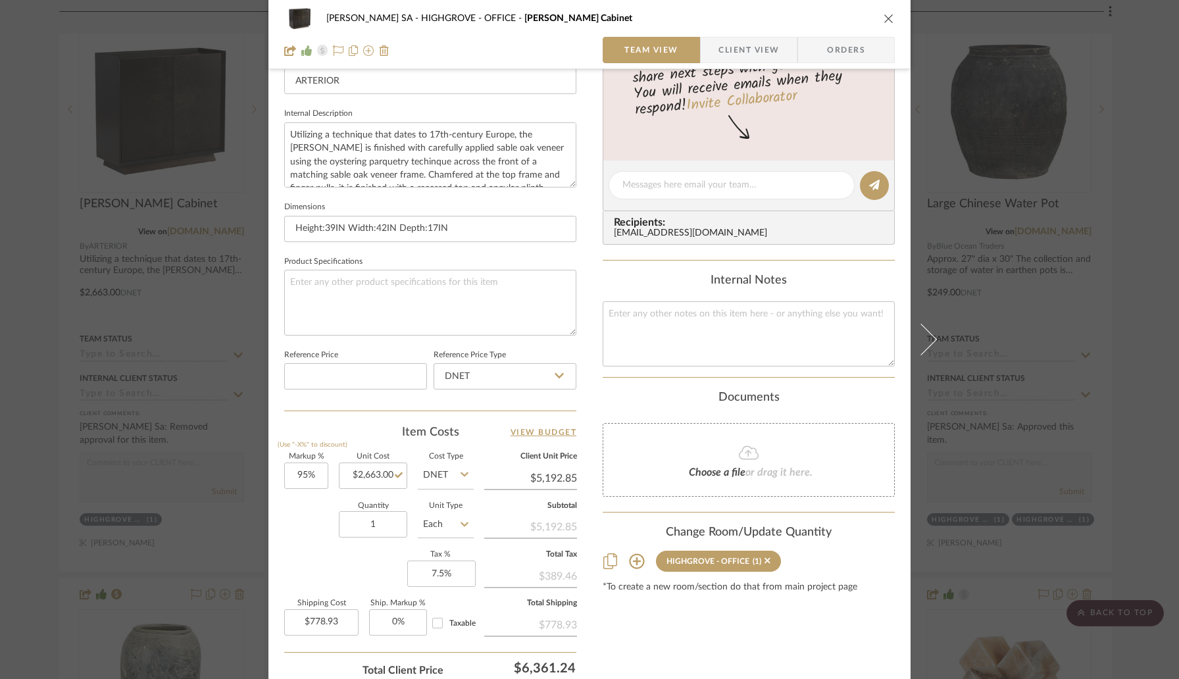
click at [884, 18] on icon "close" at bounding box center [889, 18] width 11 height 11
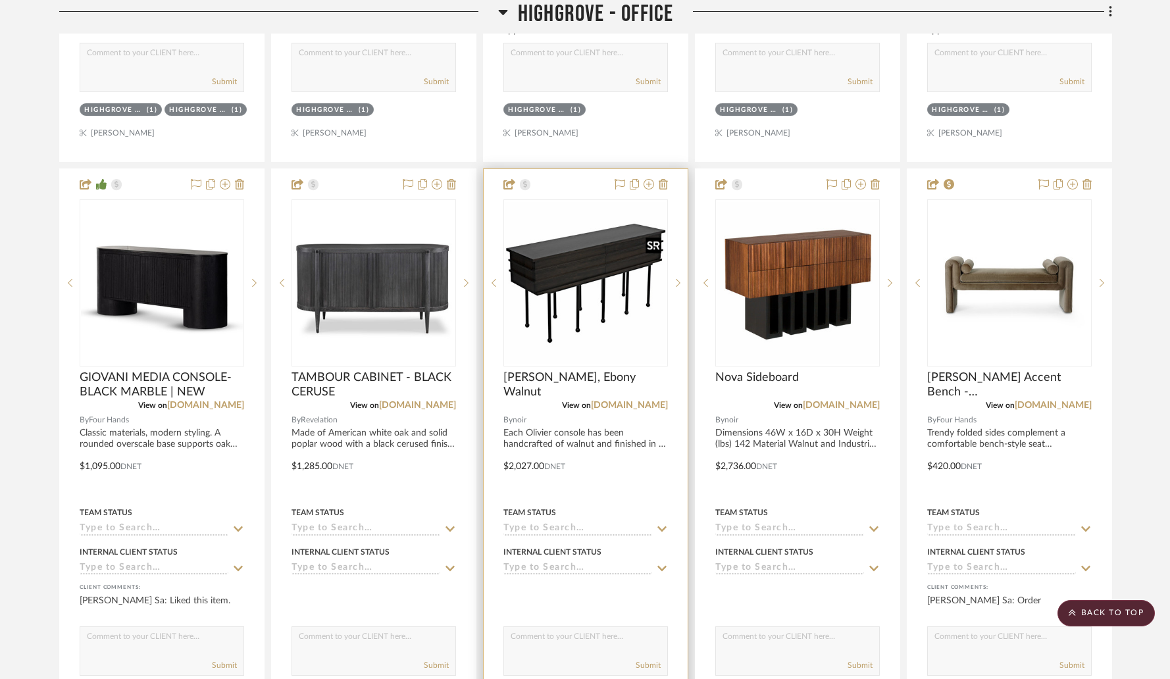
scroll to position [1367, 0]
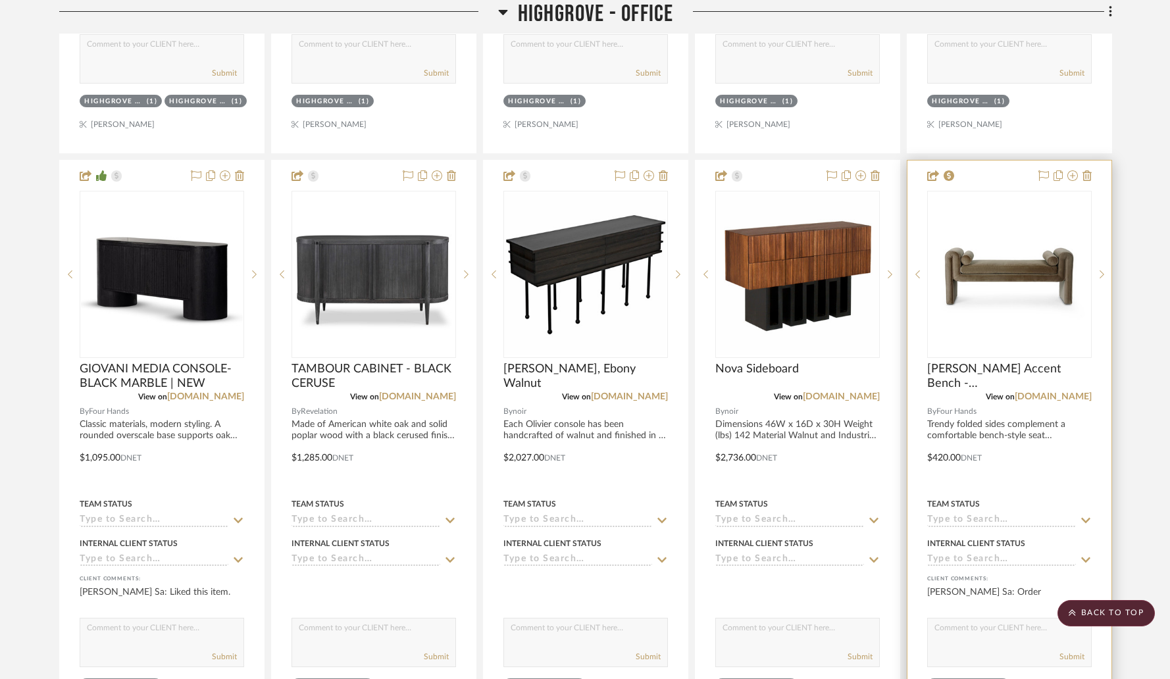
click at [1046, 404] on div at bounding box center [1010, 449] width 204 height 576
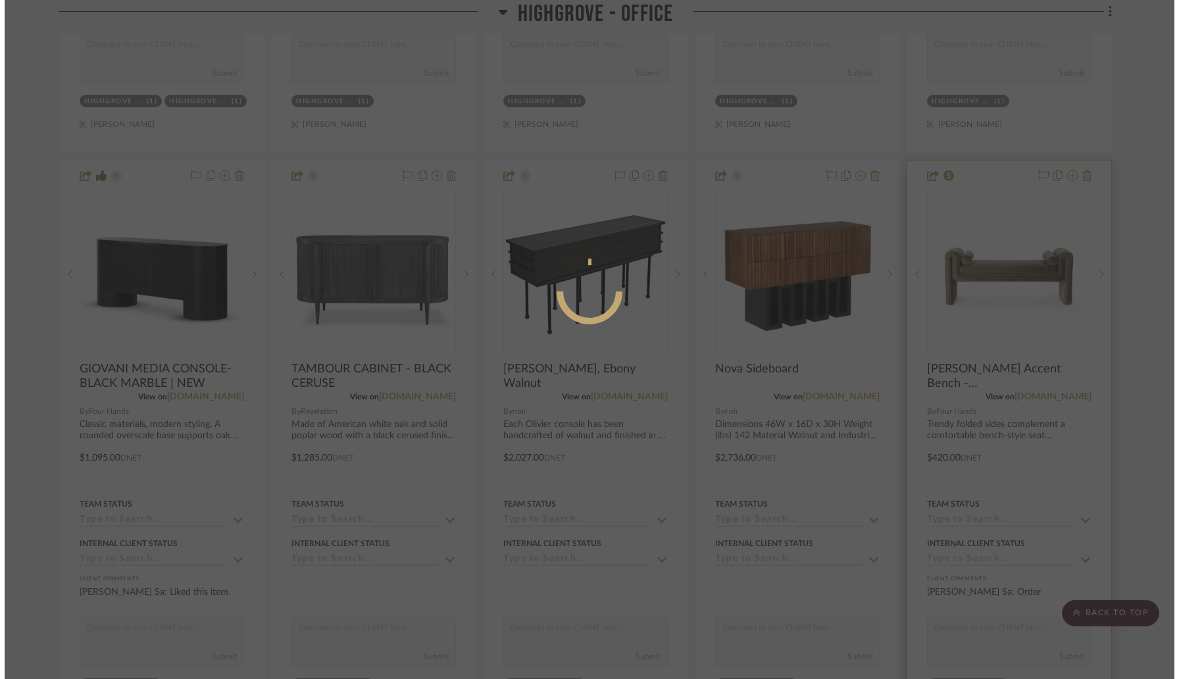
scroll to position [0, 0]
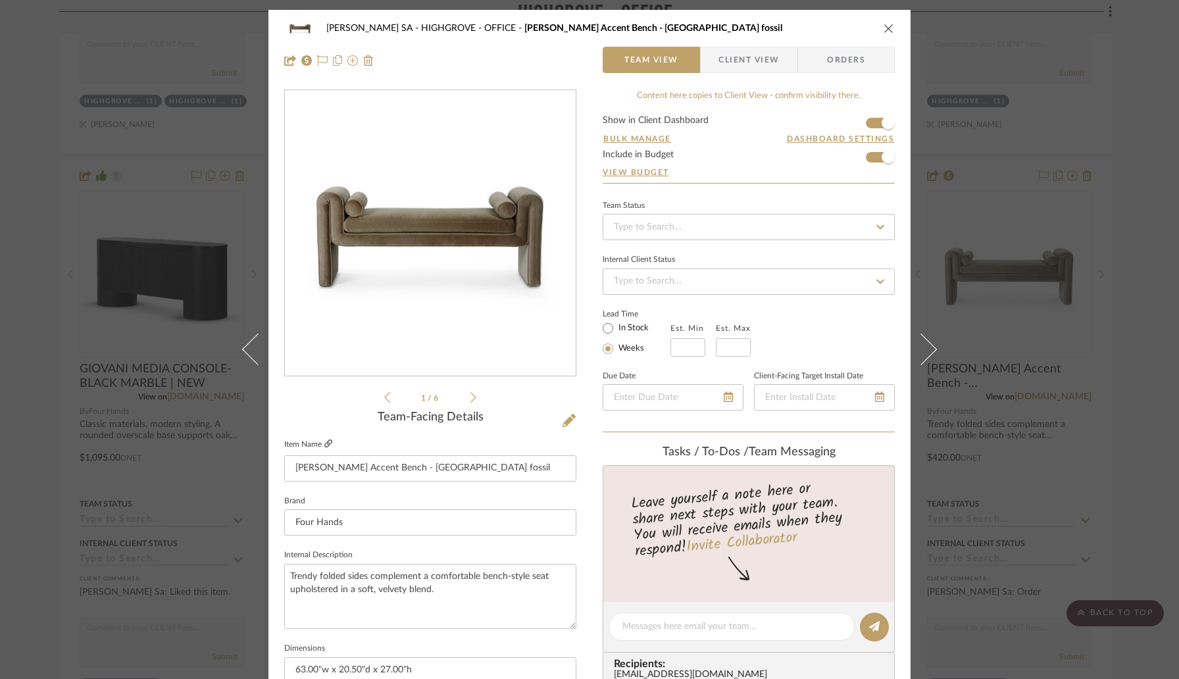
click at [325, 444] on icon at bounding box center [328, 444] width 8 height 8
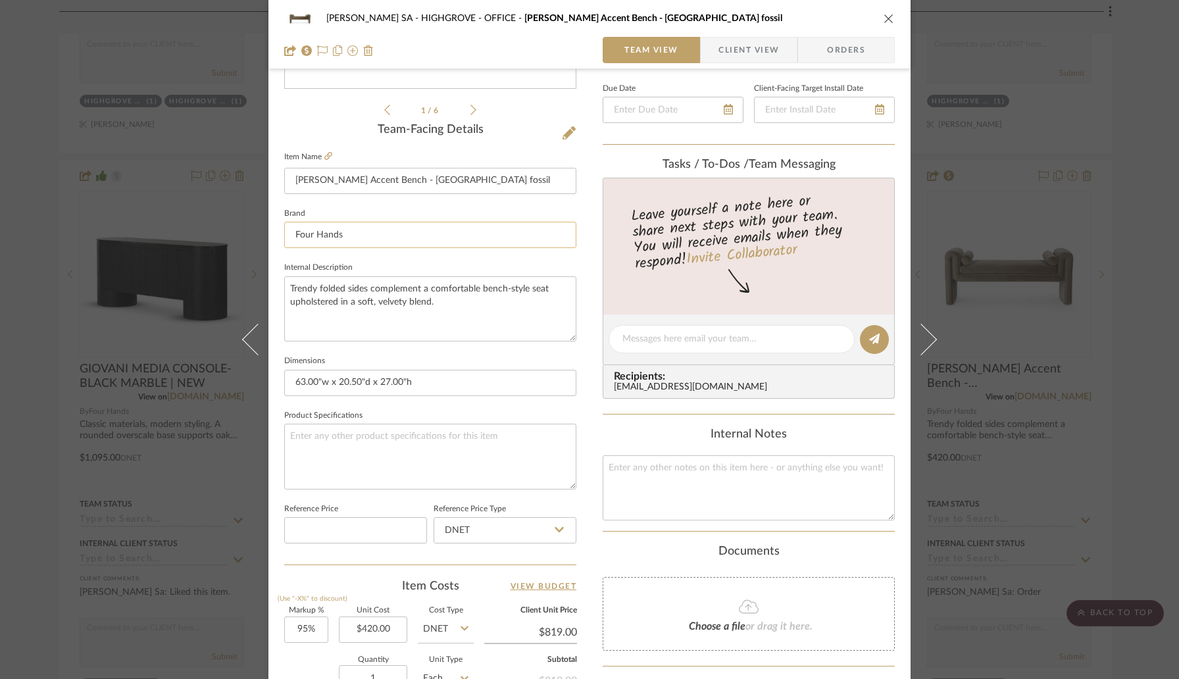
scroll to position [415, 0]
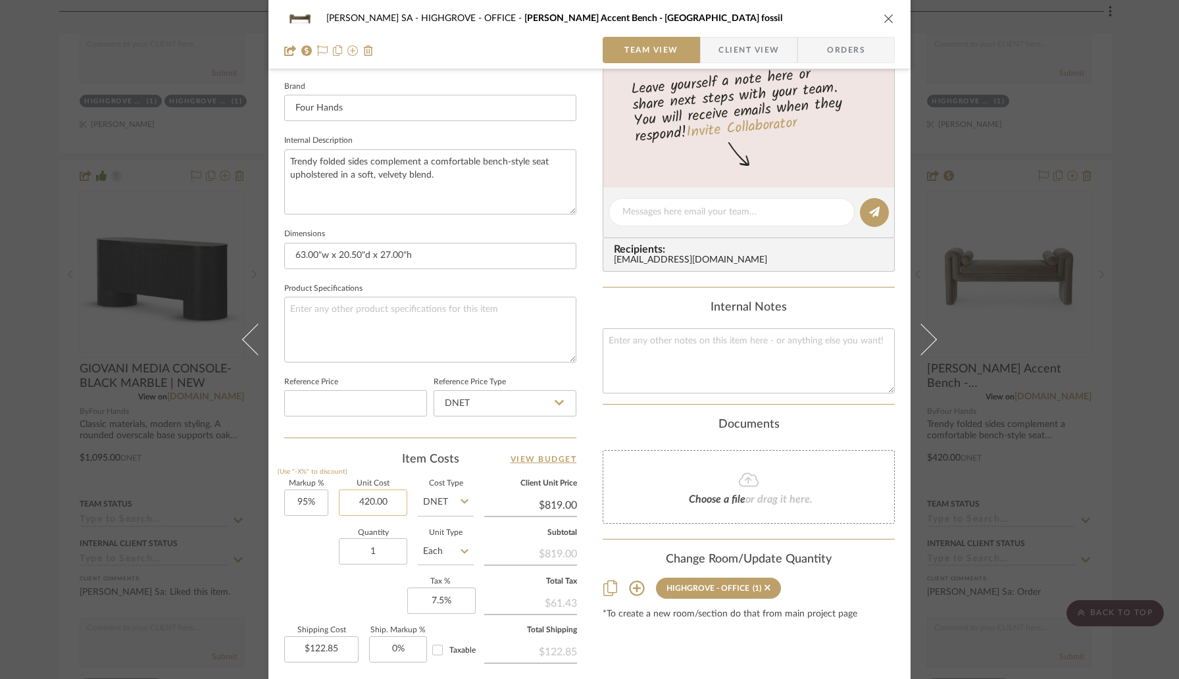
click at [380, 505] on input "420.00" at bounding box center [373, 503] width 68 height 26
type input "$5,030.00"
click at [307, 533] on div "Quantity 1 Unit Type Each" at bounding box center [379, 553] width 190 height 47
type input "$9,808.50"
type input "$1,471.28"
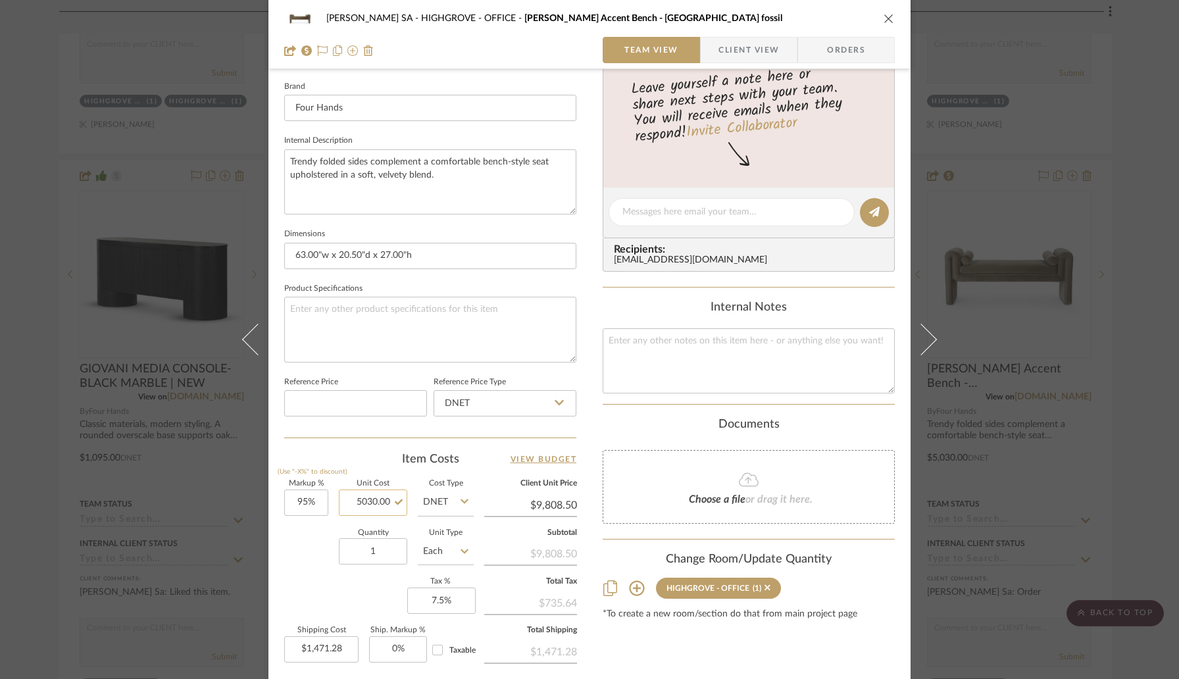
click at [380, 501] on input "5030.00" at bounding box center [373, 503] width 68 height 26
type input "$503.00"
click at [326, 533] on div "Quantity 1 Unit Type Each" at bounding box center [379, 553] width 190 height 47
type input "$980.85"
type input "$147.13"
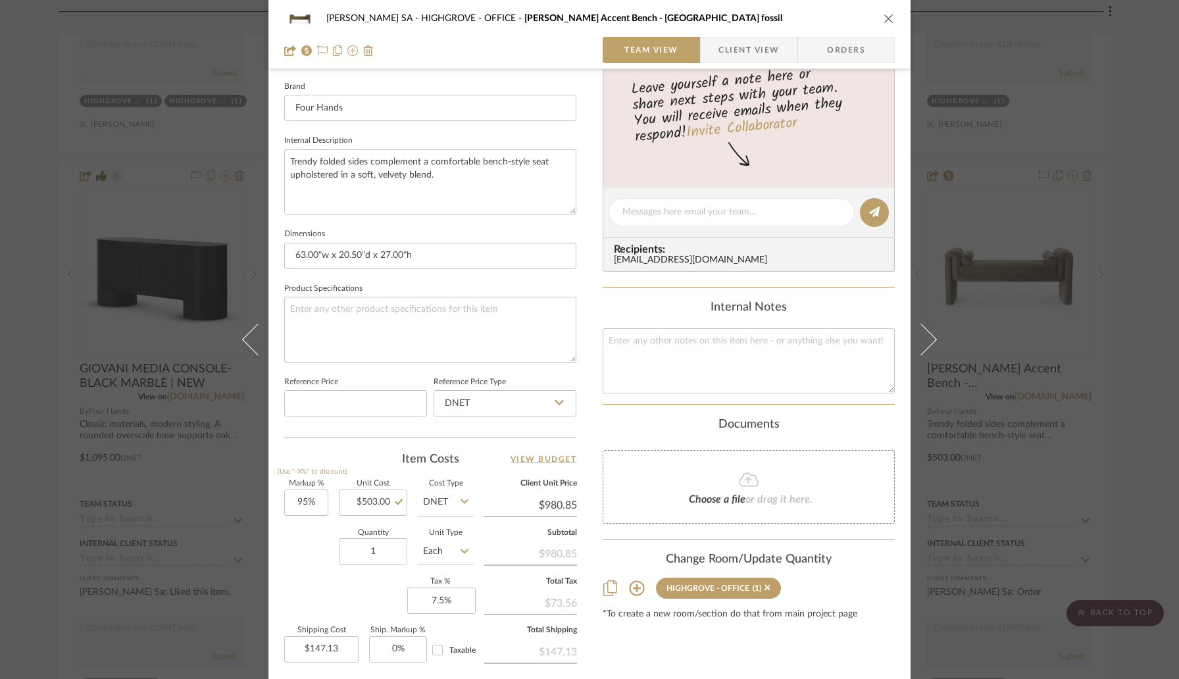
click at [886, 16] on icon "close" at bounding box center [889, 18] width 11 height 11
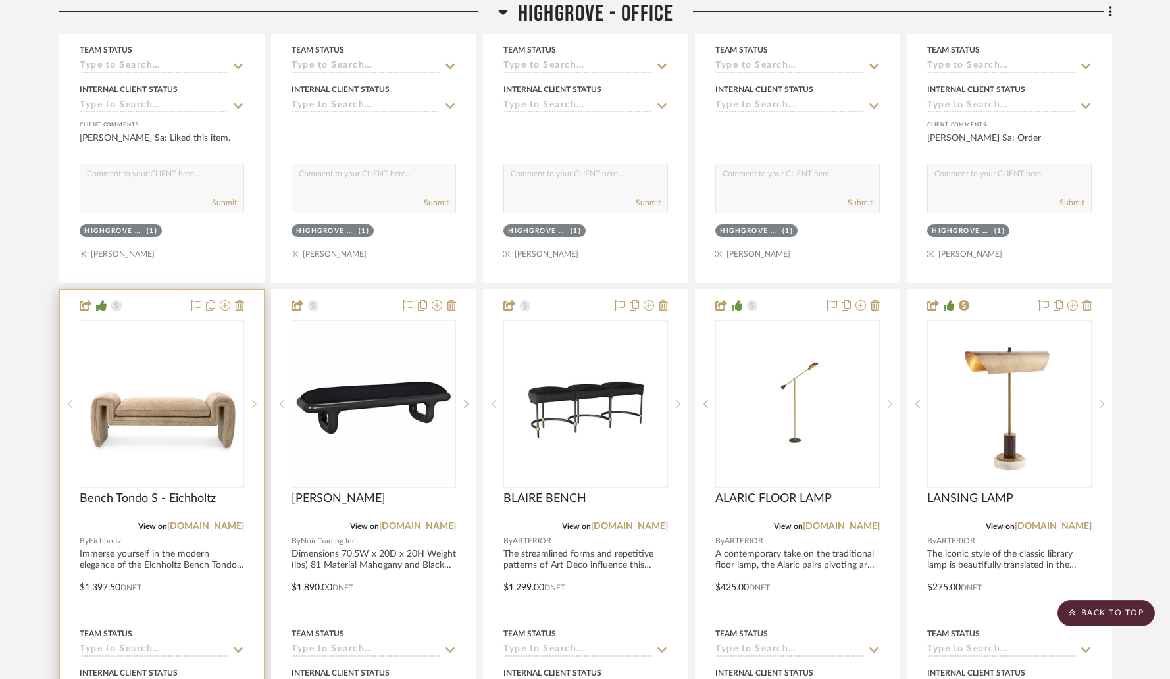
scroll to position [1843, 0]
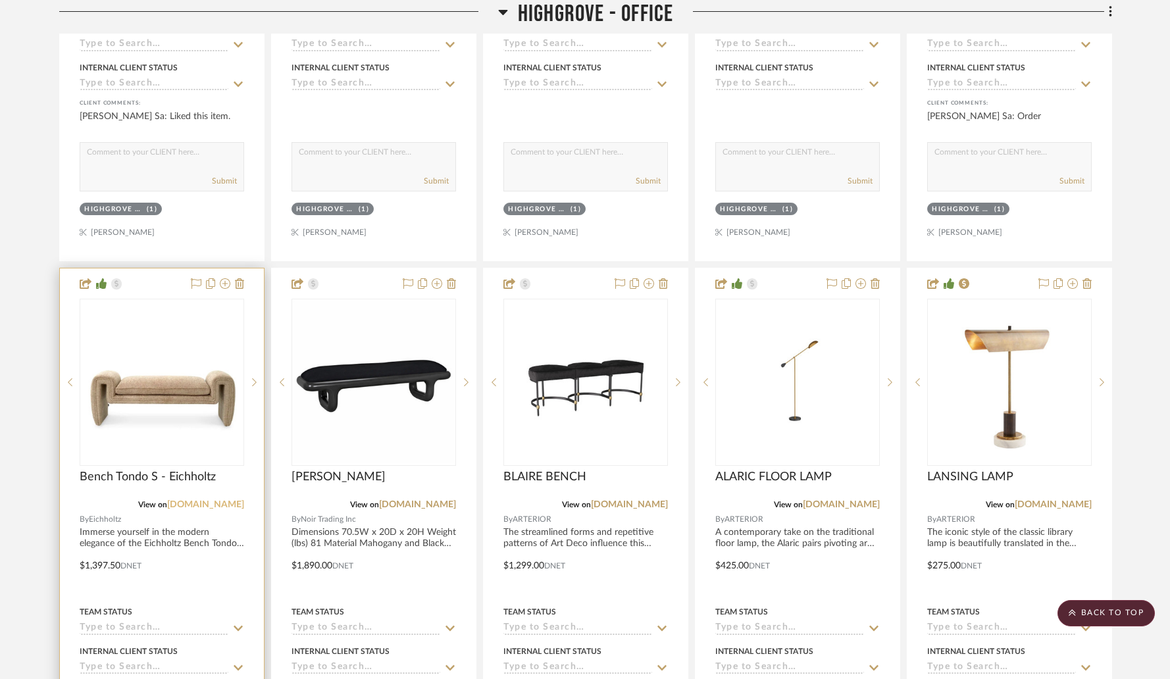
click at [227, 507] on link "[DOMAIN_NAME]" at bounding box center [205, 504] width 77 height 9
drag, startPoint x: 85, startPoint y: 563, endPoint x: 120, endPoint y: 566, distance: 35.0
click at [138, 463] on div "0" at bounding box center [161, 382] width 163 height 166
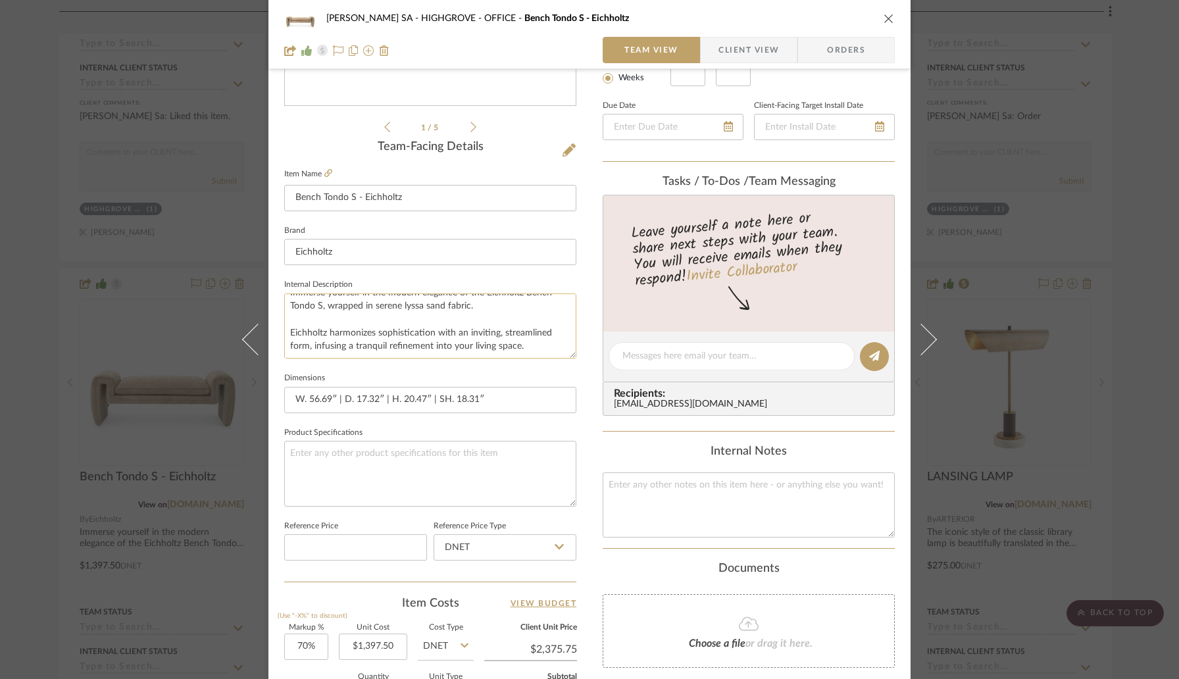
scroll to position [301, 0]
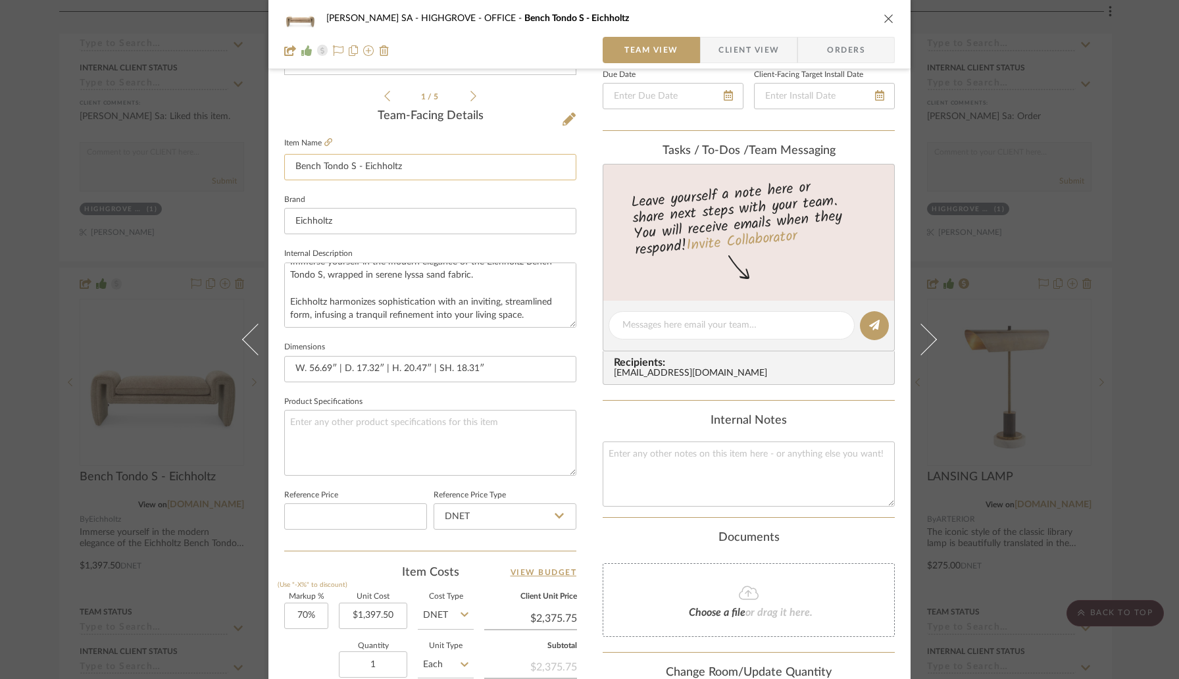
drag, startPoint x: 352, startPoint y: 166, endPoint x: 292, endPoint y: 165, distance: 60.5
click at [292, 165] on input "Bench Tondo S - Eichholtz" at bounding box center [430, 167] width 292 height 26
click at [43, 305] on div "[PERSON_NAME] SA HIGHGROVE - OFFICE Bench Tondo S - Eichholtz Team View Client …" at bounding box center [589, 339] width 1179 height 679
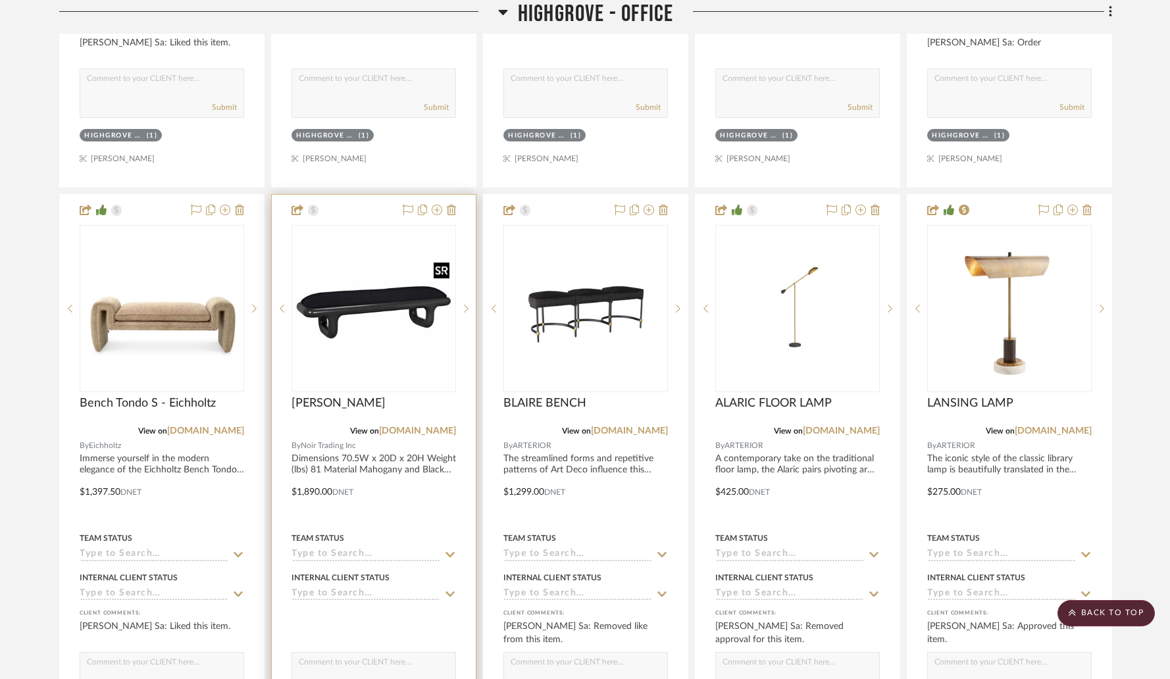
scroll to position [1920, 0]
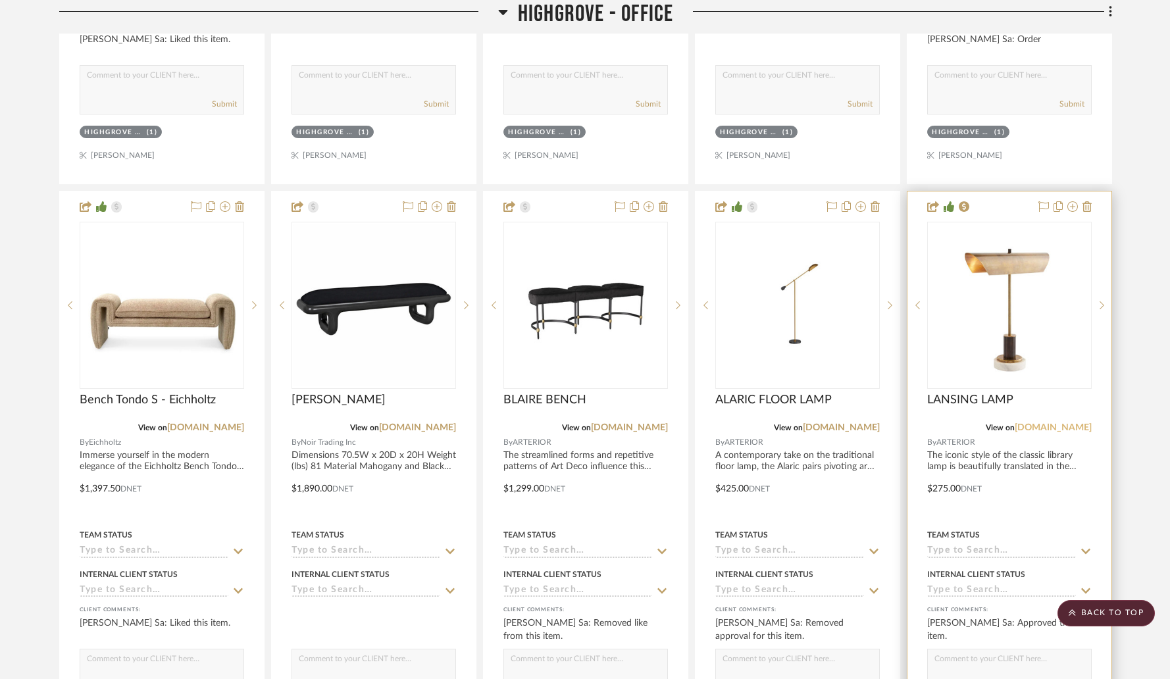
click at [1048, 424] on link "[DOMAIN_NAME]" at bounding box center [1053, 427] width 77 height 9
click at [0, 0] on img at bounding box center [0, 0] width 0 height 0
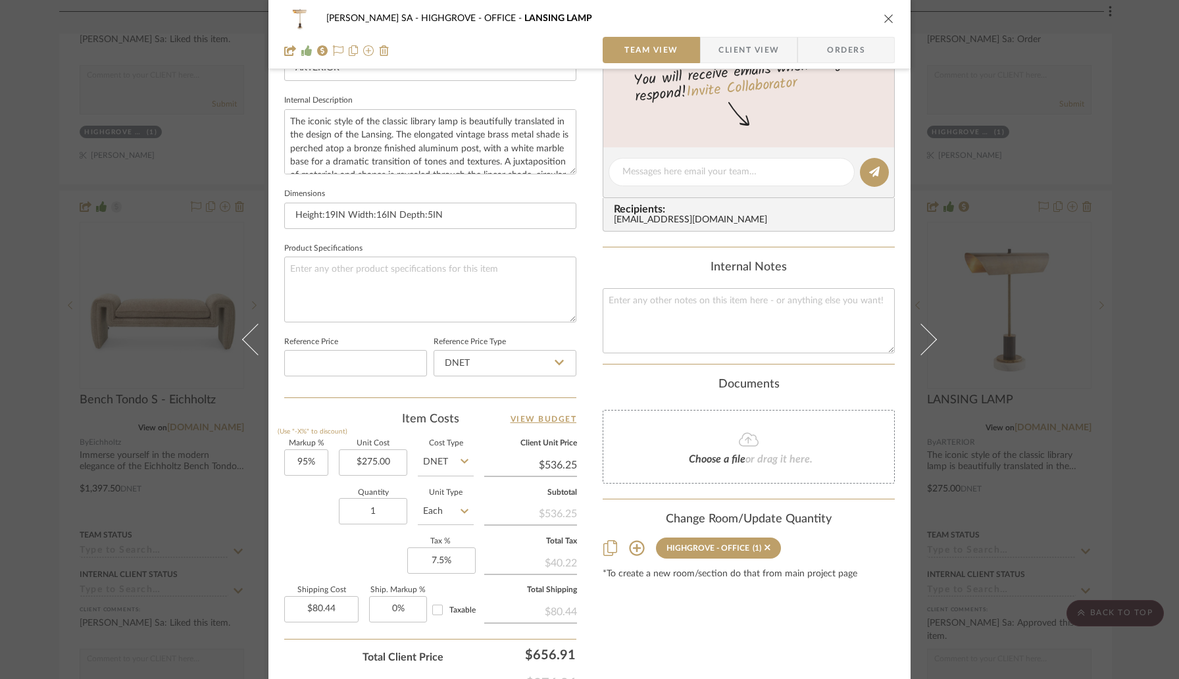
scroll to position [497, 0]
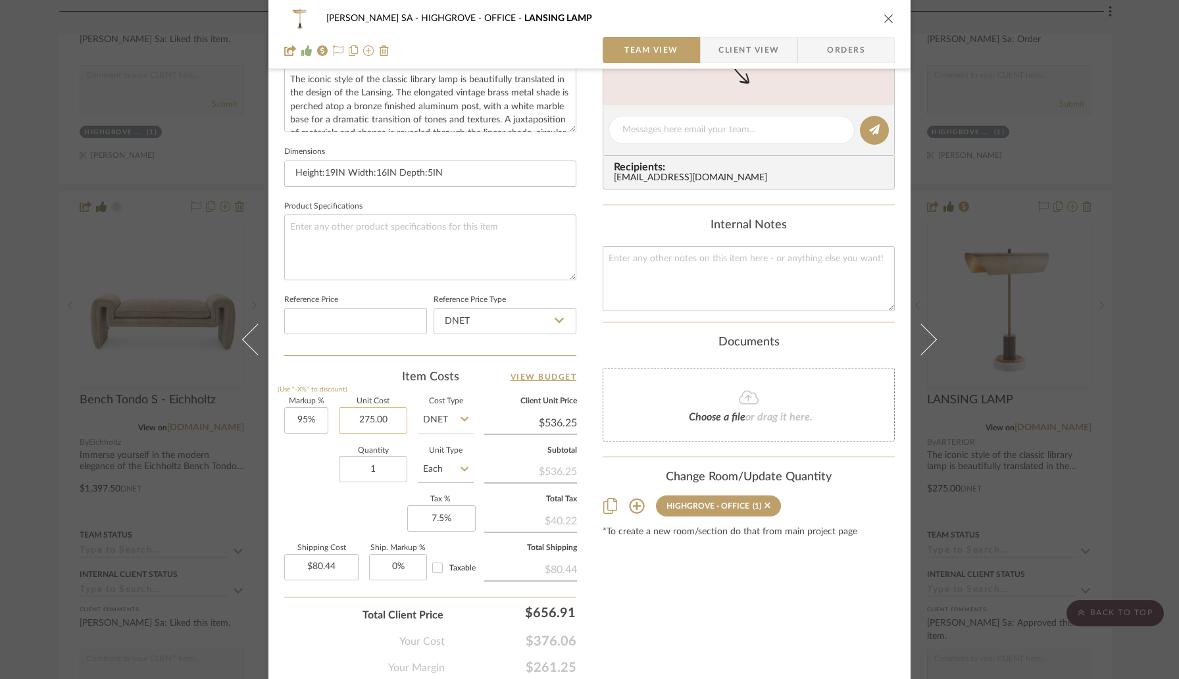
click at [394, 414] on input "275.00" at bounding box center [373, 420] width 68 height 26
type input "$308.00"
click at [313, 461] on div "Quantity 1 Unit Type Each" at bounding box center [379, 471] width 190 height 47
type input "$600.60"
type input "$90.09"
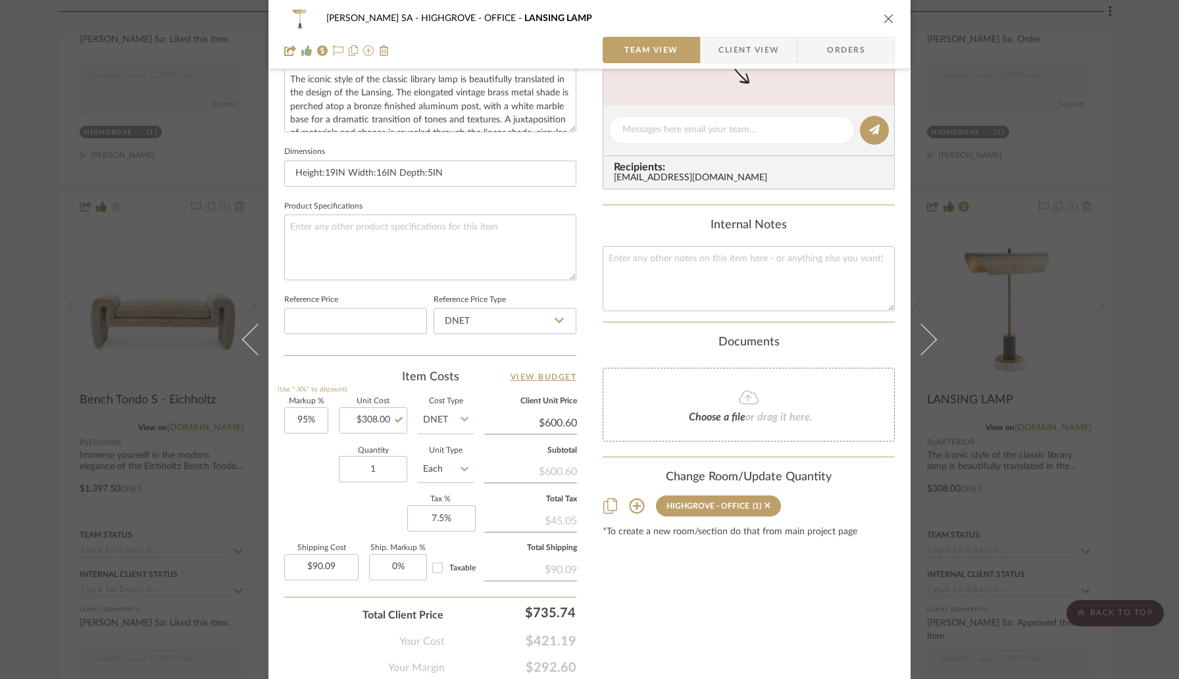
click at [884, 21] on icon "close" at bounding box center [889, 18] width 11 height 11
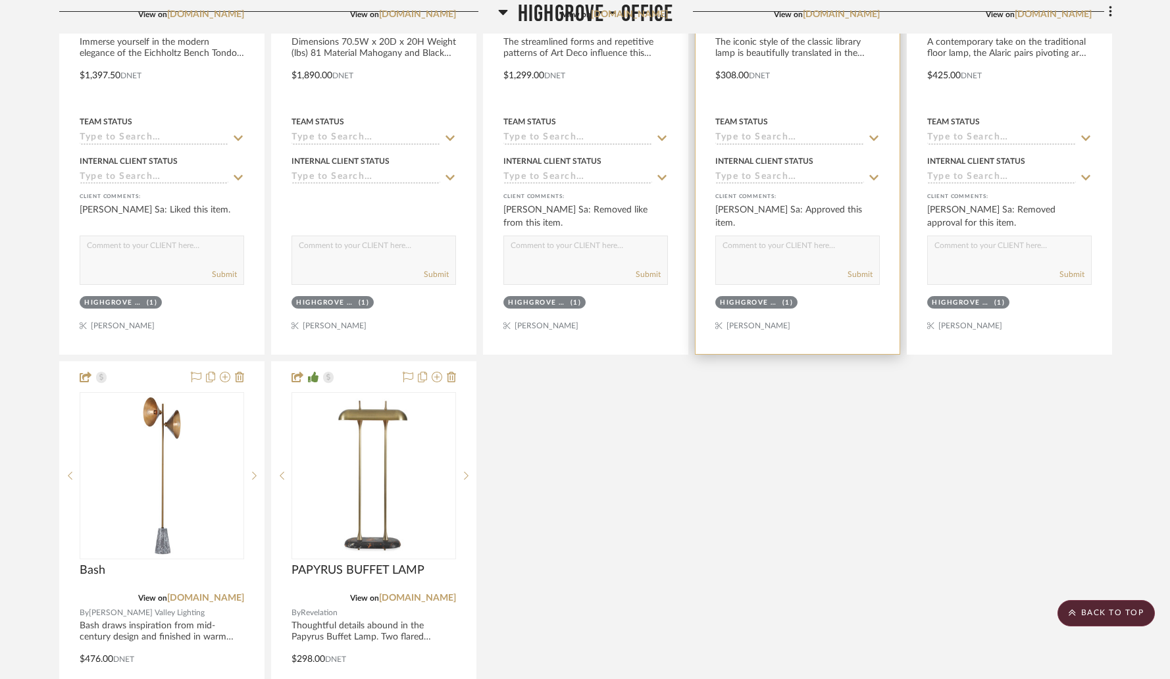
scroll to position [2426, 0]
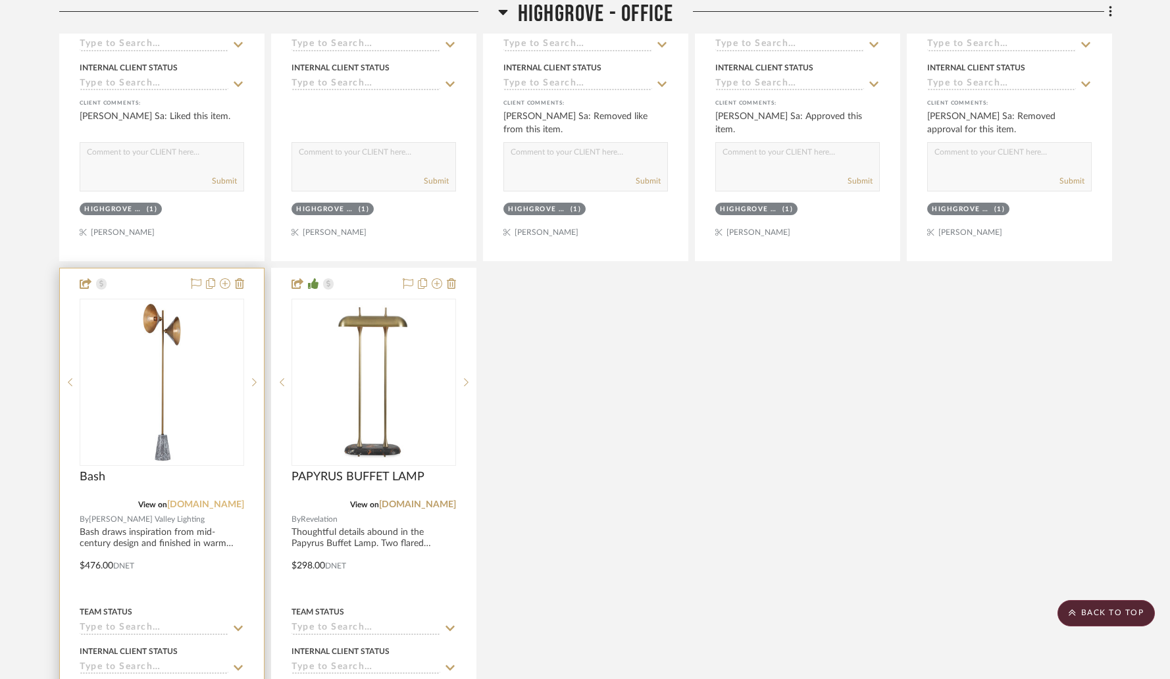
click at [222, 507] on link "[DOMAIN_NAME]" at bounding box center [205, 504] width 77 height 9
click at [147, 385] on img "0" at bounding box center [162, 382] width 162 height 162
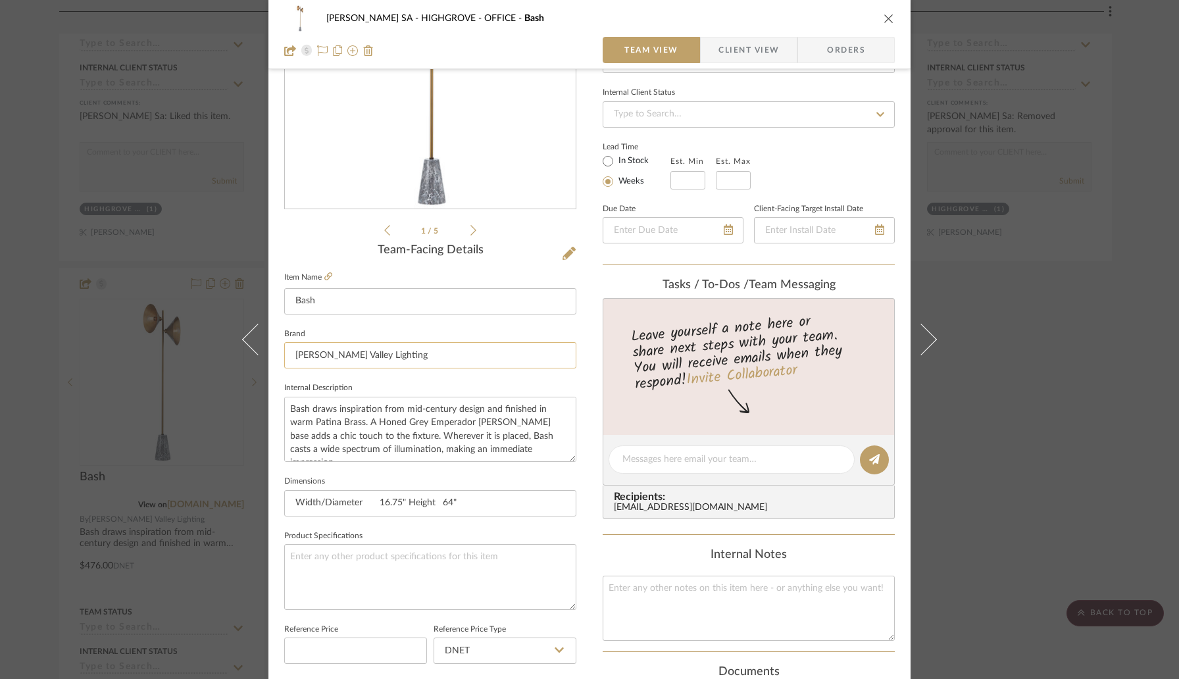
scroll to position [333, 0]
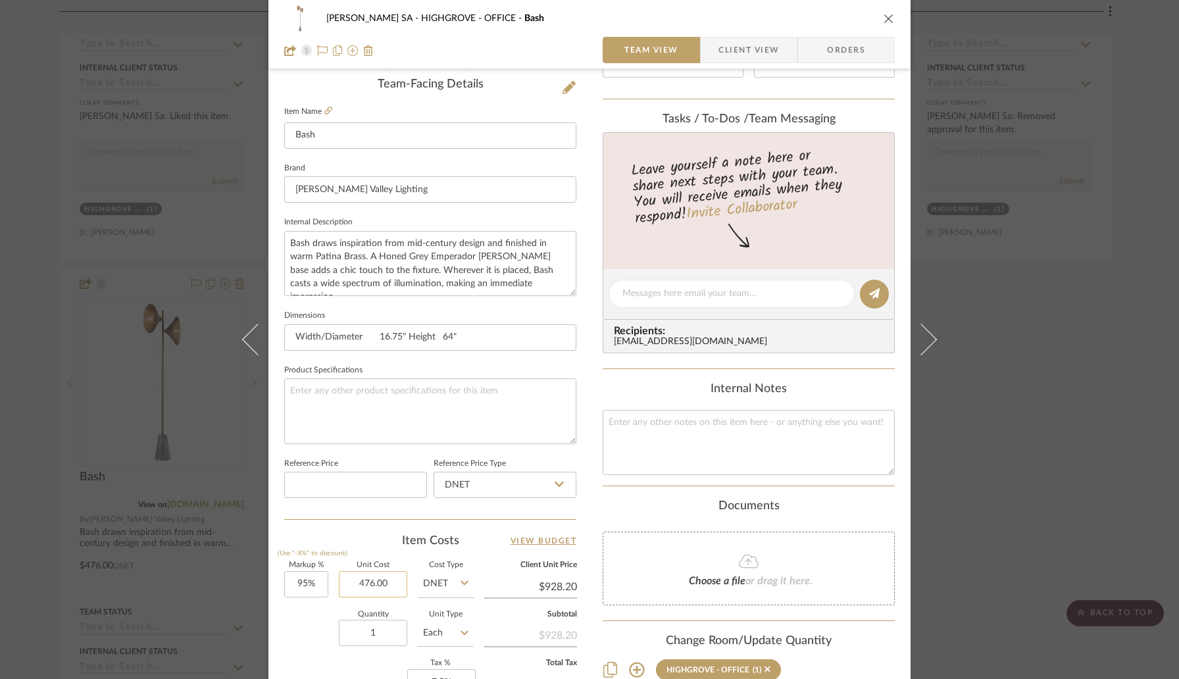
click at [396, 583] on input "476.00" at bounding box center [373, 584] width 68 height 26
type input "$531.00"
click at [398, 540] on div "Item Costs View Budget" at bounding box center [430, 541] width 292 height 16
type input "$1,035.45"
type input "$155.32"
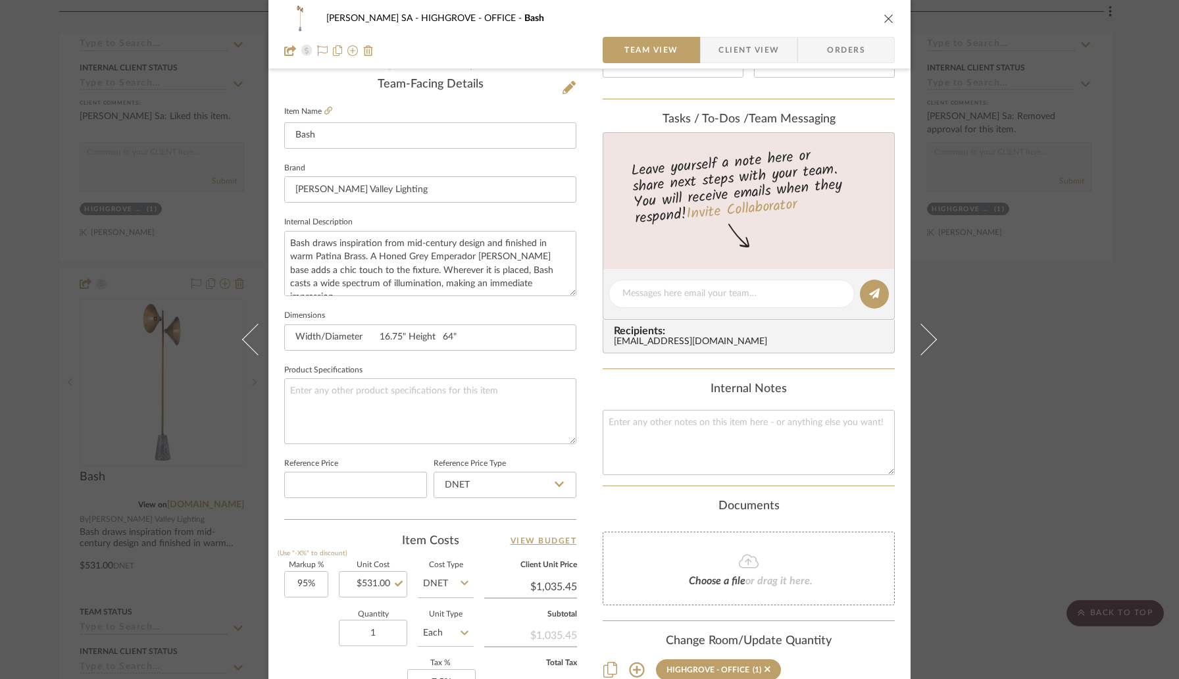
click at [886, 20] on icon "close" at bounding box center [889, 18] width 11 height 11
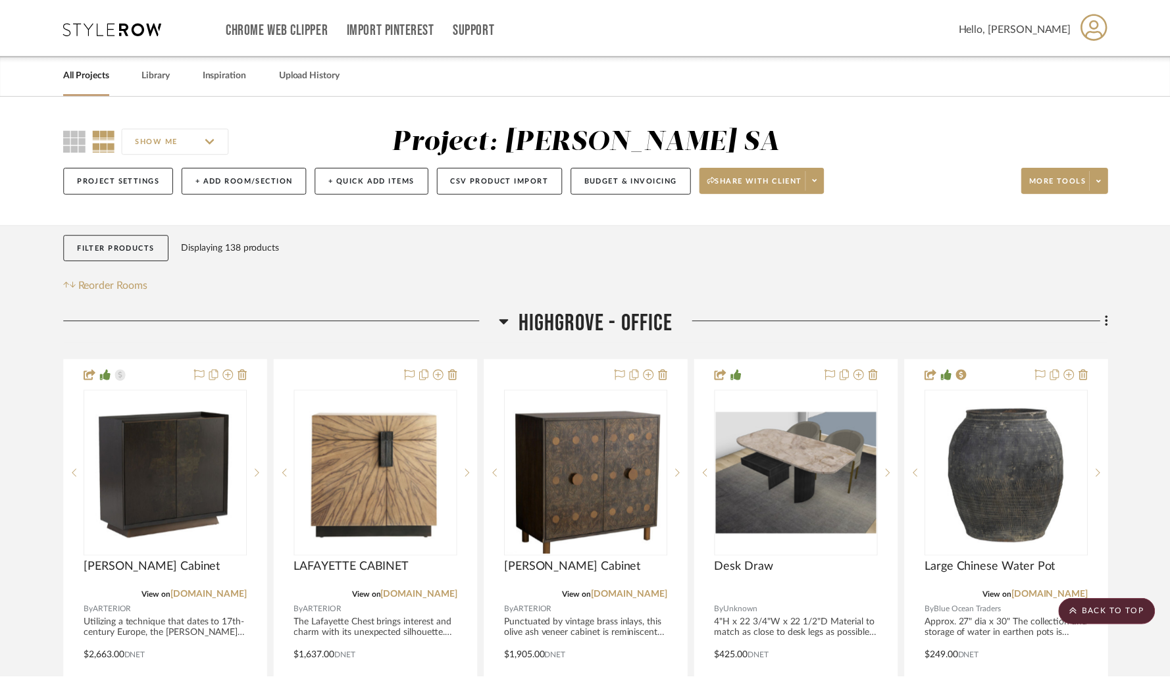
scroll to position [2426, 0]
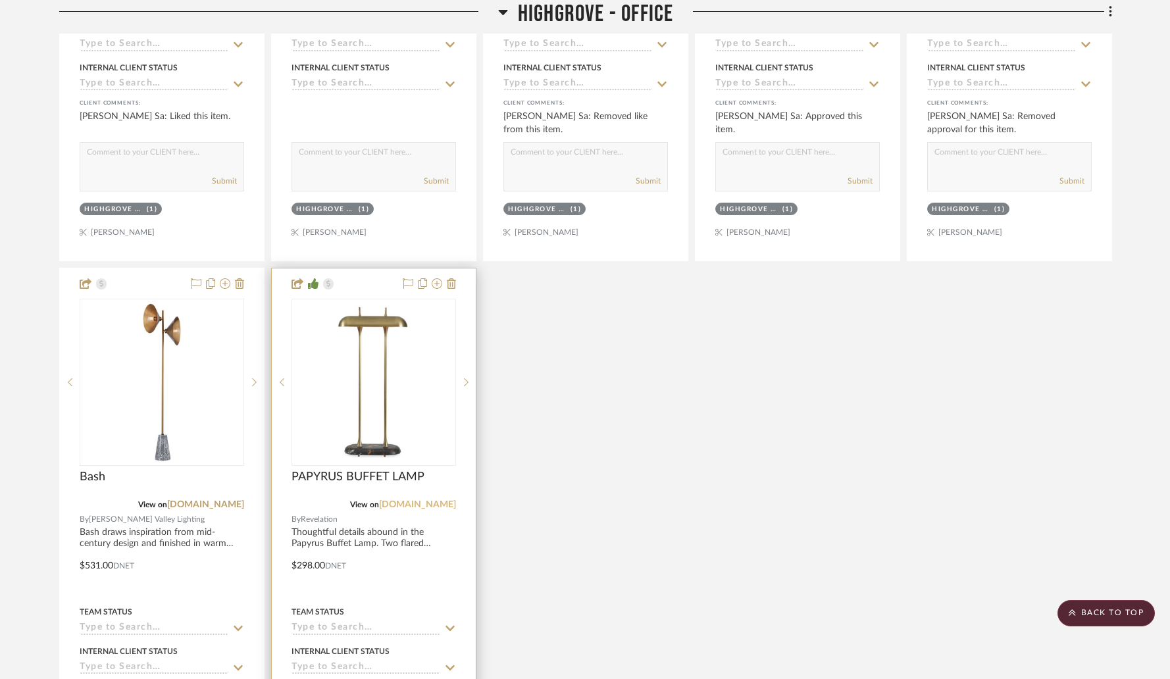
click at [425, 503] on link "[DOMAIN_NAME]" at bounding box center [417, 504] width 77 height 9
click at [347, 438] on img "0" at bounding box center [374, 382] width 162 height 162
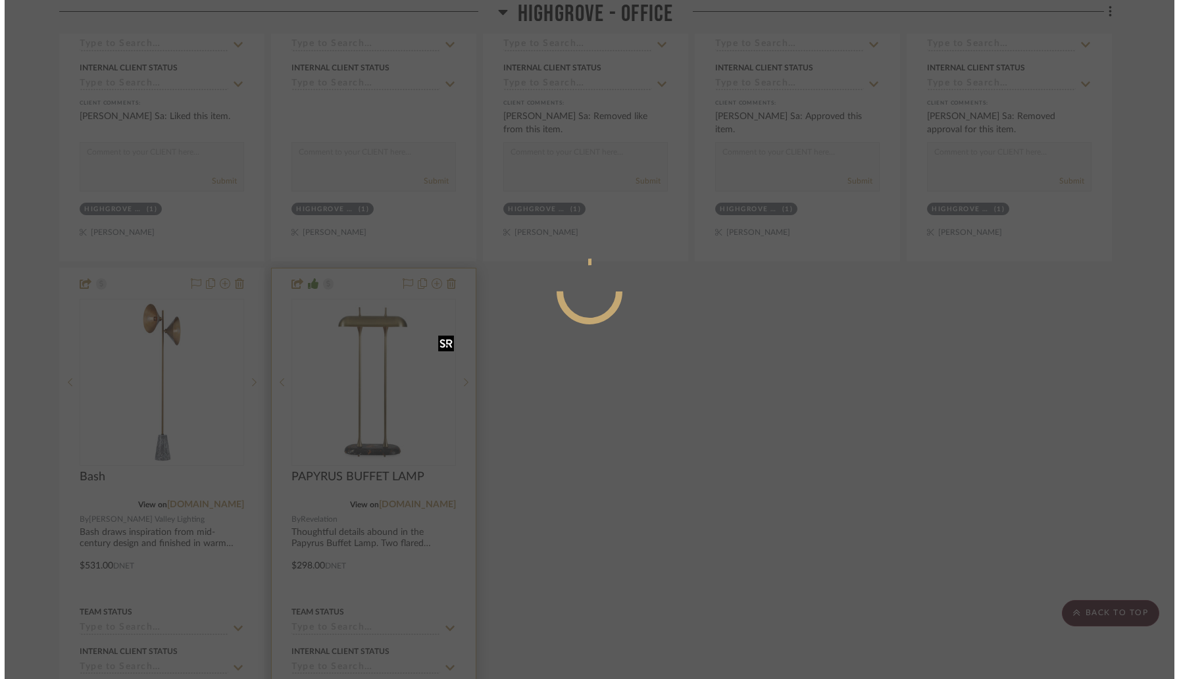
scroll to position [0, 0]
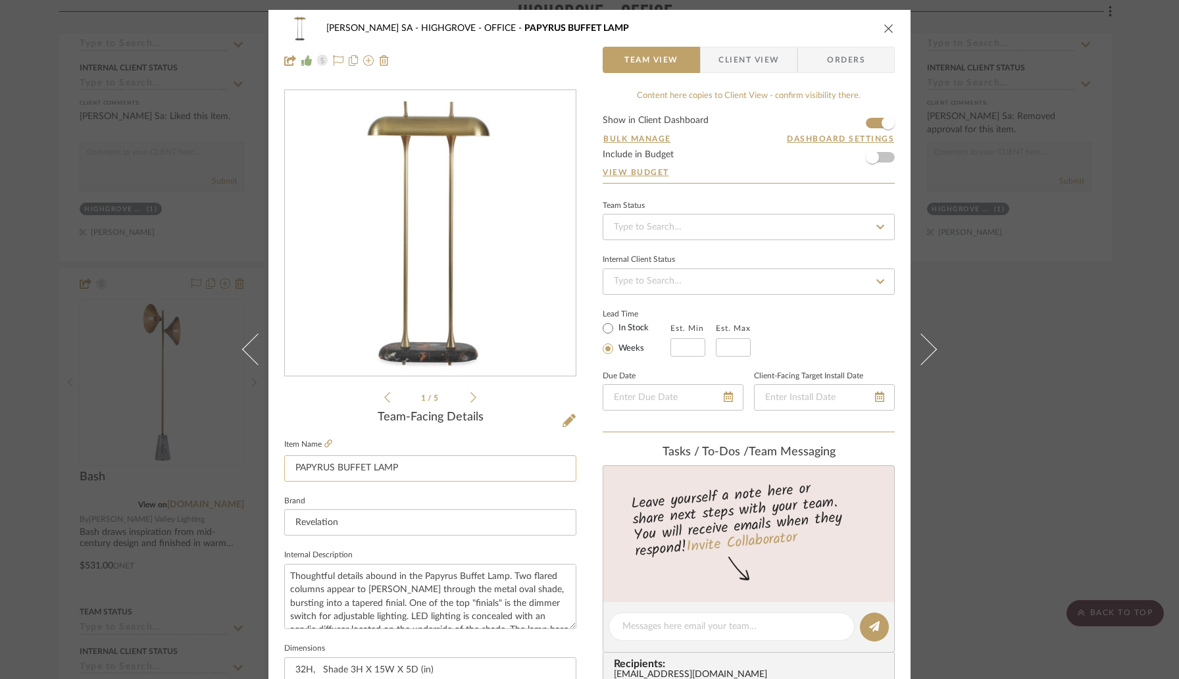
click at [376, 459] on input "PAPYRUS BUFFET LAMP" at bounding box center [430, 468] width 292 height 26
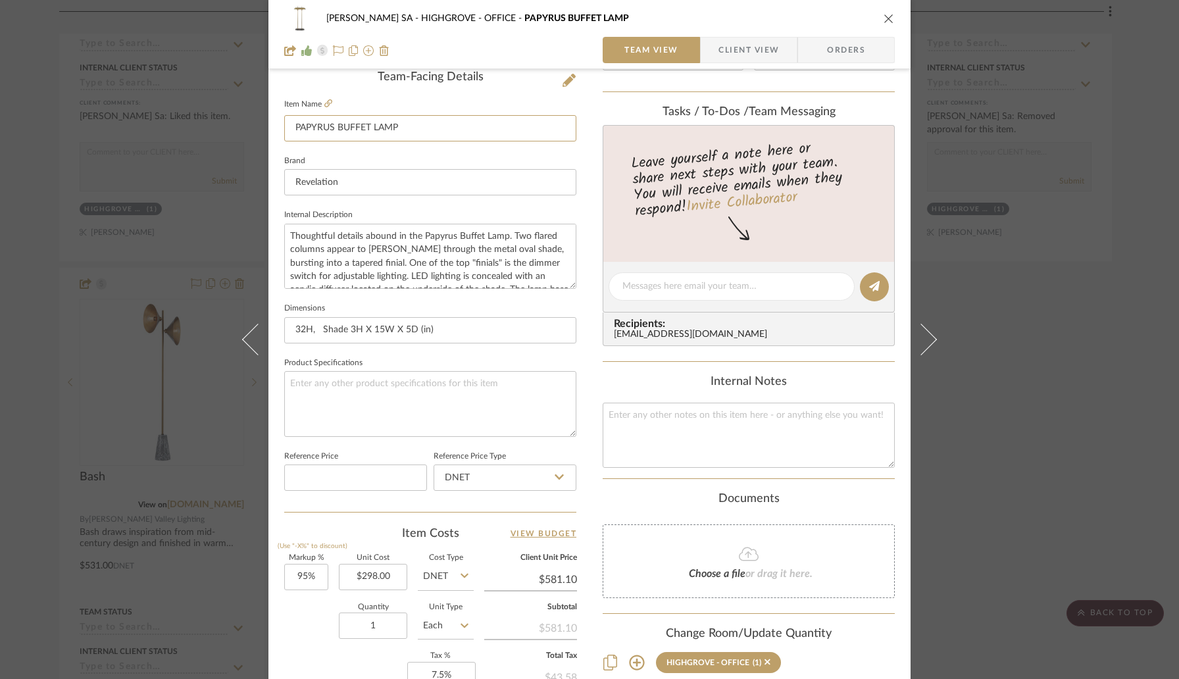
scroll to position [344, 0]
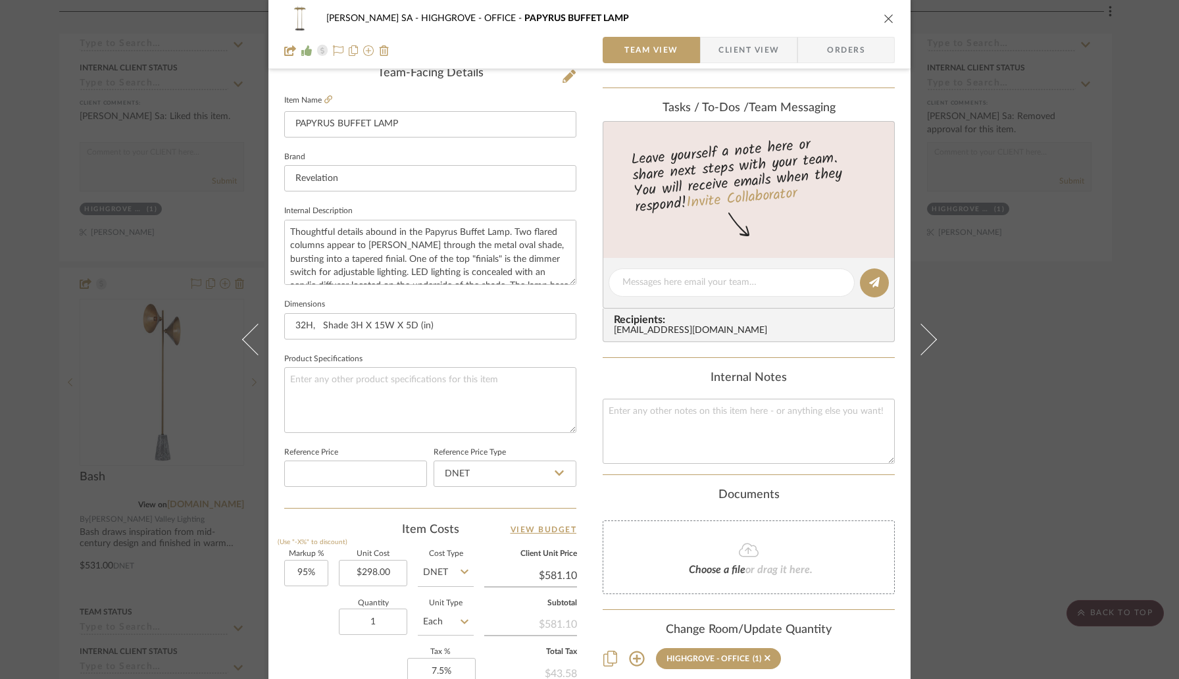
click at [35, 253] on div "[PERSON_NAME] SA HIGHGROVE - OFFICE PAPYRUS BUFFET LAMP Team View Client View O…" at bounding box center [589, 339] width 1179 height 679
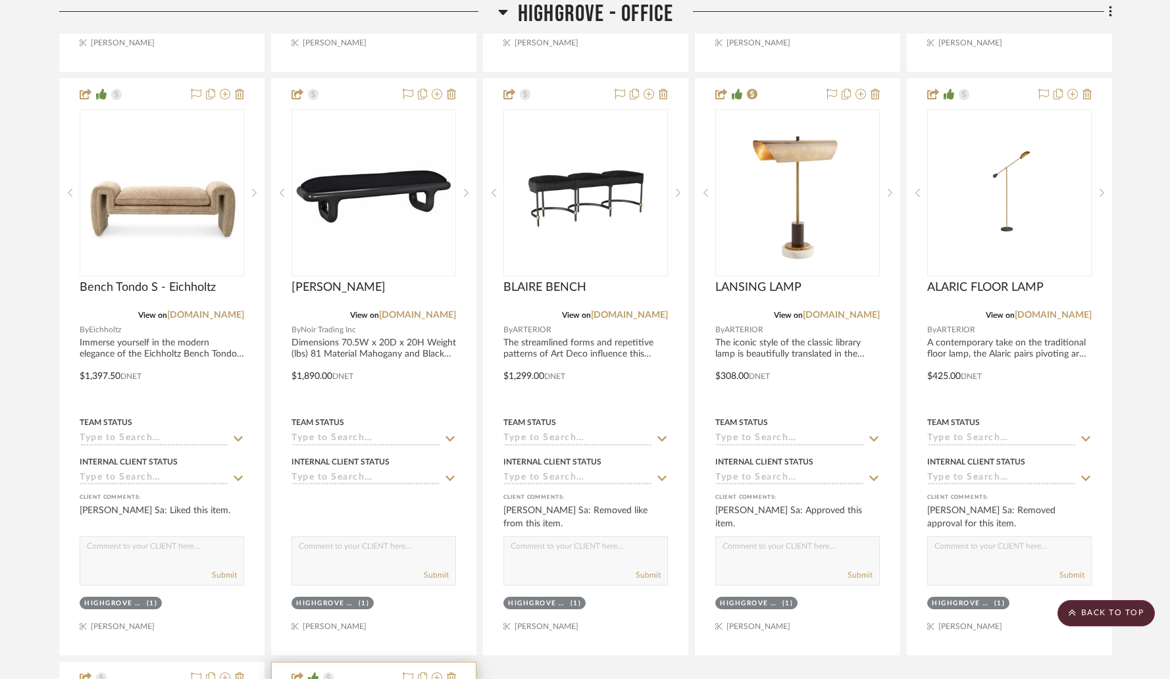
scroll to position [1912, 0]
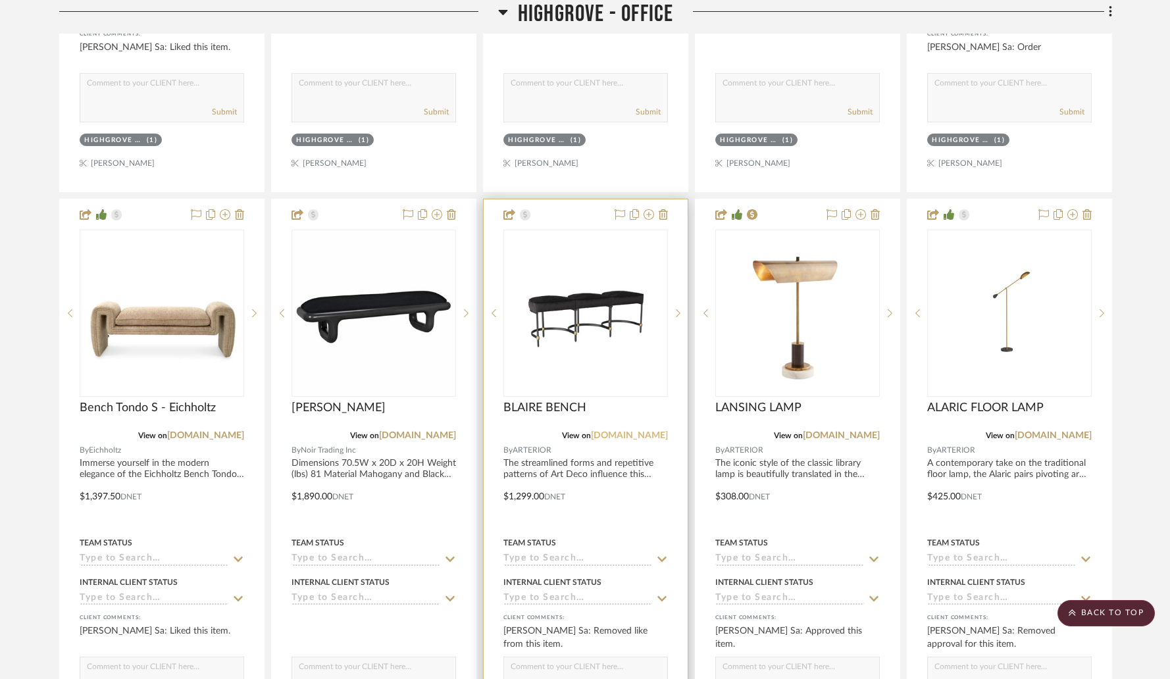
click at [630, 436] on link "[DOMAIN_NAME]" at bounding box center [629, 435] width 77 height 9
click at [607, 390] on img "0" at bounding box center [586, 313] width 162 height 162
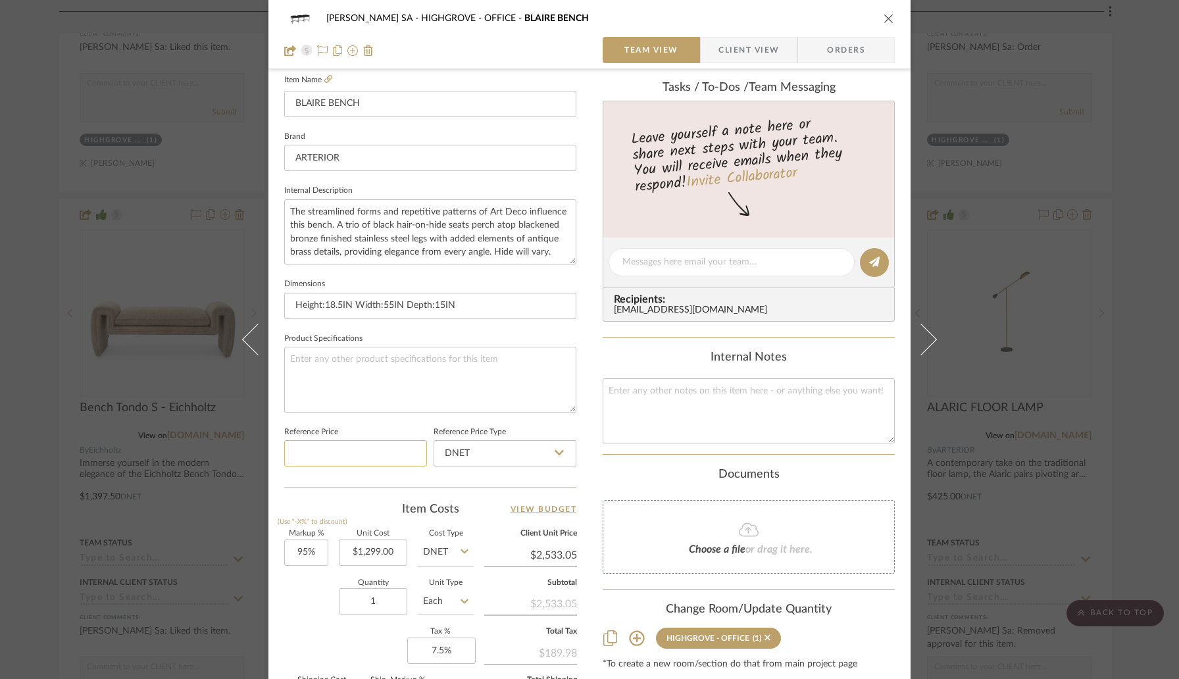
scroll to position [365, 0]
click at [392, 553] on input "1299.00" at bounding box center [373, 552] width 68 height 26
type input "$1,360.00"
click at [368, 511] on div "Item Costs View Budget" at bounding box center [430, 509] width 292 height 16
type input "$2,652.00"
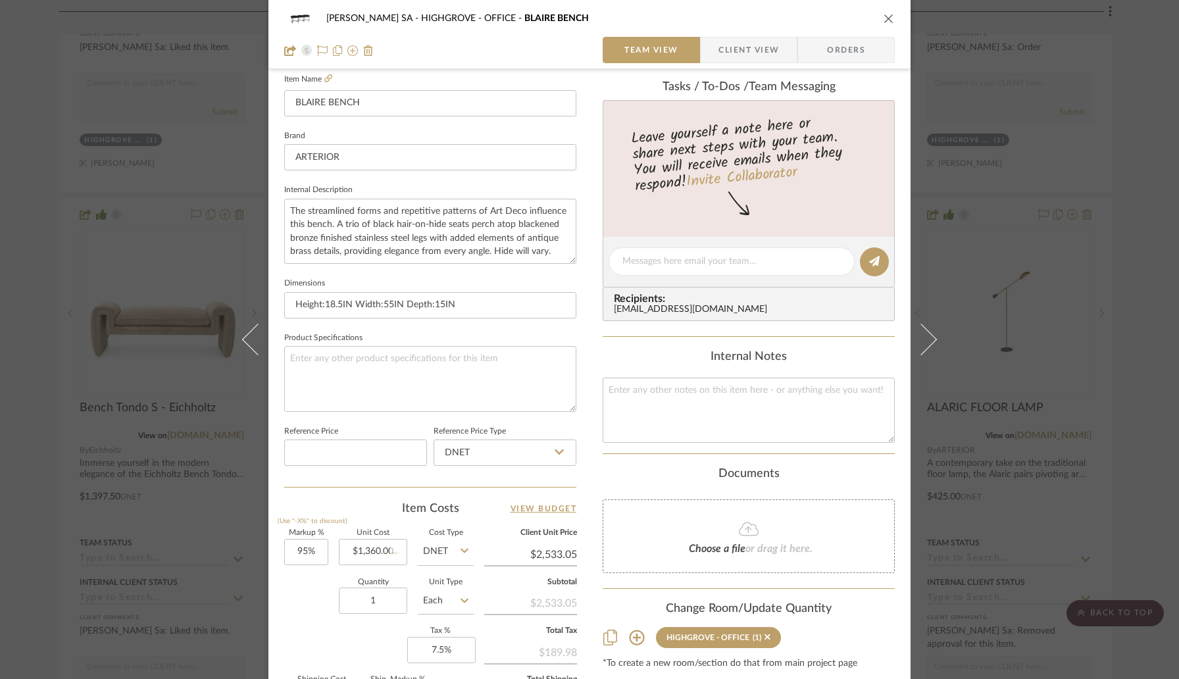
type input "$397.80"
click at [884, 16] on icon "close" at bounding box center [889, 18] width 11 height 11
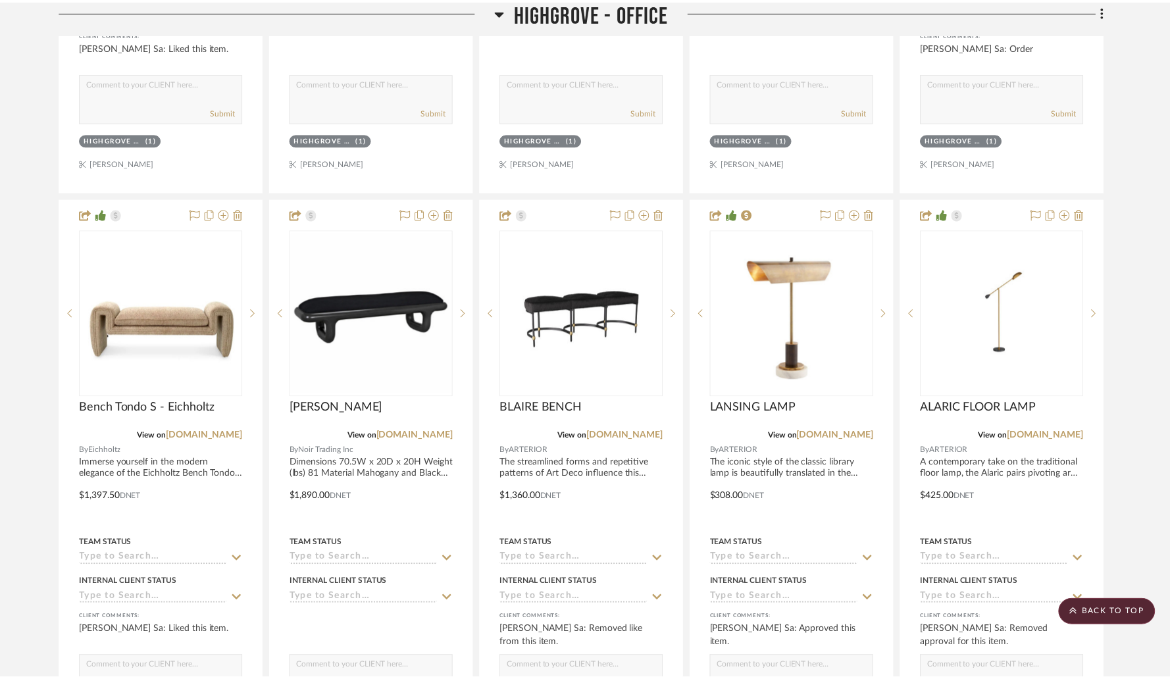
scroll to position [1912, 0]
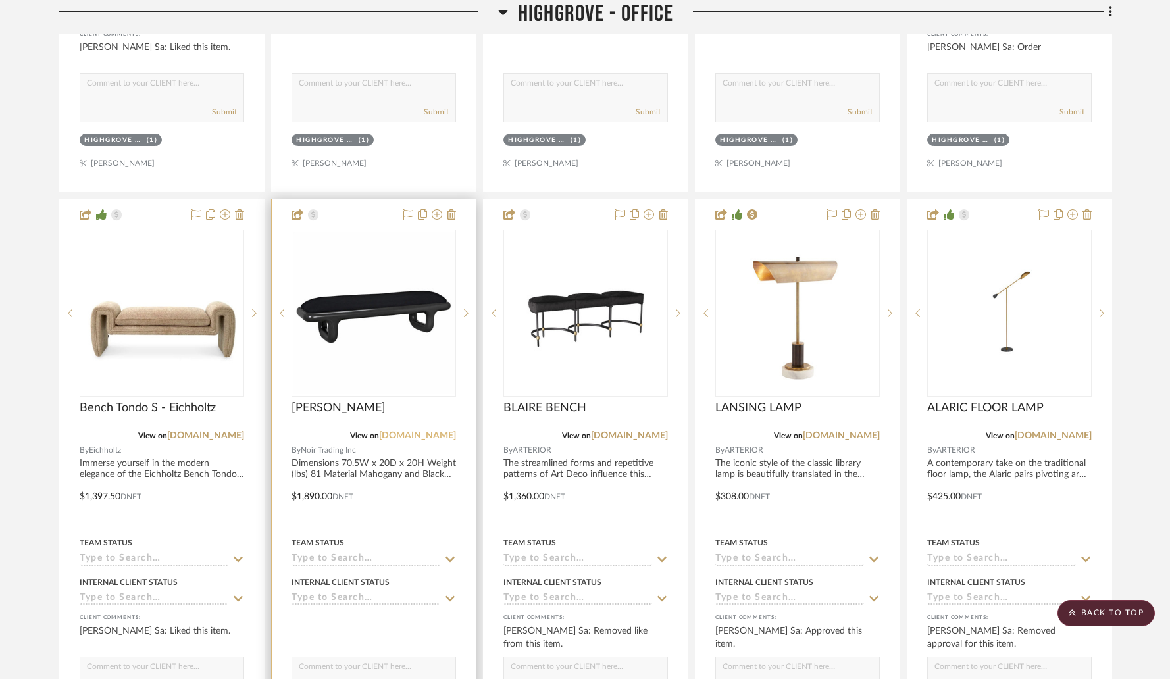
click at [407, 433] on link "[DOMAIN_NAME]" at bounding box center [417, 435] width 77 height 9
click at [331, 392] on img "0" at bounding box center [374, 313] width 162 height 162
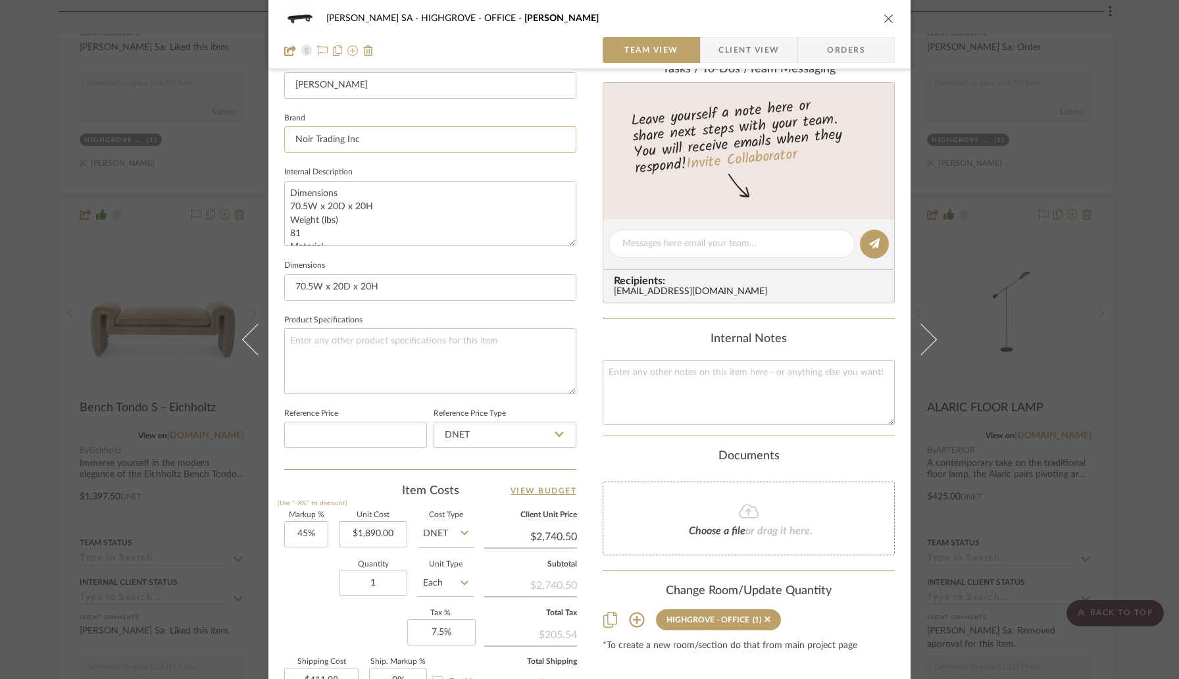
scroll to position [384, 0]
click at [884, 15] on icon "close" at bounding box center [889, 18] width 11 height 11
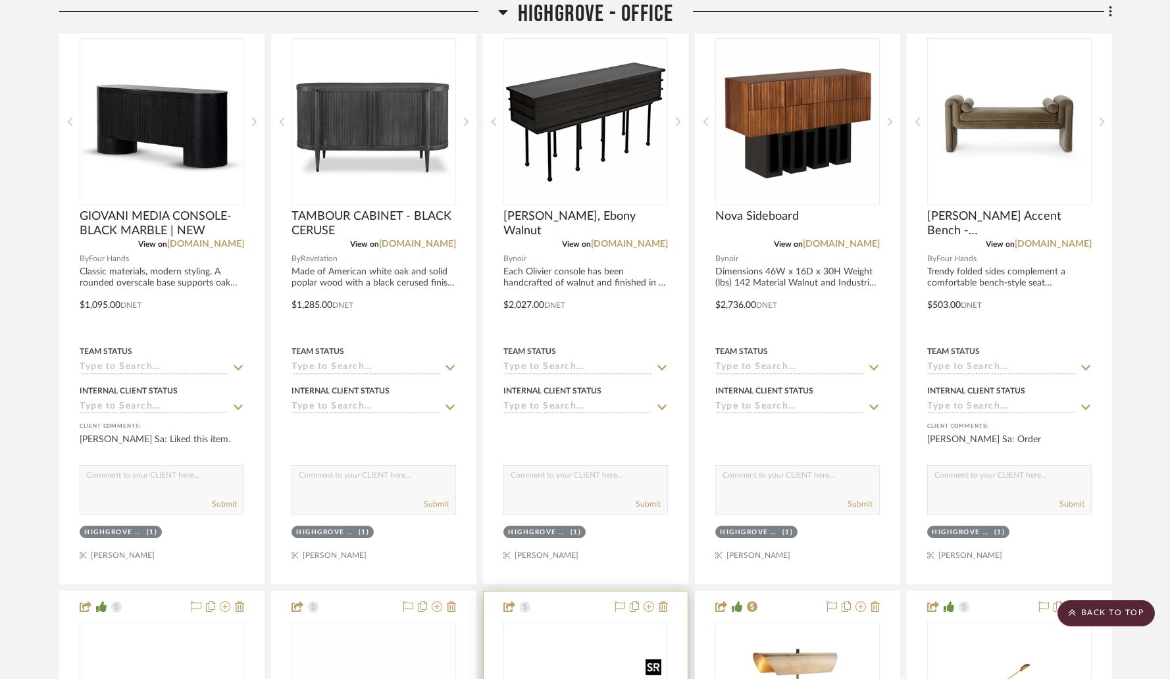
scroll to position [1475, 0]
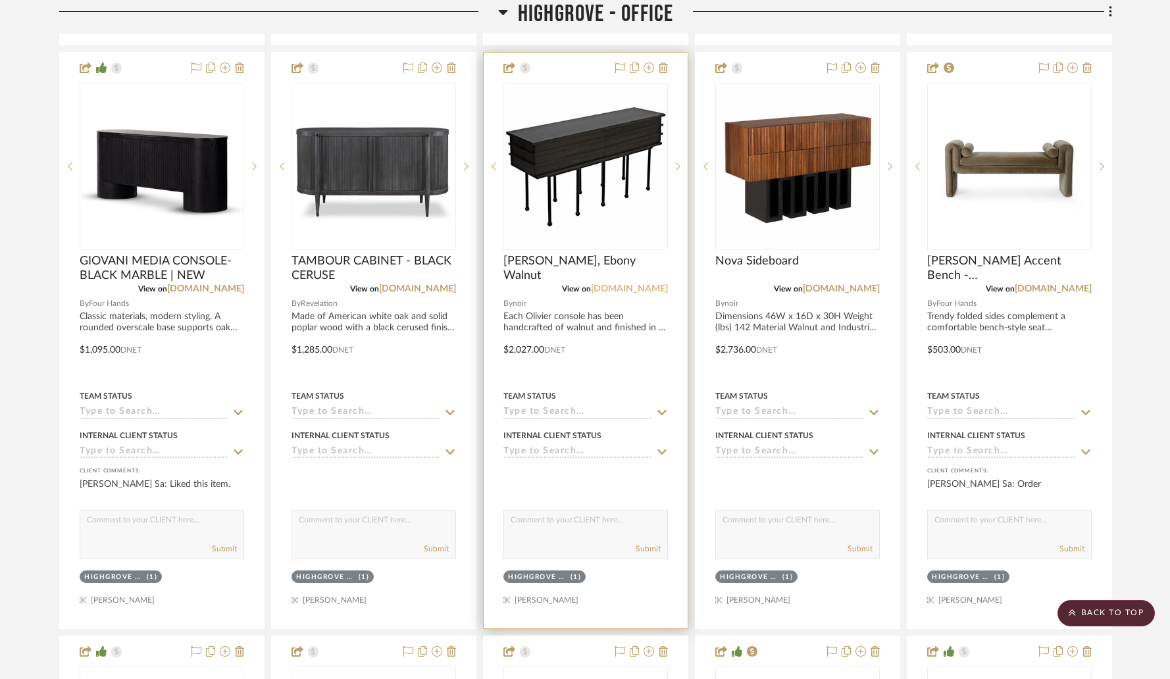
click at [620, 289] on link "[DOMAIN_NAME]" at bounding box center [629, 288] width 77 height 9
click at [550, 215] on img "0" at bounding box center [586, 167] width 162 height 162
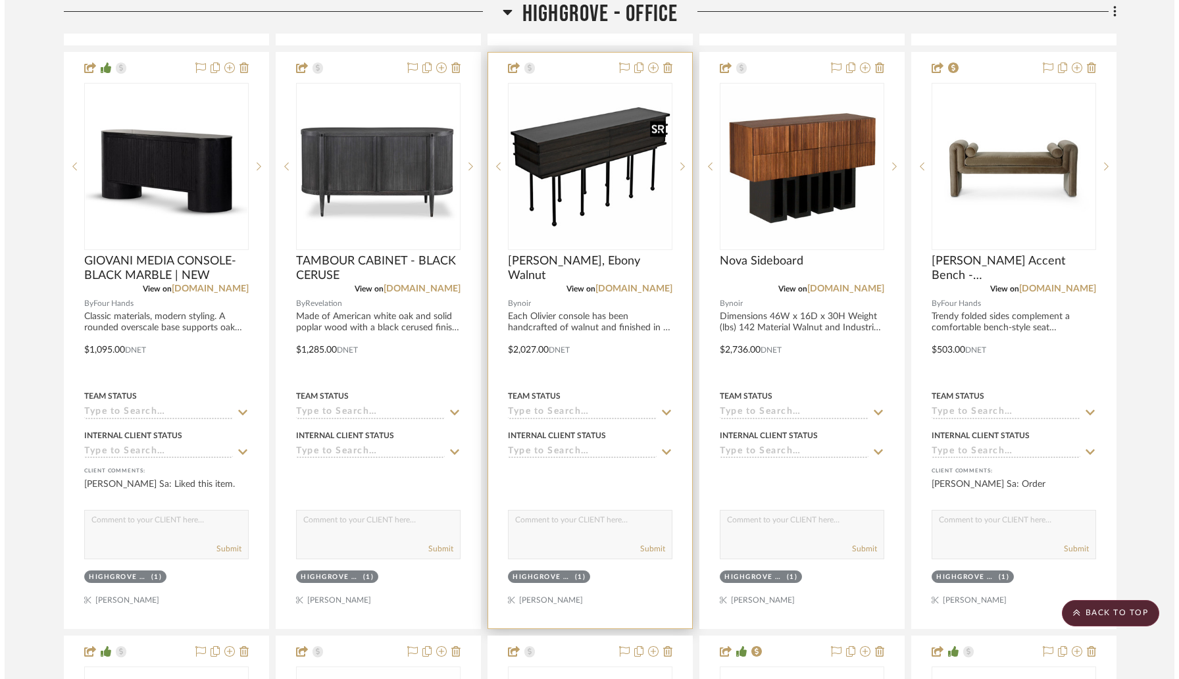
scroll to position [0, 0]
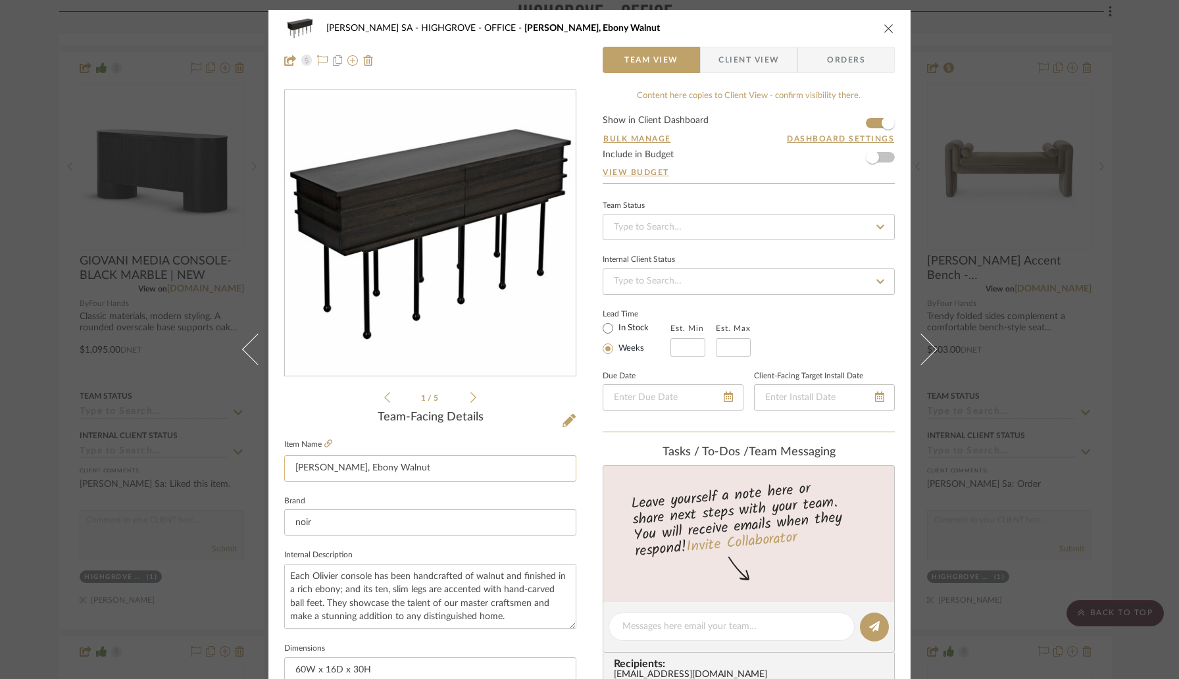
click at [421, 467] on input "[PERSON_NAME], Ebony Walnut" at bounding box center [430, 468] width 292 height 26
click at [877, 24] on div "[PERSON_NAME] SA HIGHGROVE - OFFICE [PERSON_NAME], Ebony Walnut" at bounding box center [589, 28] width 611 height 26
click at [884, 30] on icon "close" at bounding box center [889, 28] width 11 height 11
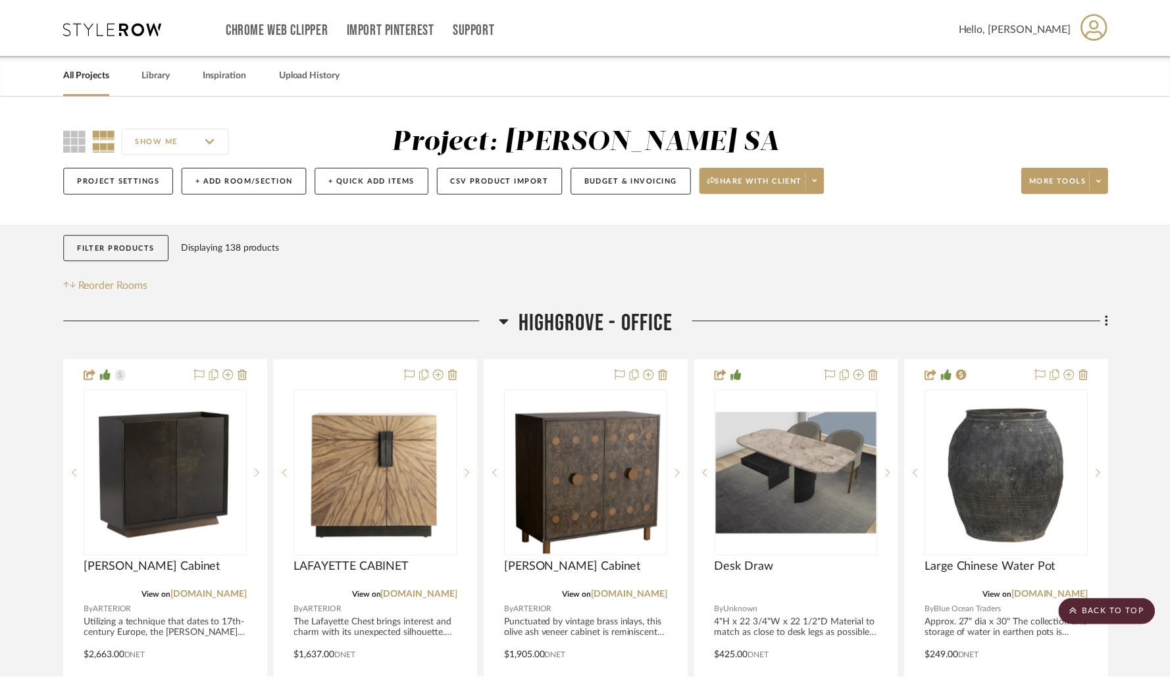
scroll to position [1475, 0]
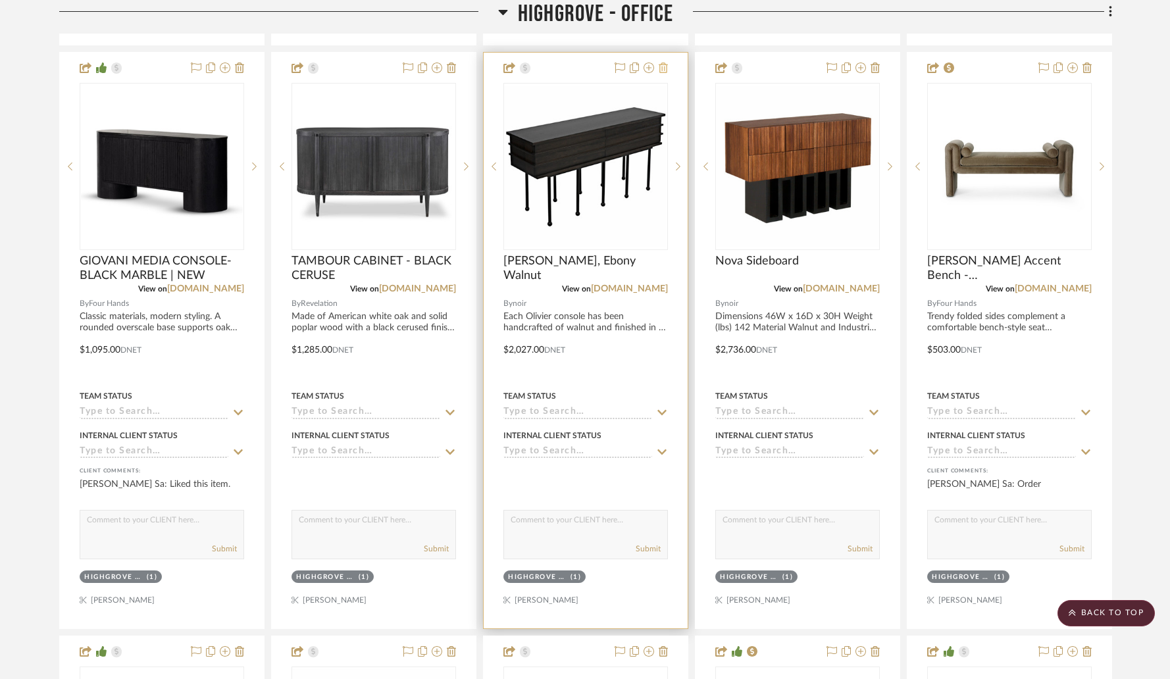
click at [665, 72] on icon at bounding box center [663, 68] width 9 height 11
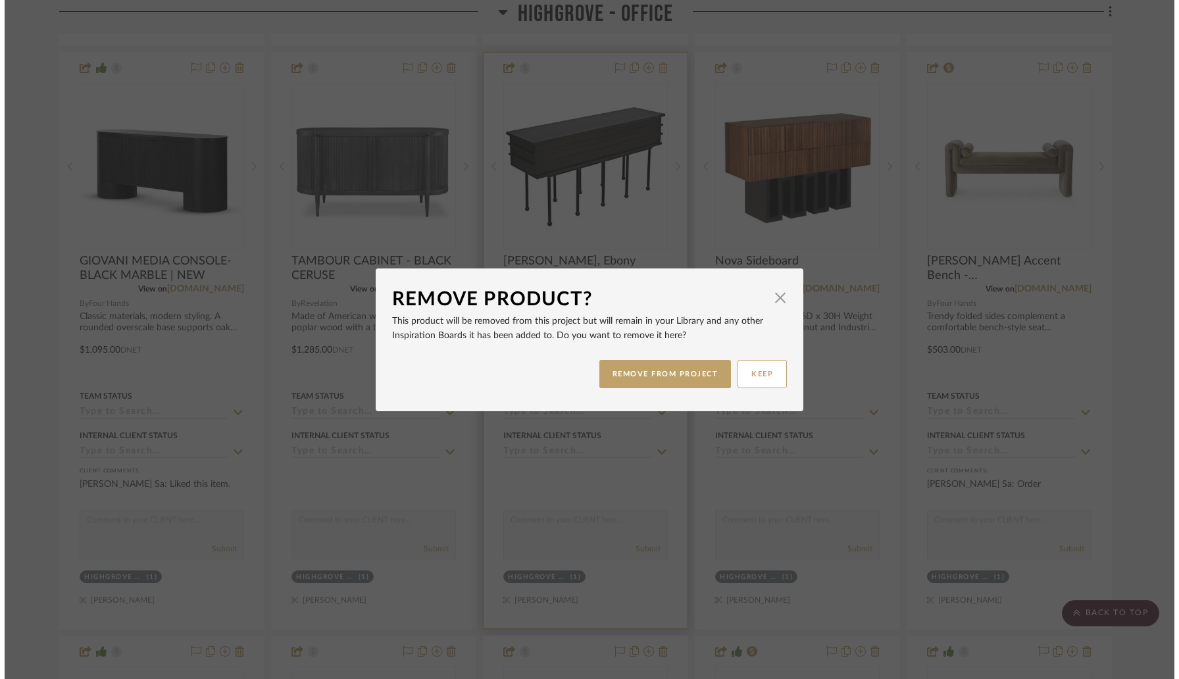
scroll to position [0, 0]
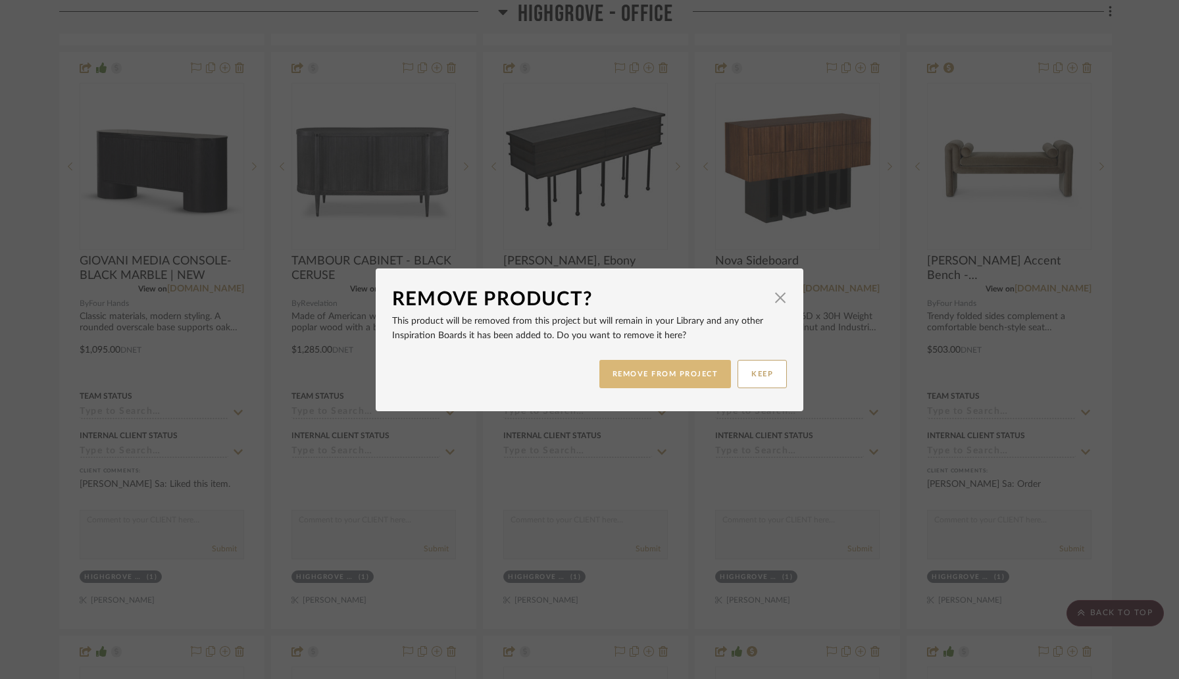
click at [665, 372] on button "REMOVE FROM PROJECT" at bounding box center [666, 374] width 132 height 28
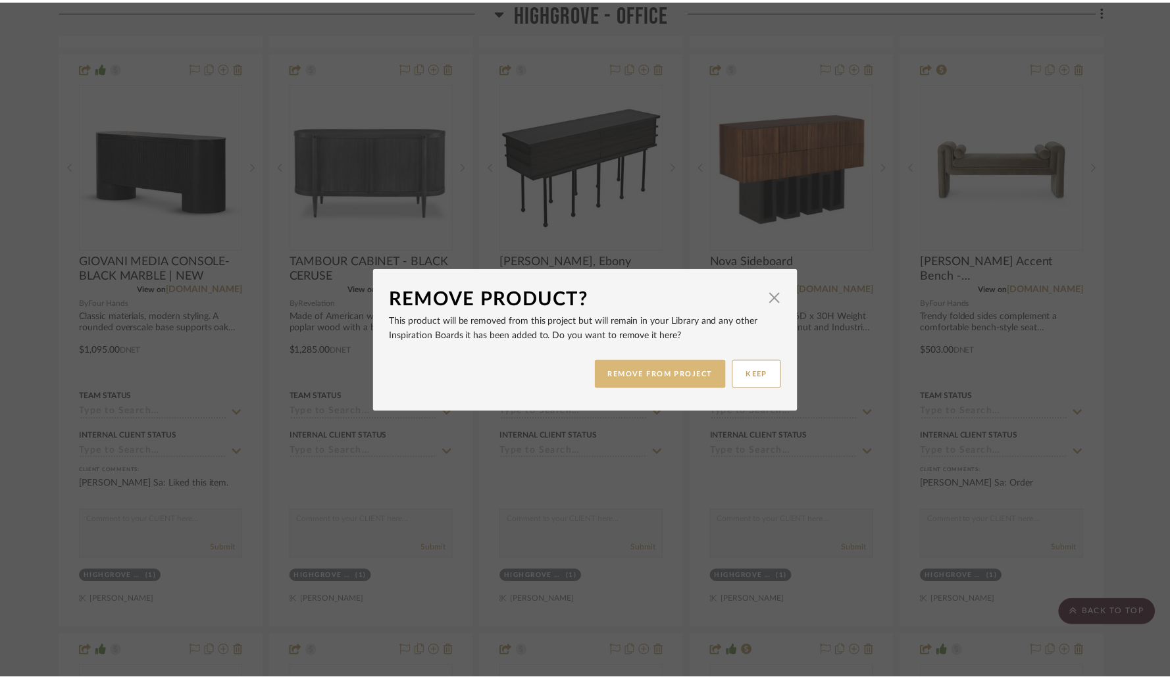
scroll to position [1475, 0]
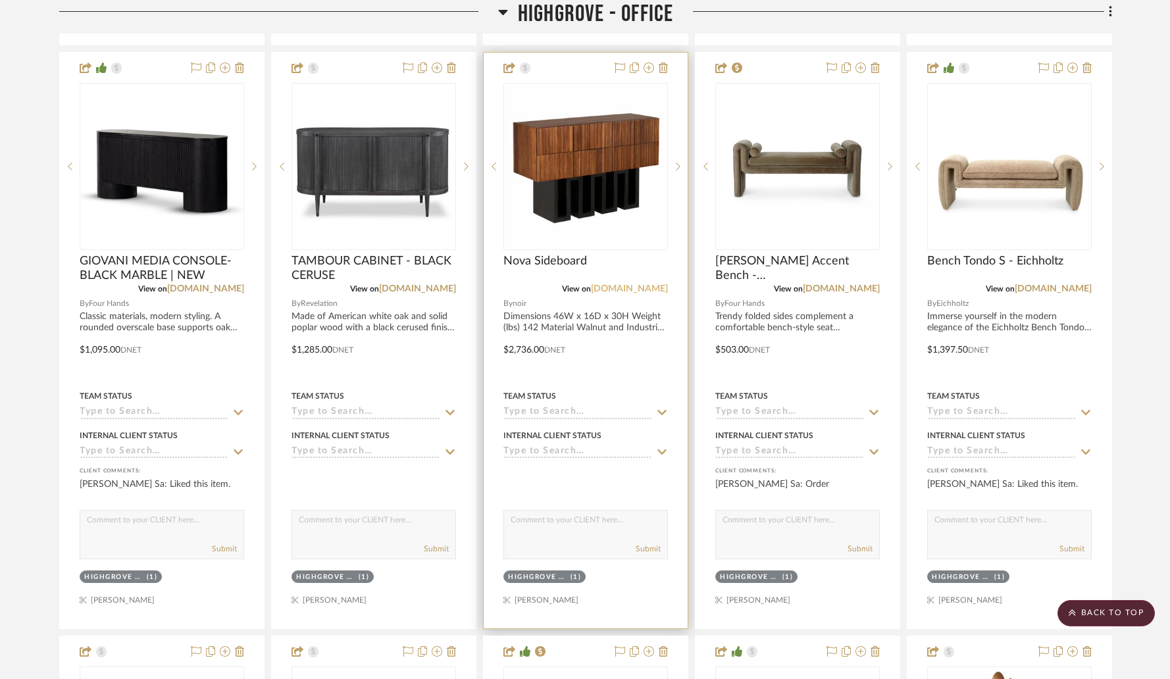
click at [628, 289] on link "[DOMAIN_NAME]" at bounding box center [629, 288] width 77 height 9
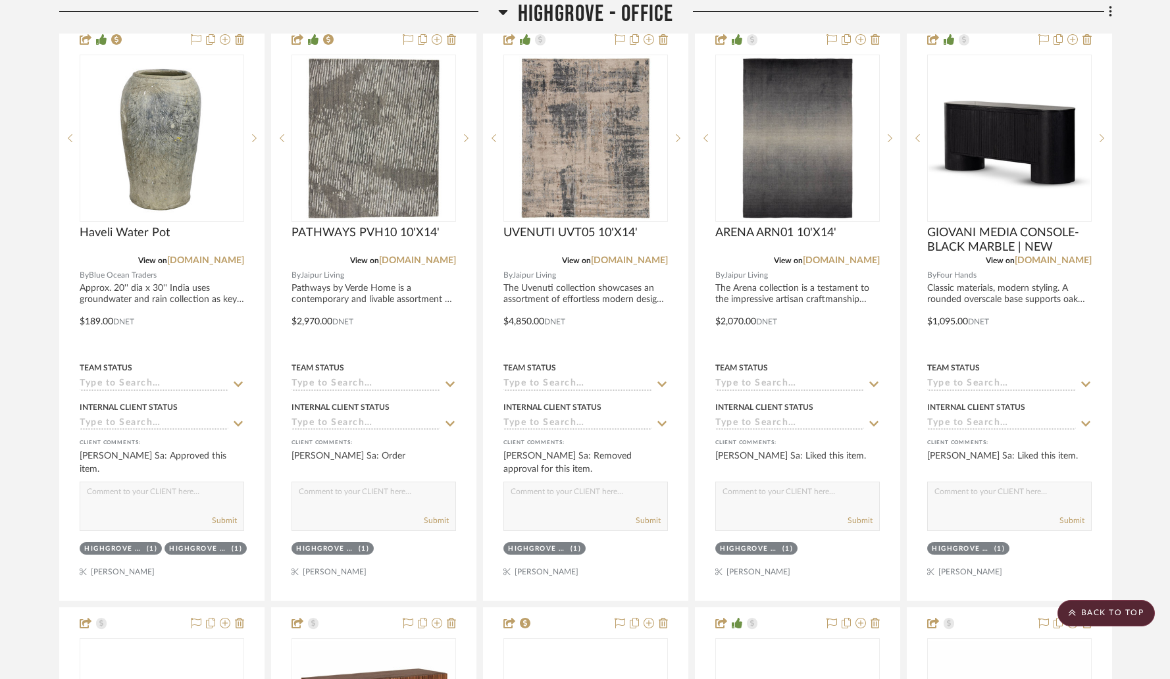
scroll to position [902, 0]
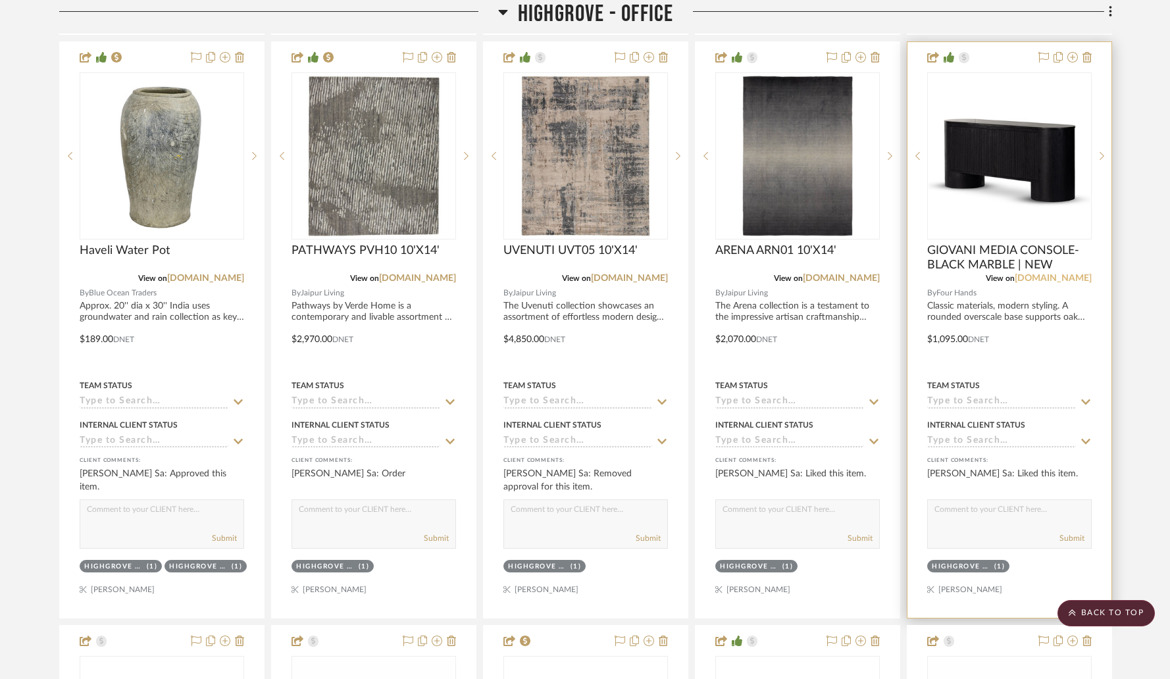
click at [1019, 281] on link "[DOMAIN_NAME]" at bounding box center [1053, 278] width 77 height 9
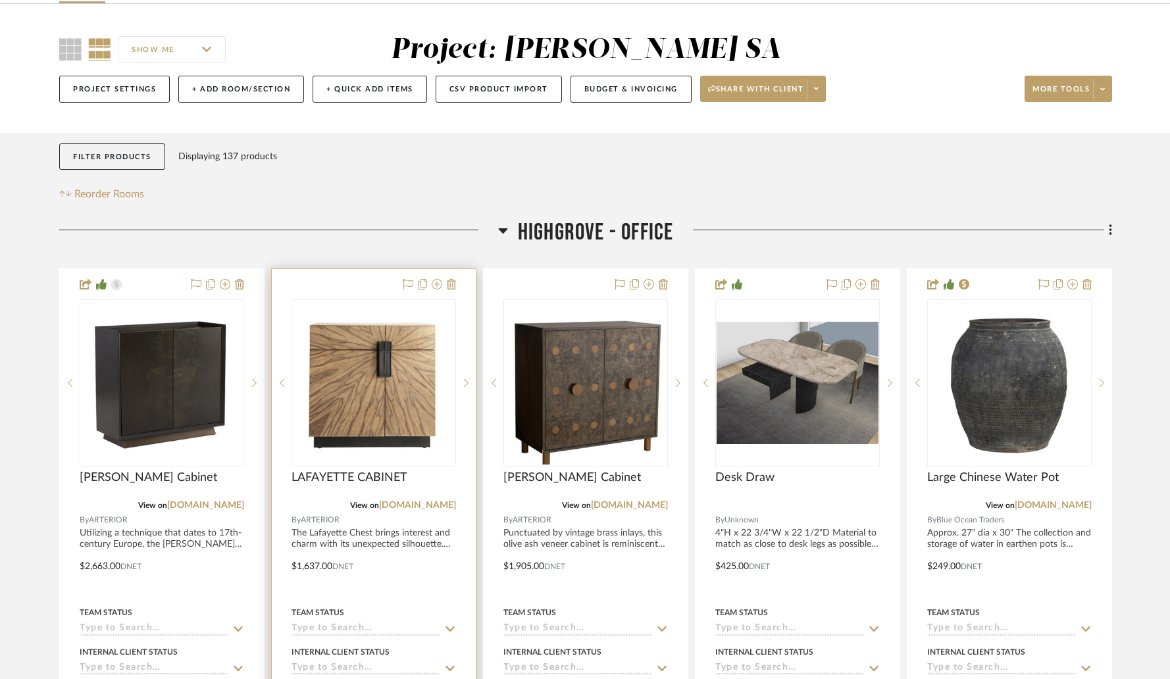
scroll to position [0, 0]
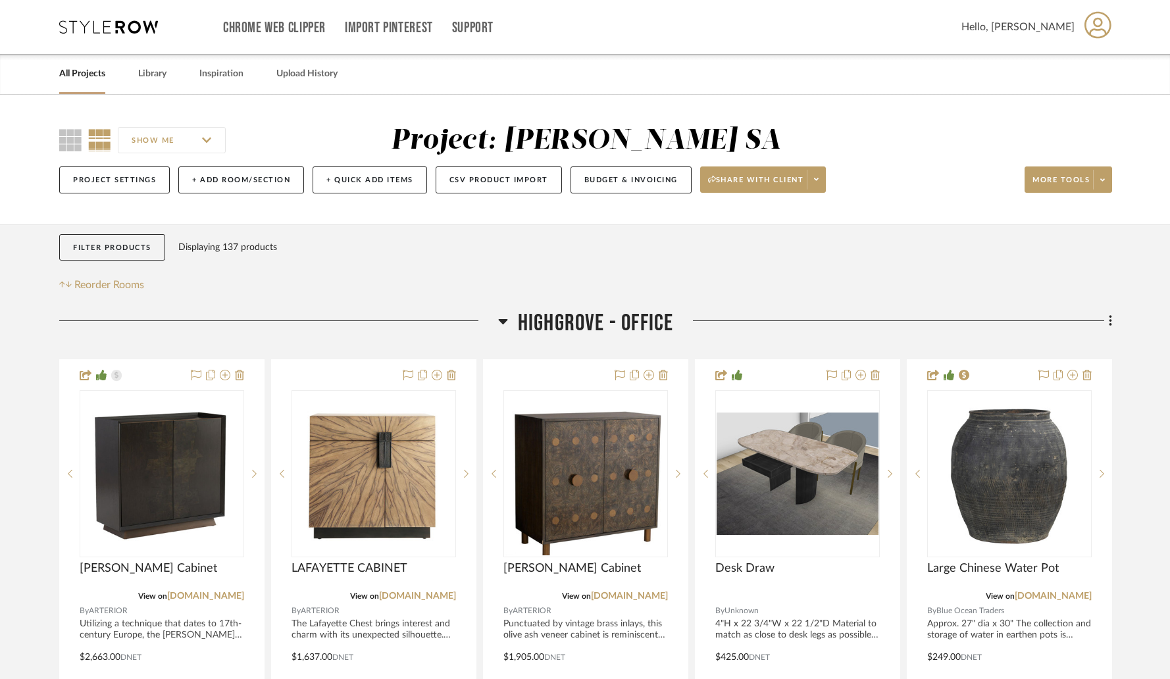
click at [86, 76] on link "All Projects" at bounding box center [82, 74] width 46 height 18
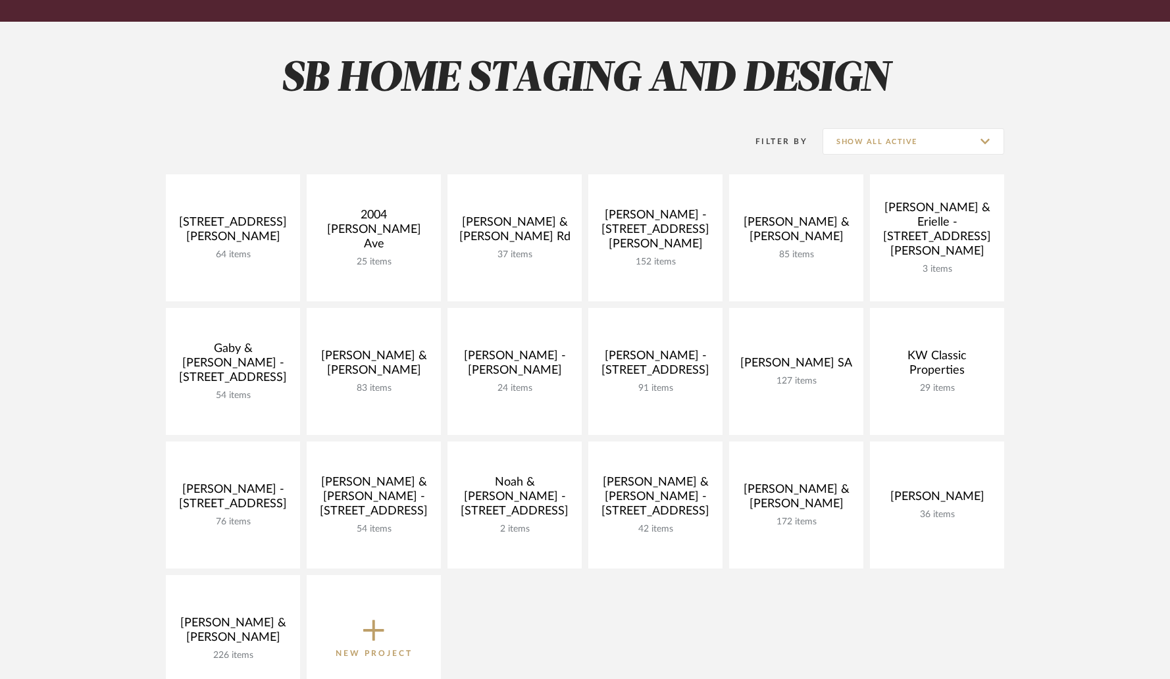
scroll to position [156, 0]
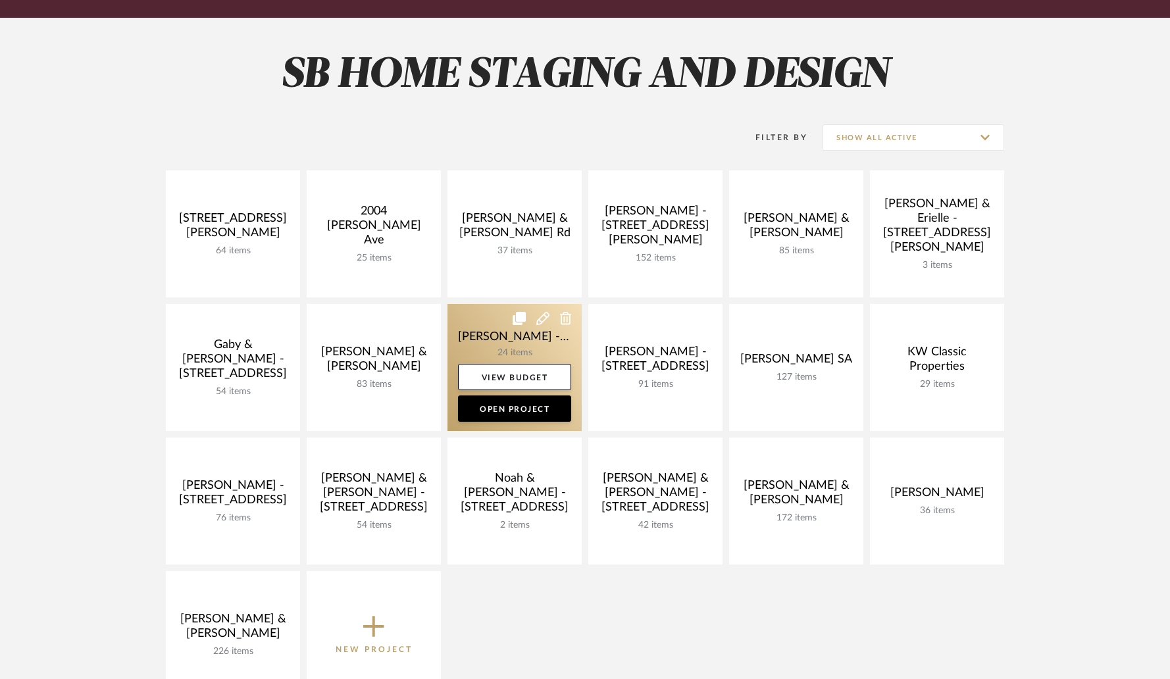
click at [495, 342] on link at bounding box center [515, 367] width 134 height 127
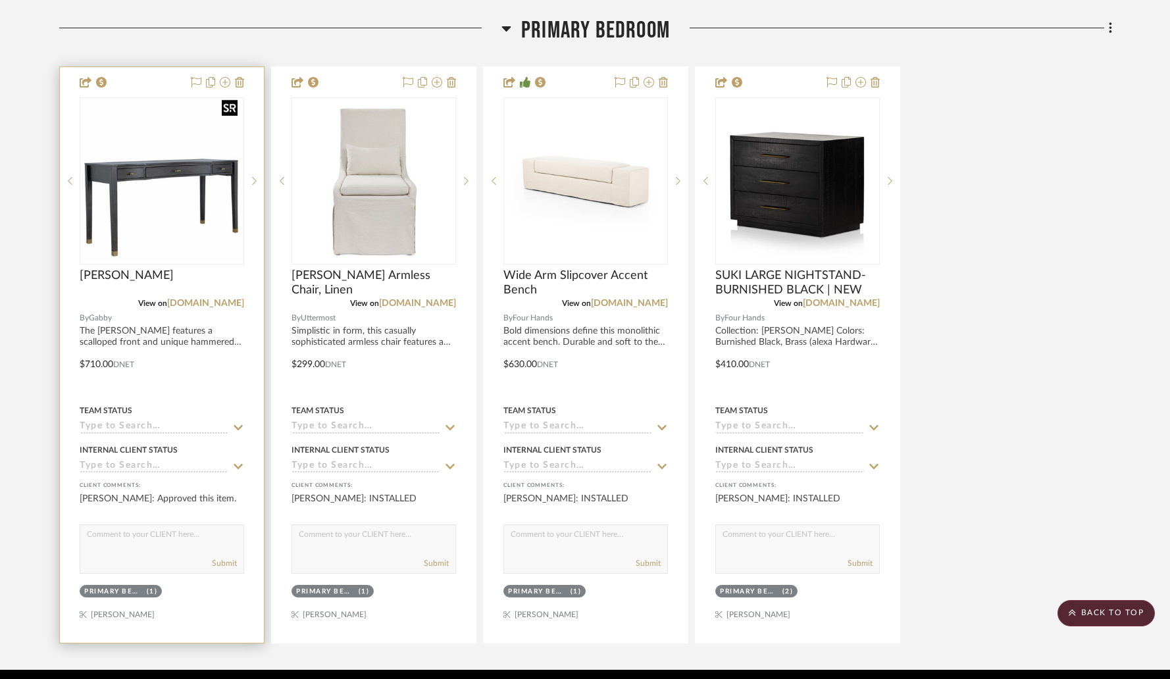
scroll to position [4203, 0]
